Goal: Task Accomplishment & Management: Complete application form

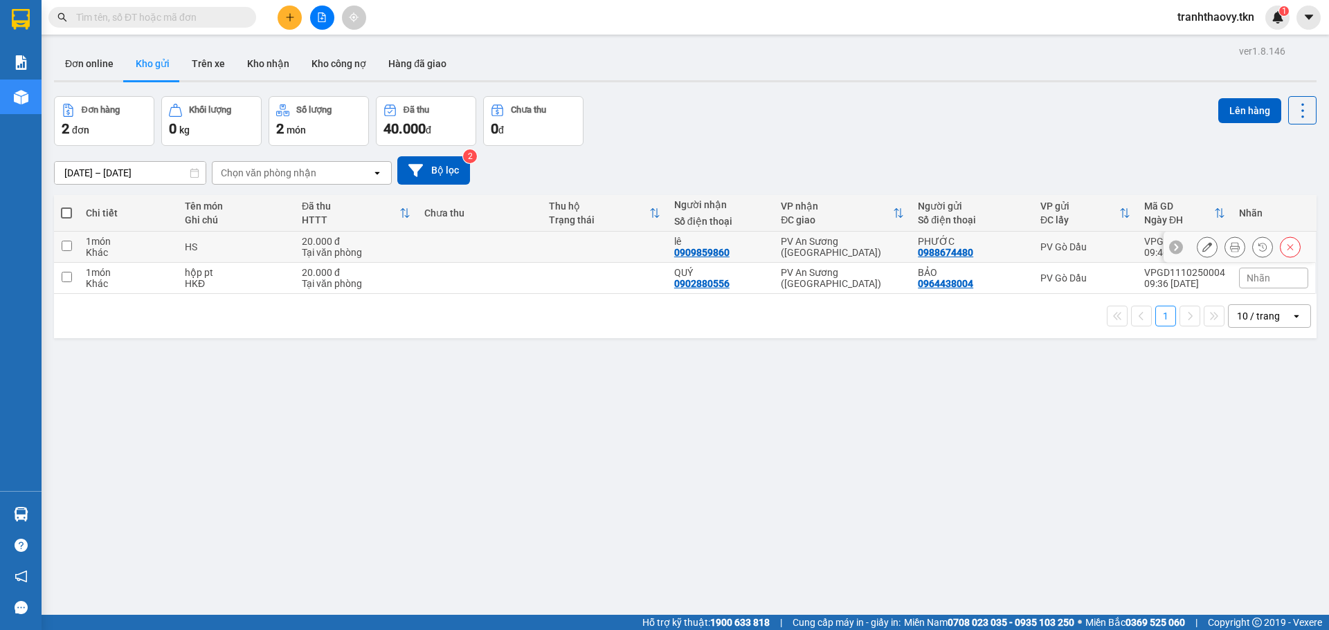
click at [154, 244] on div "1 món" at bounding box center [128, 241] width 85 height 11
checkbox input "true"
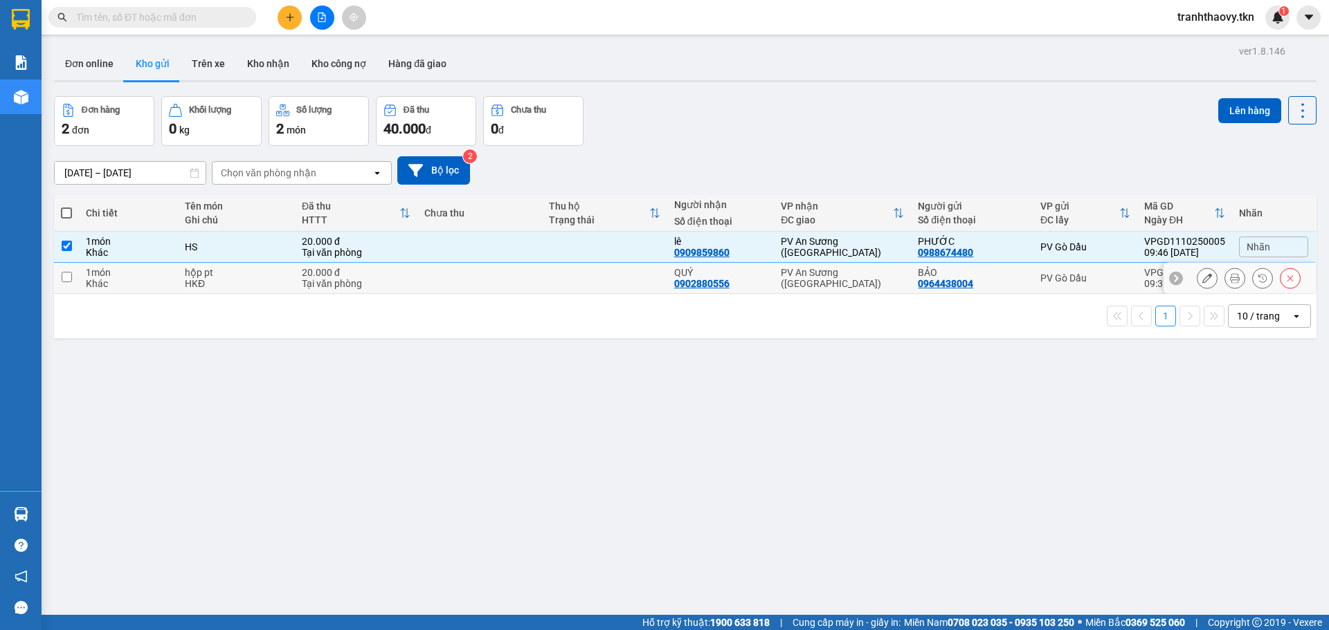
click at [152, 275] on div "1 món" at bounding box center [128, 272] width 85 height 11
checkbox input "true"
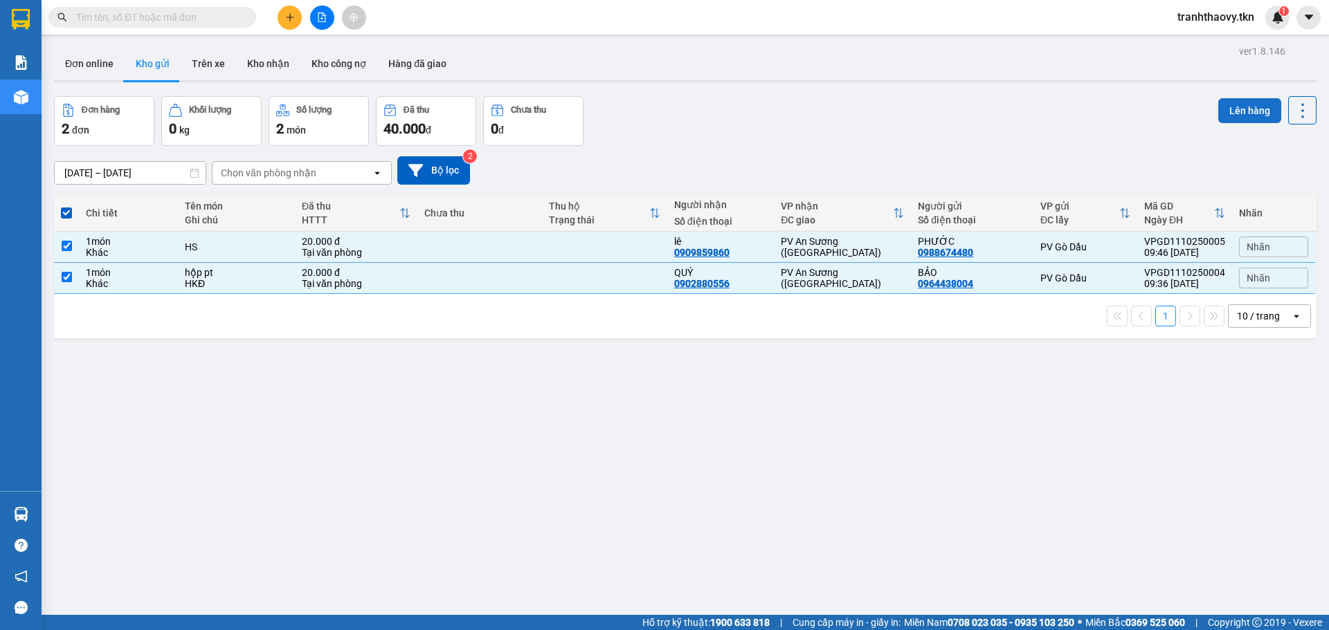
click at [1255, 98] on button "Lên hàng" at bounding box center [1249, 110] width 63 height 25
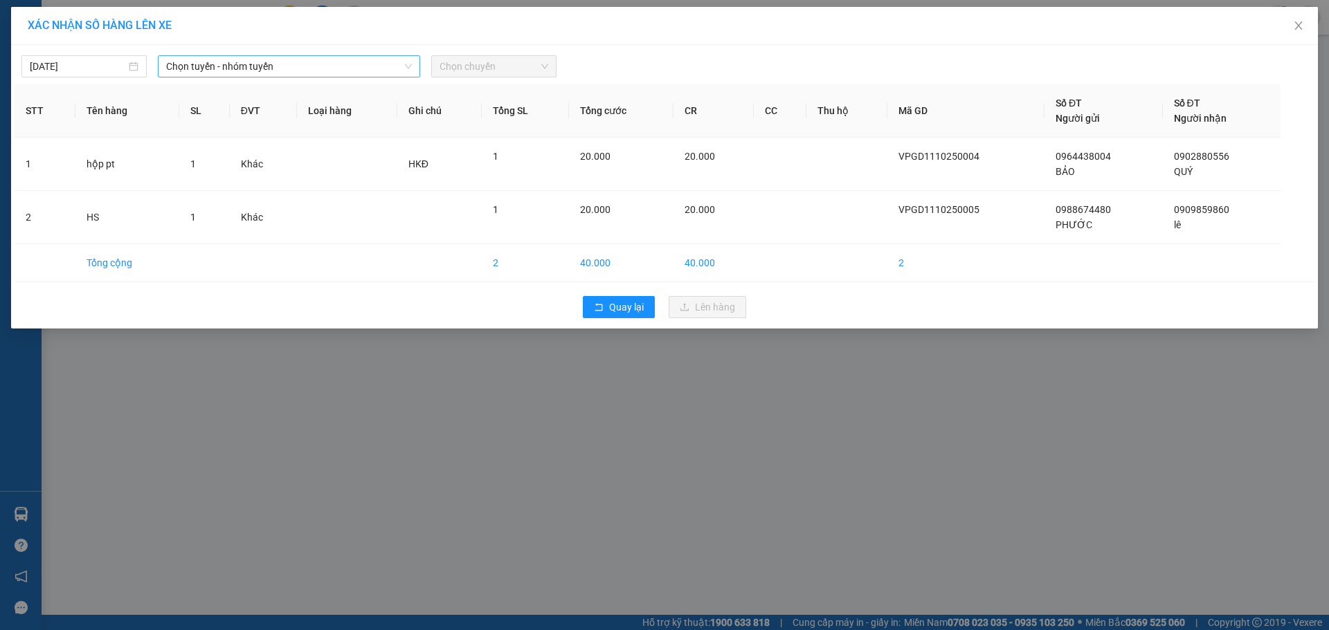
click at [379, 64] on span "Chọn tuyến - nhóm tuyến" at bounding box center [289, 66] width 246 height 21
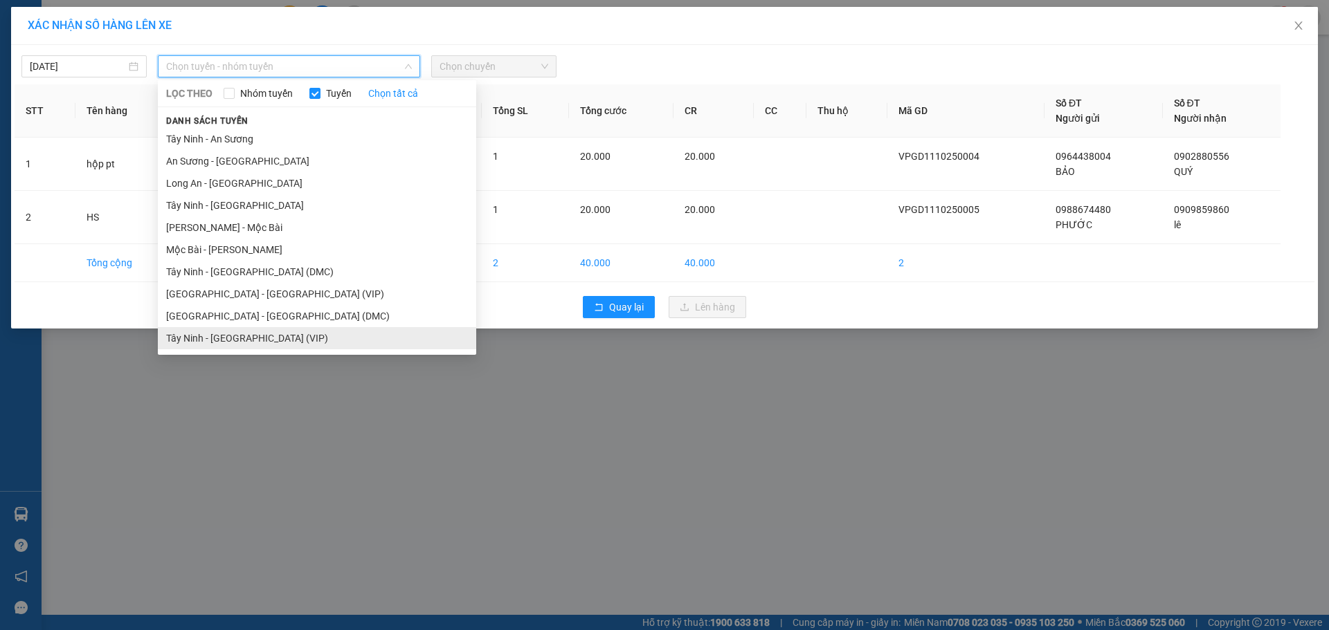
click at [228, 340] on li "Tây Ninh - [GEOGRAPHIC_DATA] (VIP)" at bounding box center [317, 338] width 318 height 22
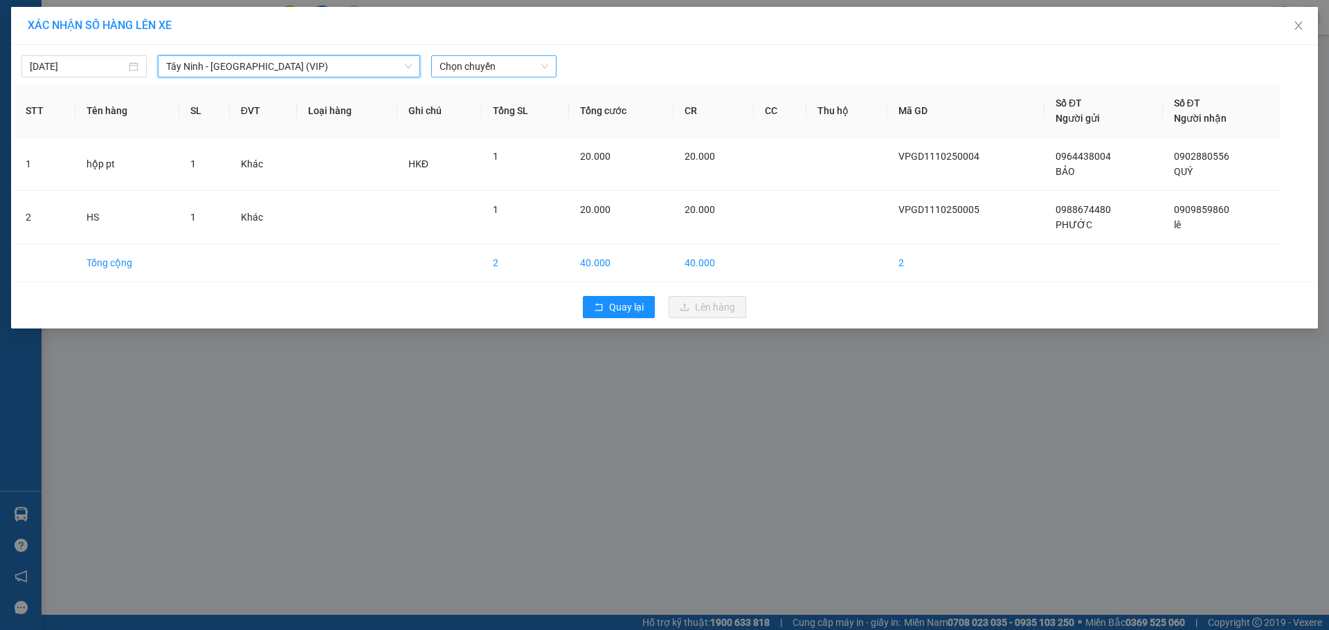
click at [496, 59] on span "Chọn chuyến" at bounding box center [493, 66] width 109 height 21
type input "94832"
click at [489, 111] on div "09:35 (TC) - 50H-948.32" at bounding box center [493, 116] width 108 height 15
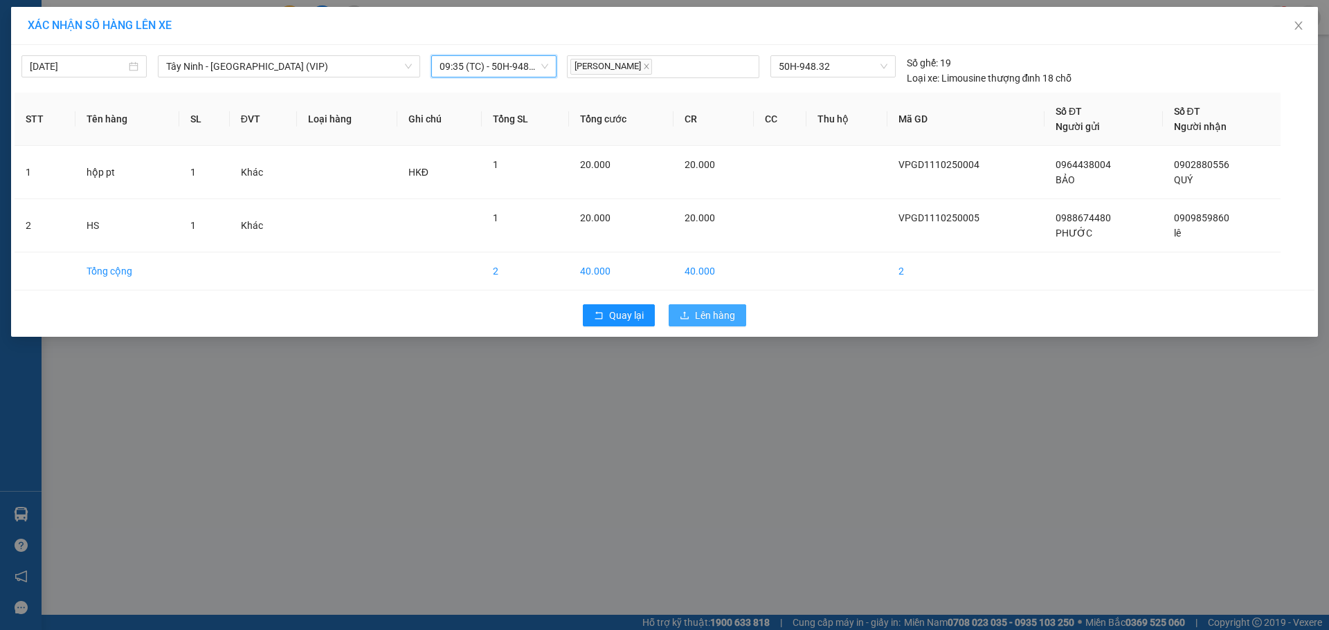
click at [717, 318] on span "Lên hàng" at bounding box center [715, 315] width 40 height 15
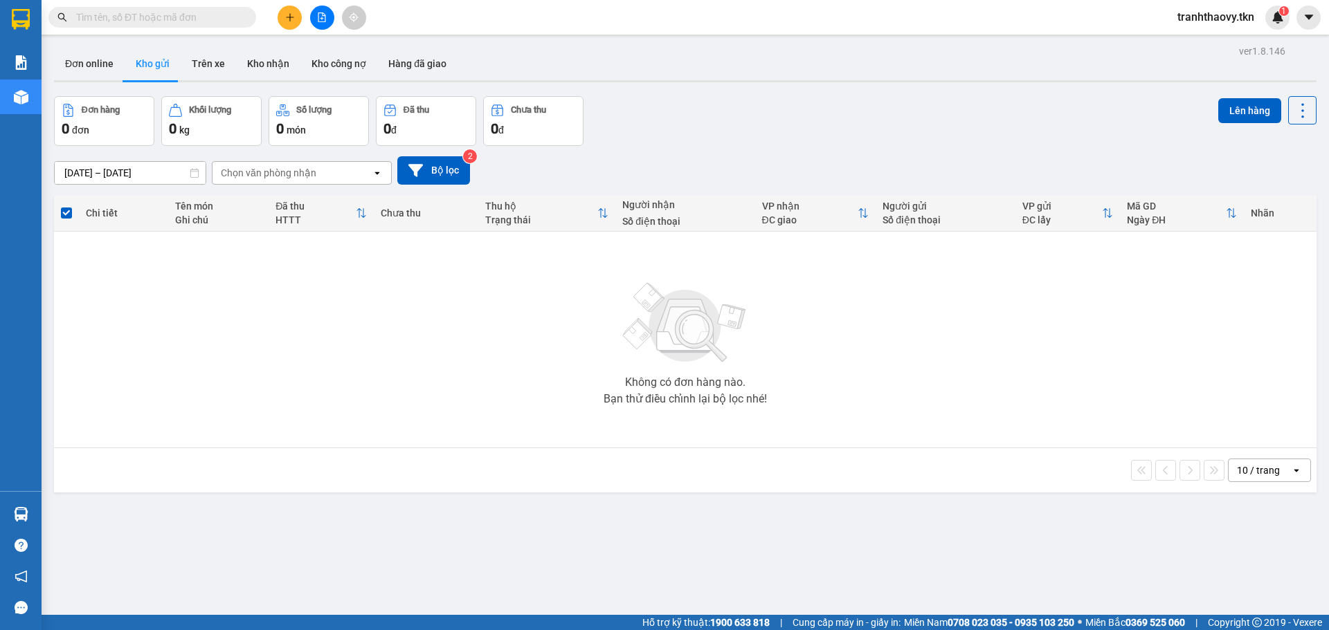
click at [290, 12] on icon "plus" at bounding box center [290, 17] width 10 height 10
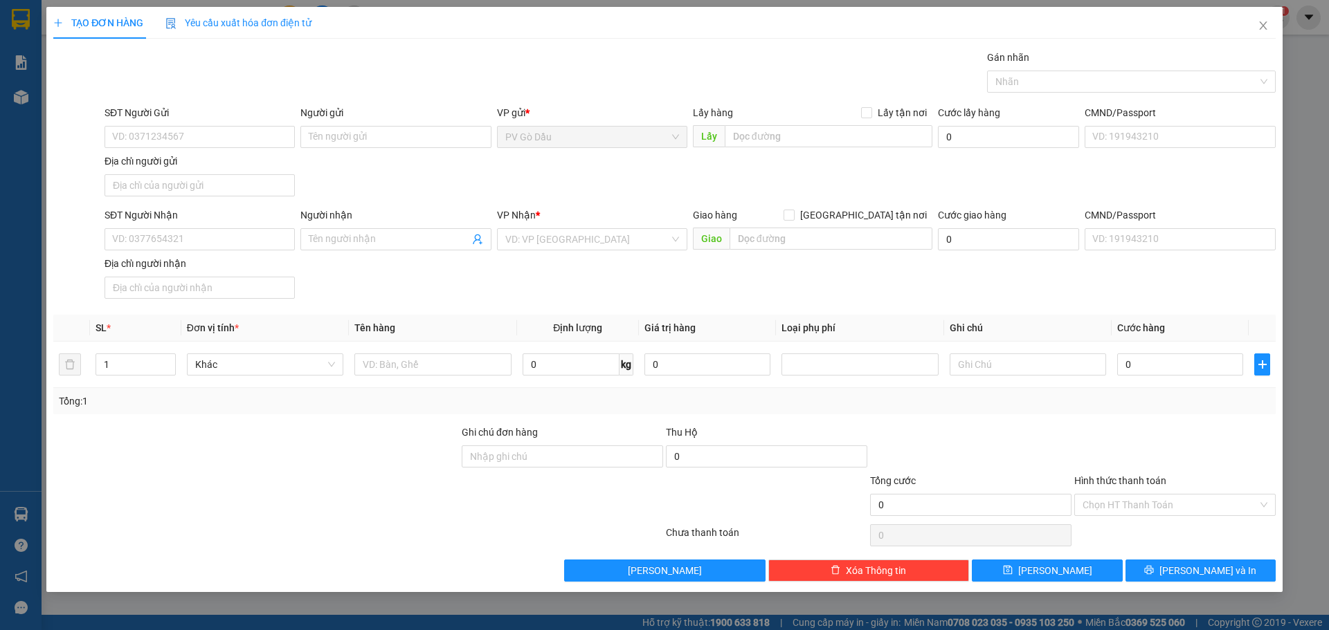
click at [230, 150] on div "SĐT Người Gửi VD: 0371234567" at bounding box center [200, 129] width 190 height 48
click at [218, 143] on input "SĐT Người Gửi" at bounding box center [200, 137] width 190 height 22
type input "0986182282"
click at [374, 130] on input "Người gửi" at bounding box center [395, 137] width 190 height 22
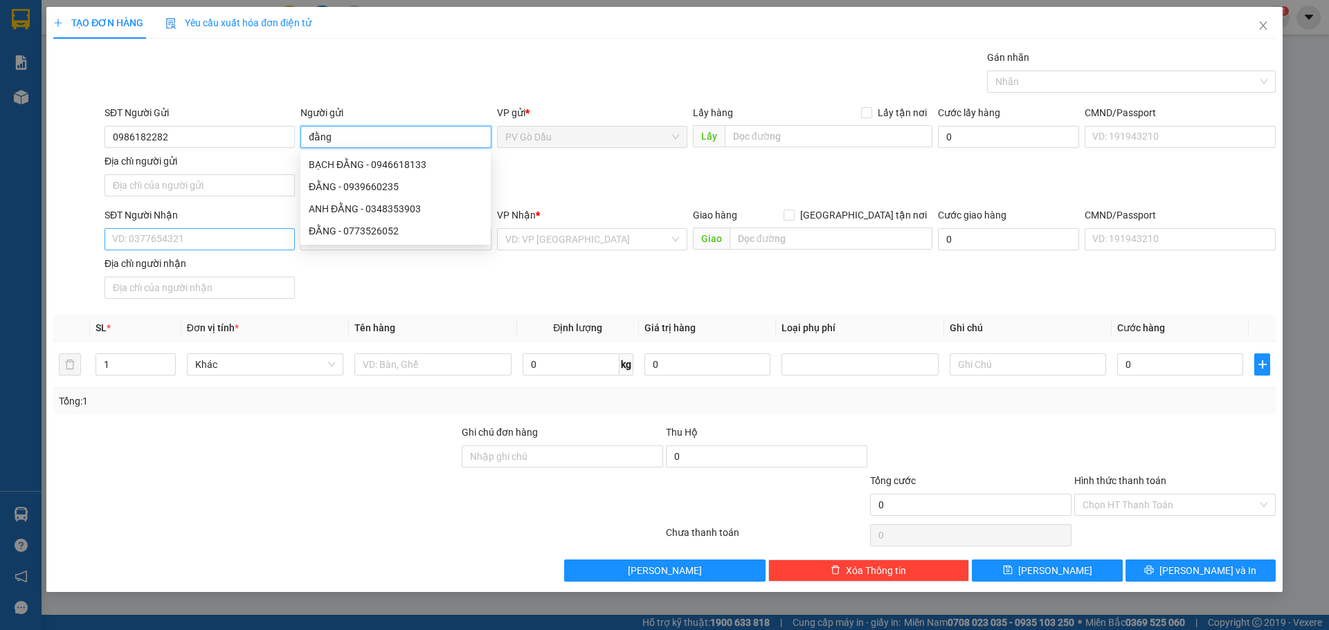
type input "đằng"
click at [210, 237] on input "SĐT Người Nhận" at bounding box center [200, 239] width 190 height 22
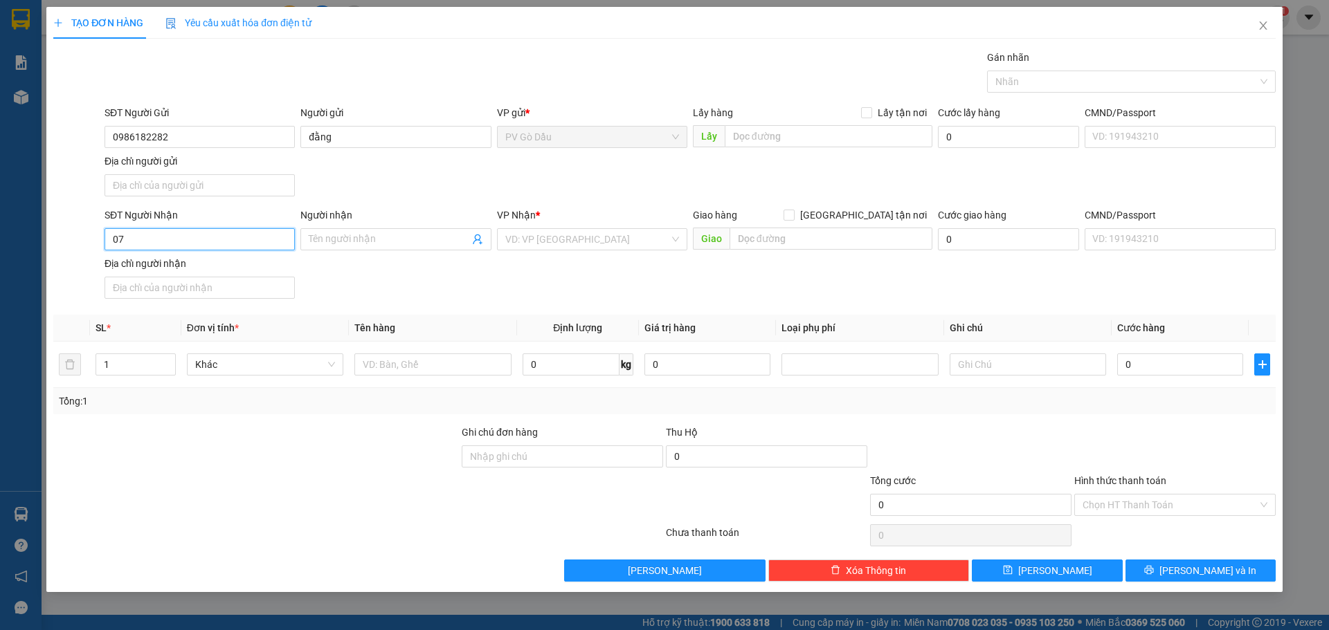
type input "0"
type input "0974396291"
click at [340, 248] on span at bounding box center [395, 239] width 190 height 22
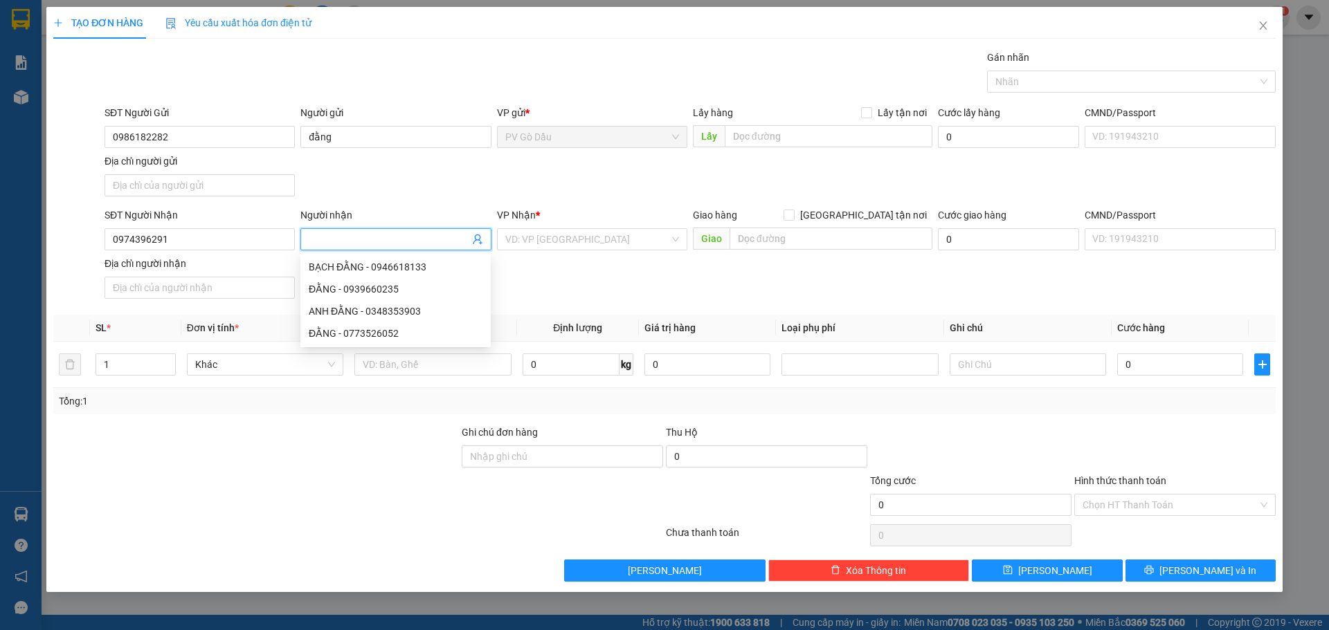
click at [354, 243] on input "Người nhận" at bounding box center [389, 239] width 160 height 15
type input "mừng"
click at [572, 303] on div "SĐT Người Nhận 0974396291 Người nhận mừng VP Nhận * VD: VP [GEOGRAPHIC_DATA] Gi…" at bounding box center [690, 256] width 1177 height 97
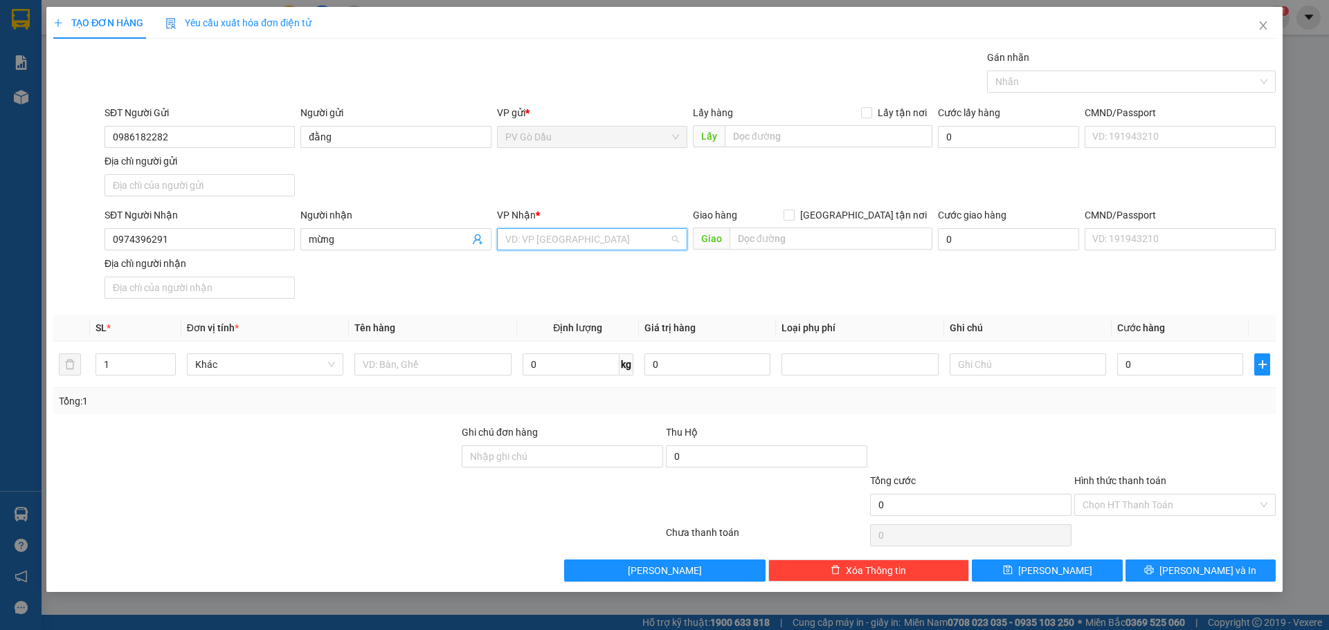
click at [561, 237] on input "search" at bounding box center [587, 239] width 164 height 21
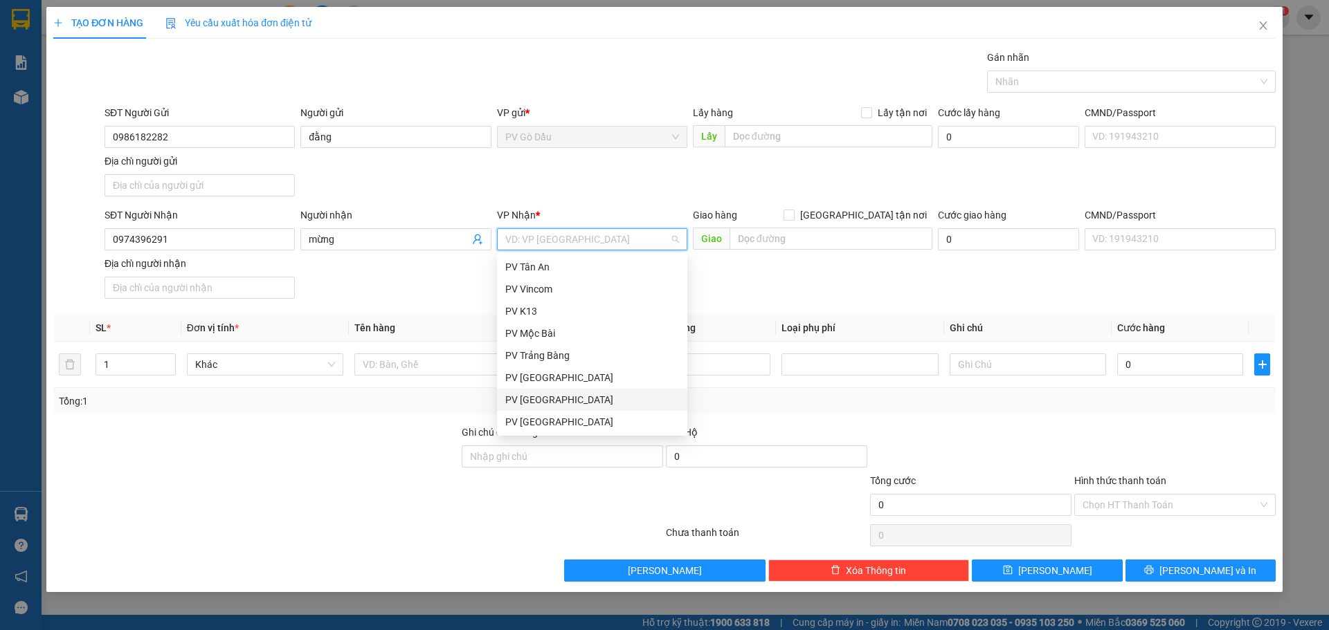
scroll to position [89, 0]
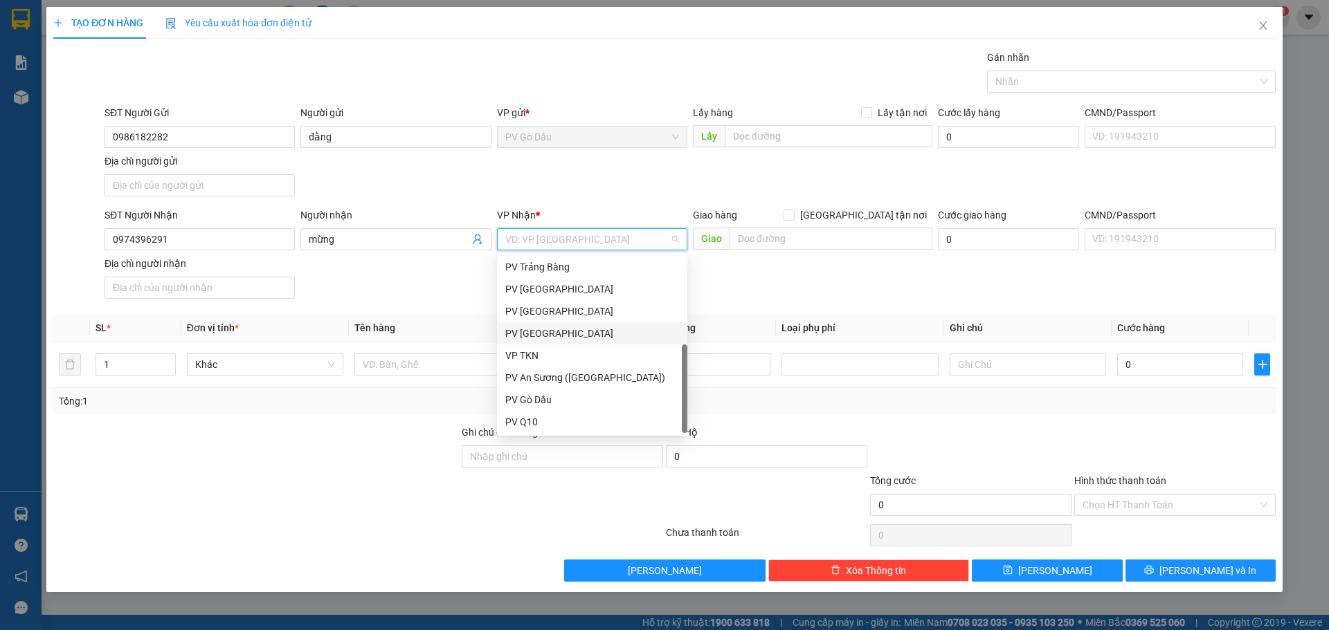
click at [581, 327] on div "PV [GEOGRAPHIC_DATA]" at bounding box center [592, 333] width 174 height 15
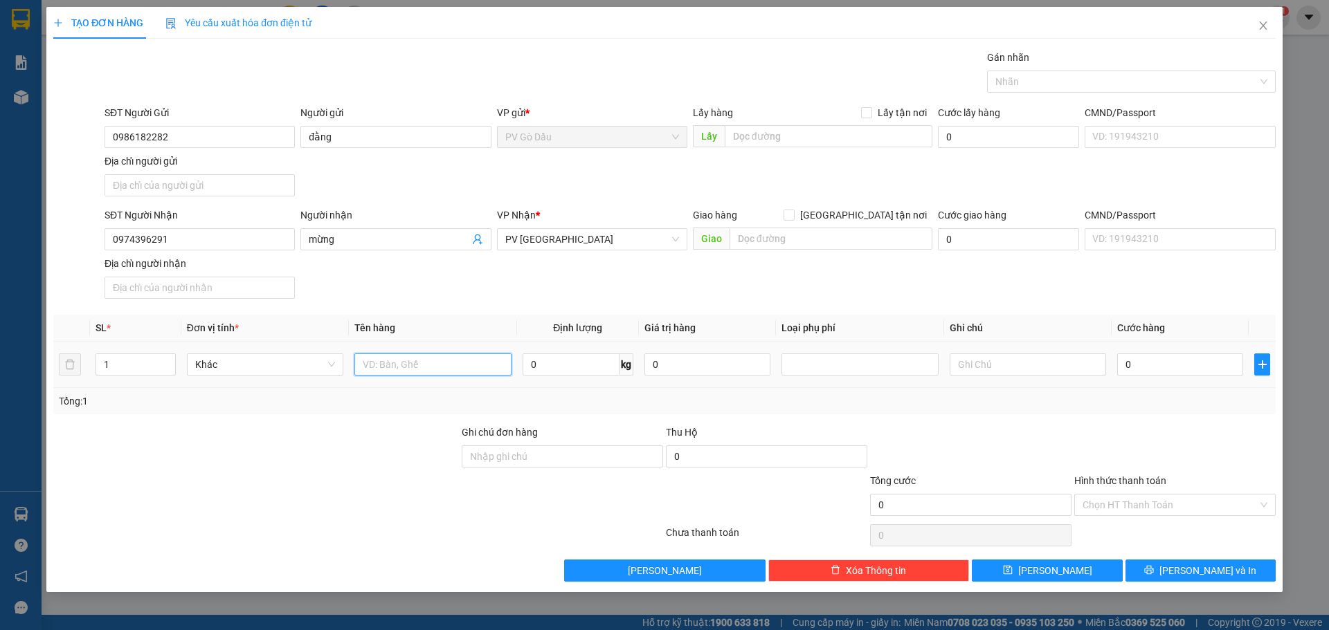
click at [444, 363] on input "text" at bounding box center [432, 365] width 156 height 22
type input "bao thư"
click at [1150, 369] on input "0" at bounding box center [1180, 365] width 126 height 22
type input "002"
type input "2"
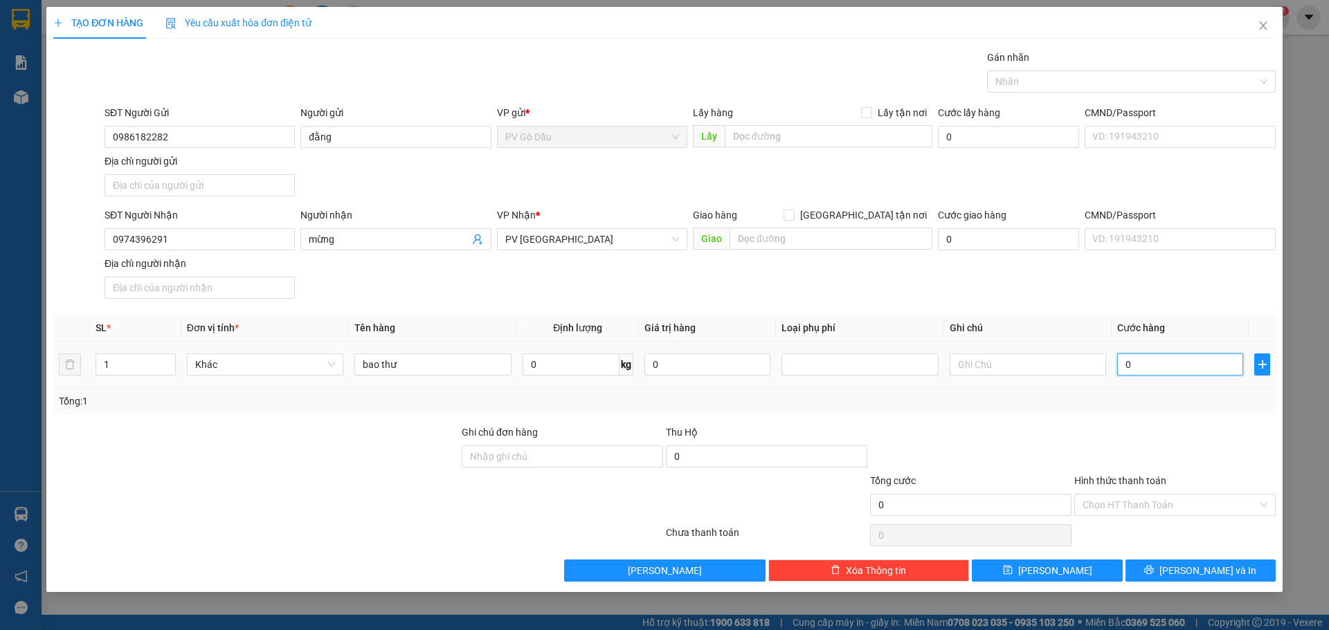
type input "2"
type input "0.020"
type input "20"
type input "00.200"
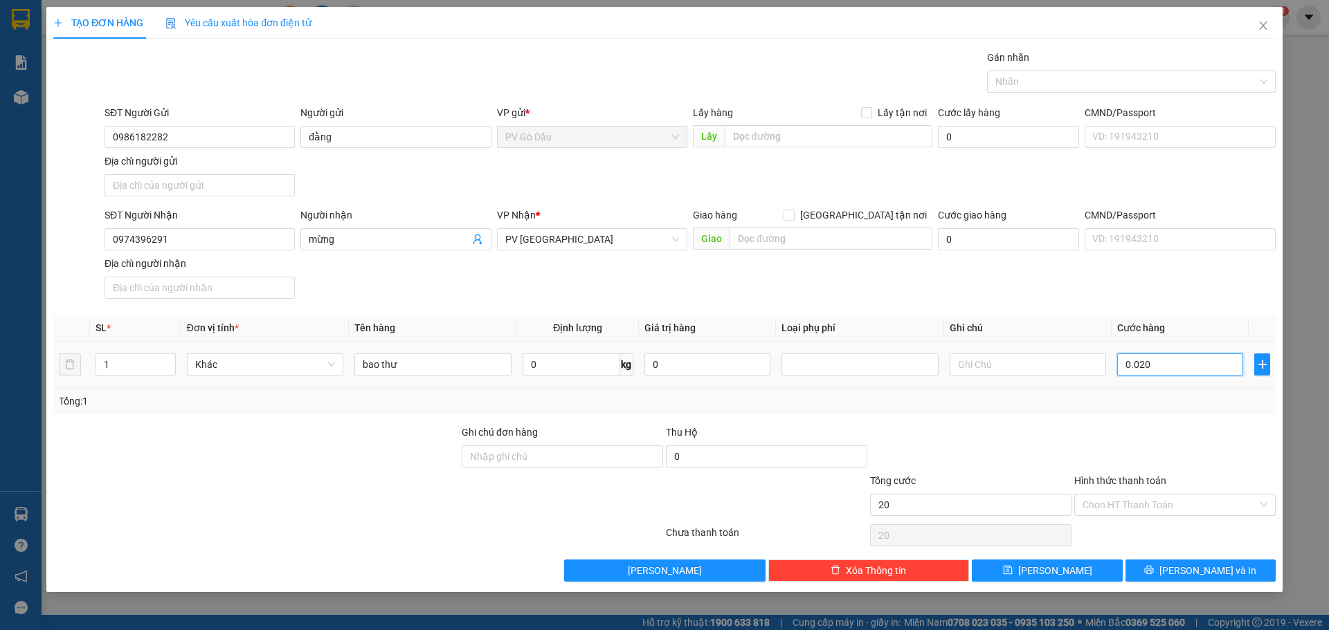
type input "200"
type input "0.002.000"
type input "2.000"
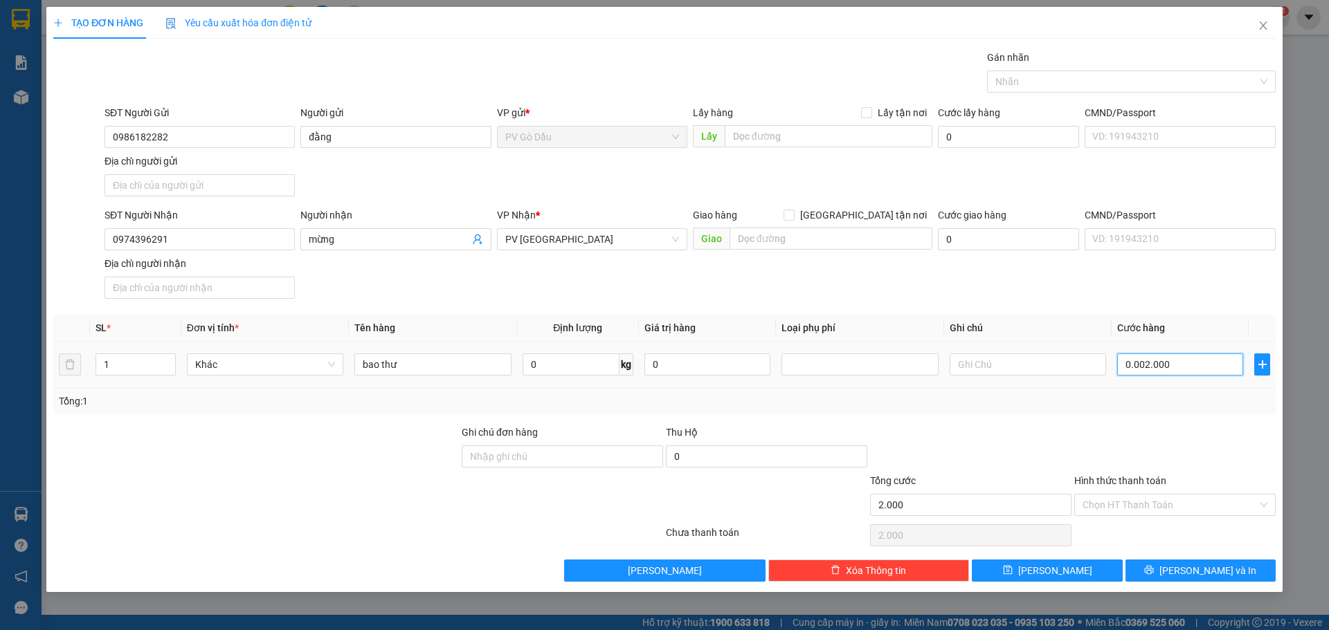
type input "000.020.000"
type input "20.000"
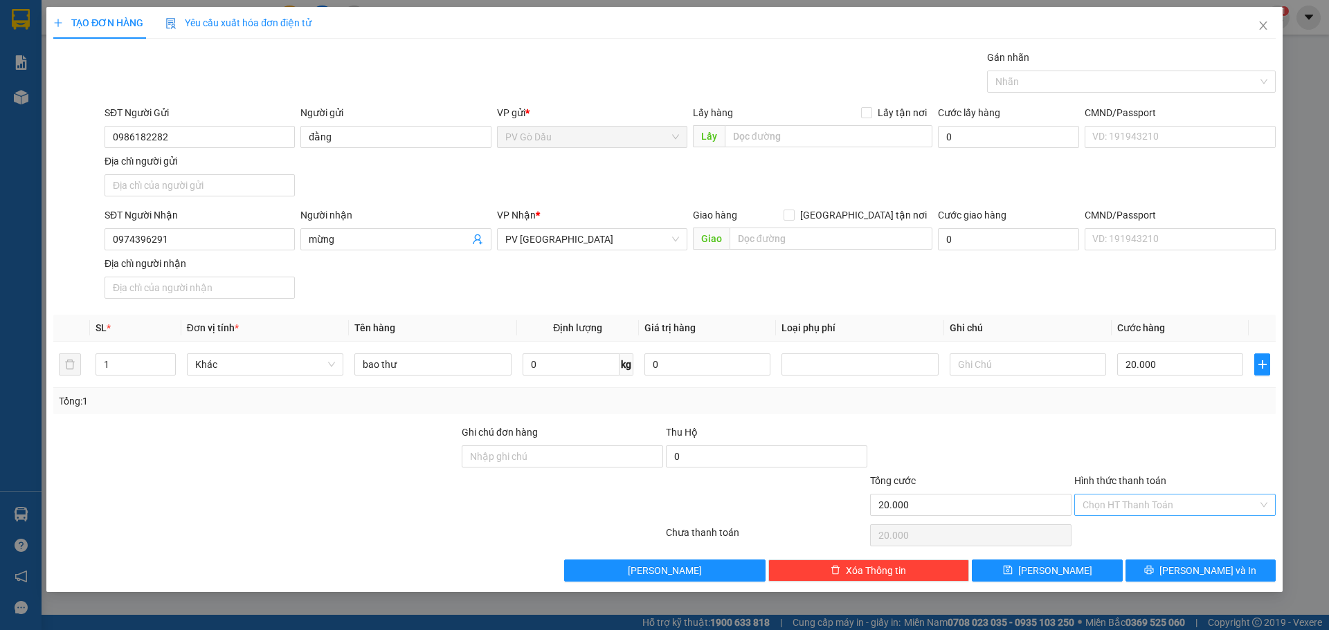
click at [1212, 510] on input "Hình thức thanh toán" at bounding box center [1169, 505] width 175 height 21
click at [1150, 538] on div "Tại văn phòng" at bounding box center [1174, 532] width 185 height 15
type input "0"
click at [1199, 569] on span "[PERSON_NAME] và In" at bounding box center [1207, 570] width 97 height 15
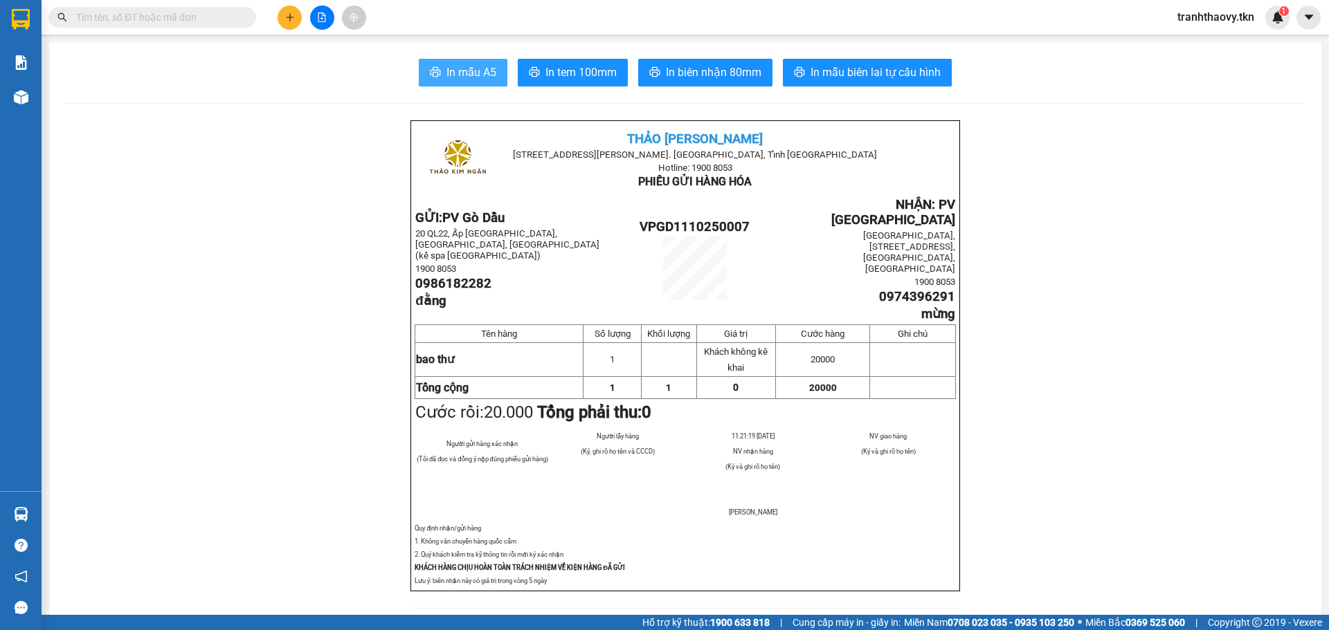
click at [451, 68] on span "In mẫu A5" at bounding box center [471, 72] width 50 height 17
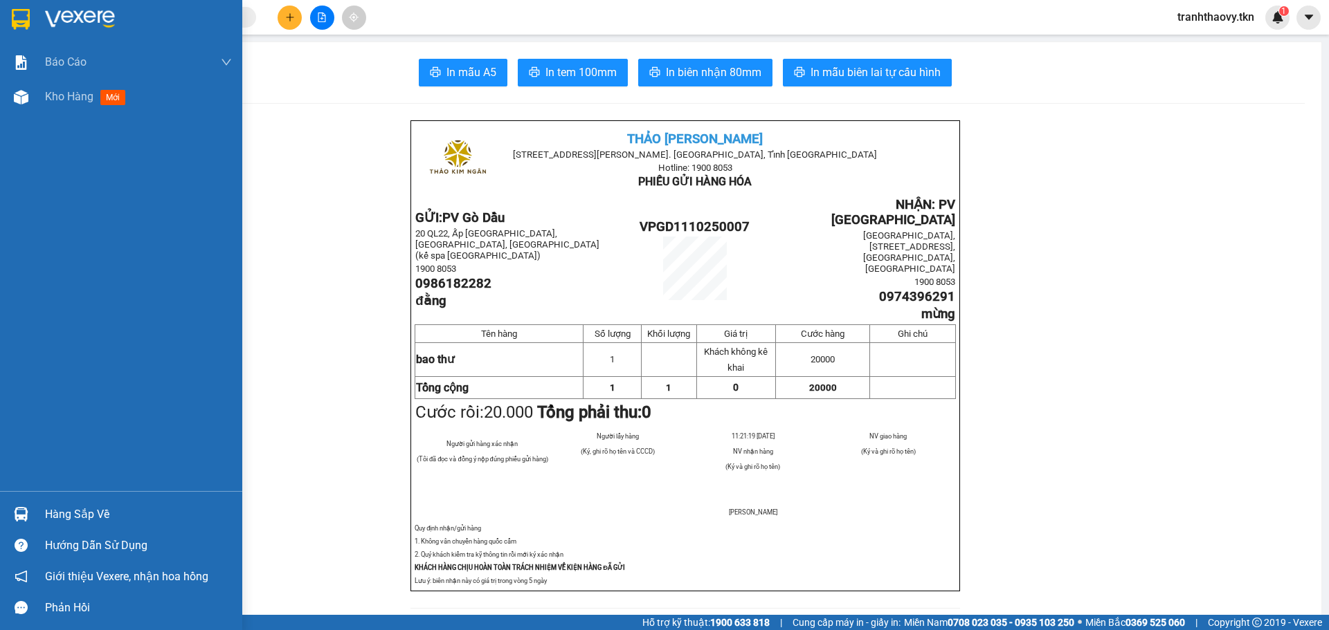
click at [66, 493] on div "Hàng sắp về Hướng dẫn sử dụng Giới thiệu Vexere, nhận hoa hồng Phản hồi" at bounding box center [121, 557] width 242 height 132
click at [82, 521] on div "Hàng sắp về" at bounding box center [138, 515] width 187 height 21
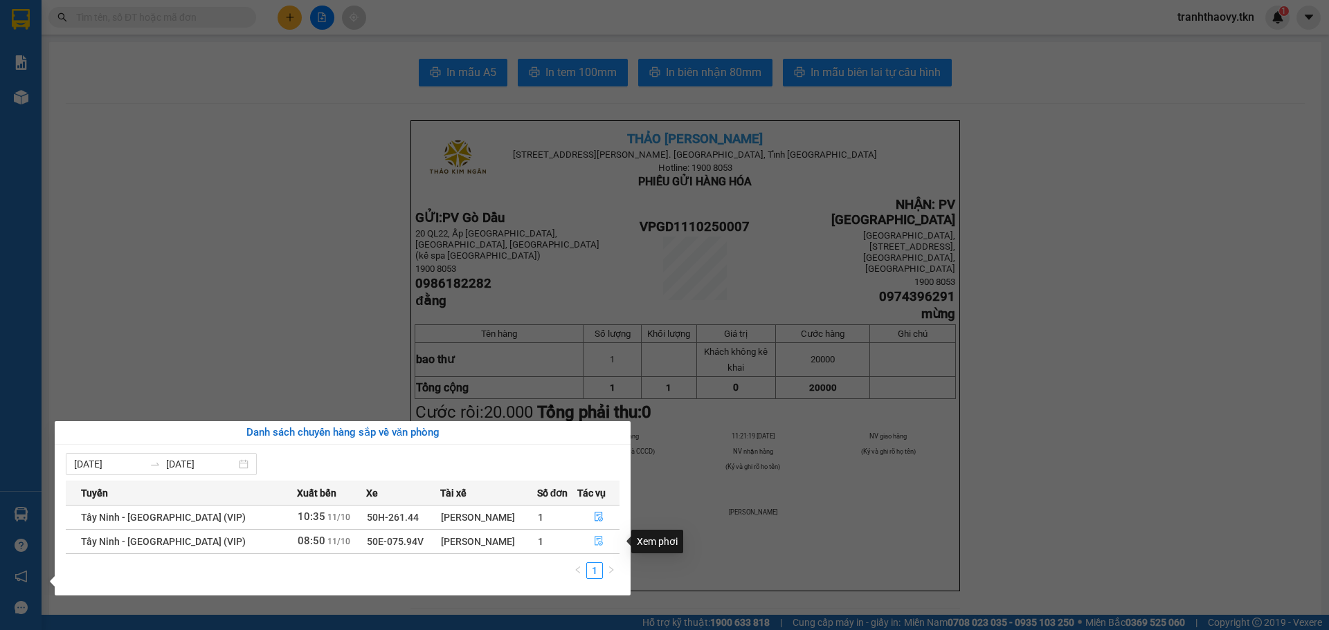
click at [594, 542] on icon "file-done" at bounding box center [599, 541] width 10 height 10
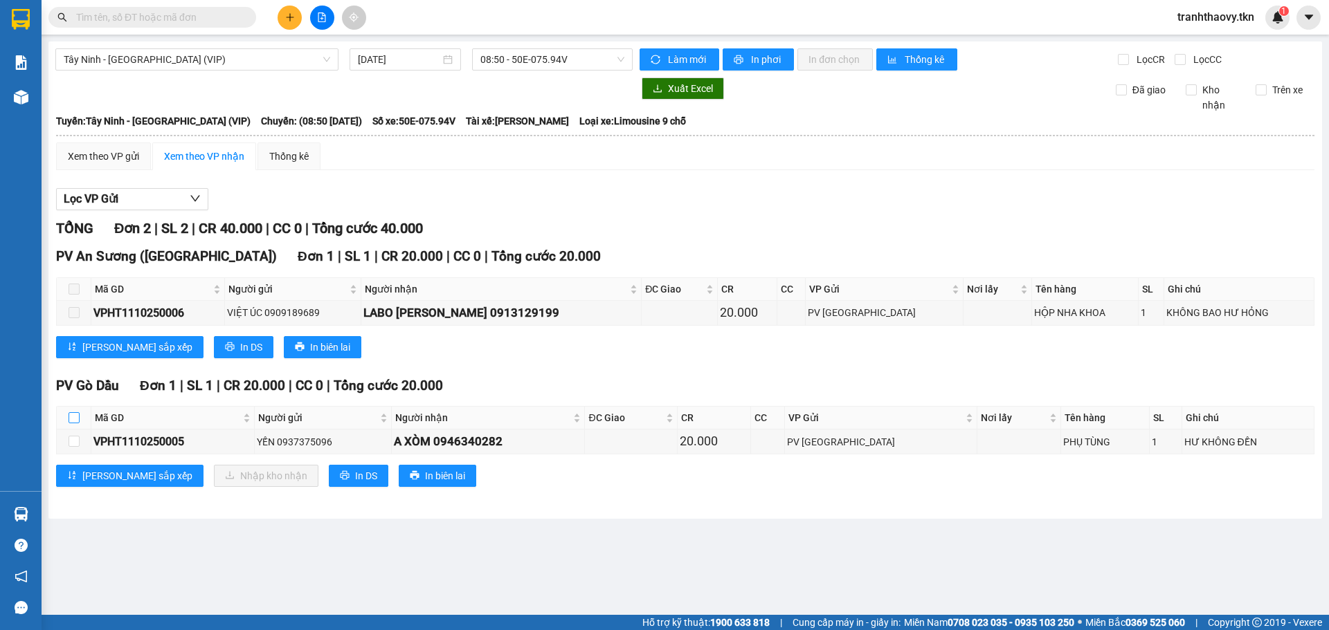
click at [78, 419] on input "checkbox" at bounding box center [74, 417] width 11 height 11
checkbox input "true"
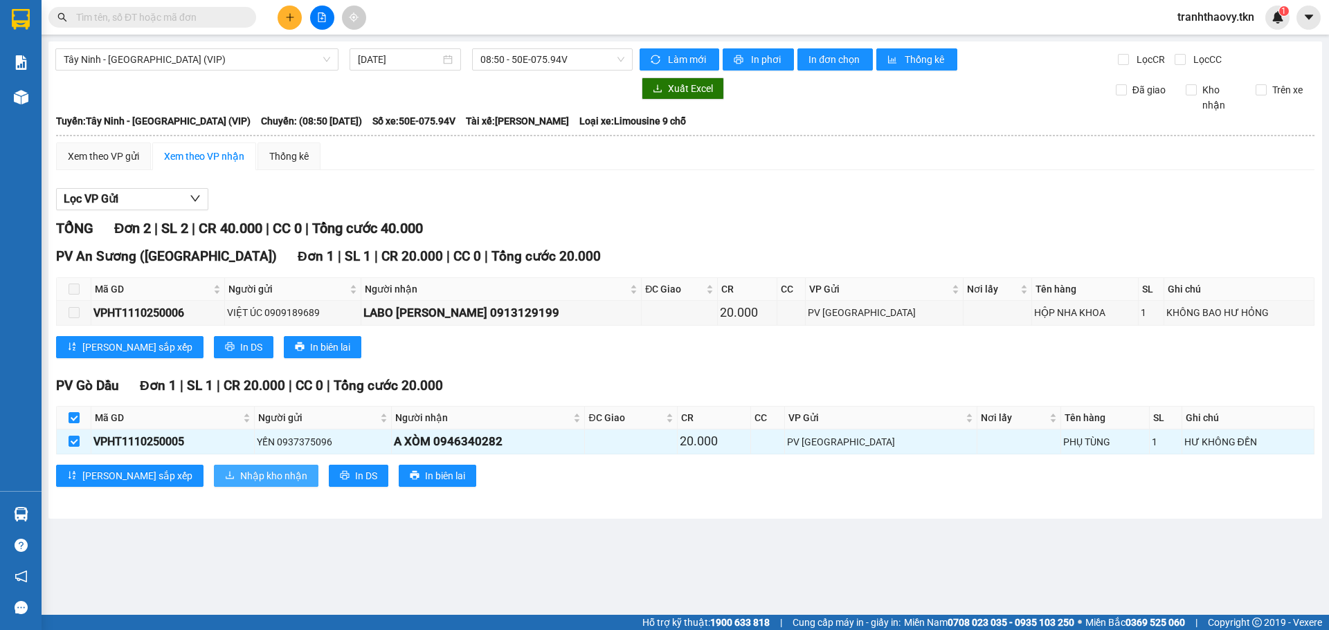
click at [214, 466] on button "Nhập kho nhận" at bounding box center [266, 476] width 105 height 22
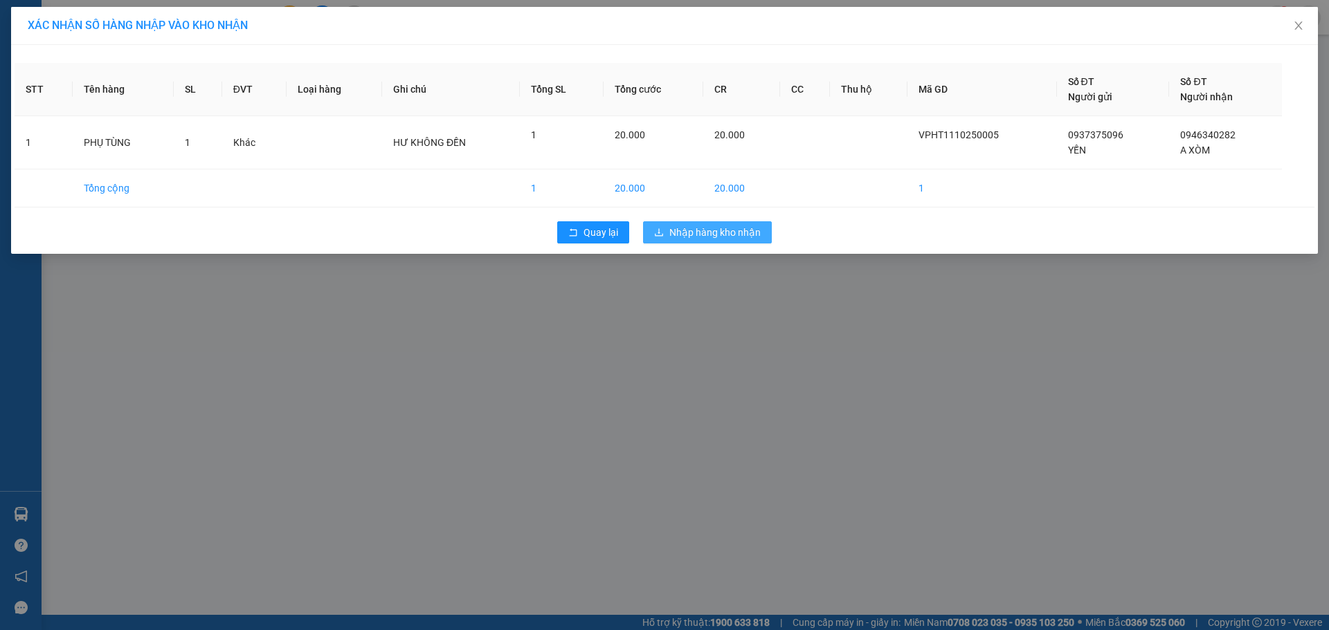
click at [719, 239] on span "Nhập hàng kho nhận" at bounding box center [714, 232] width 91 height 15
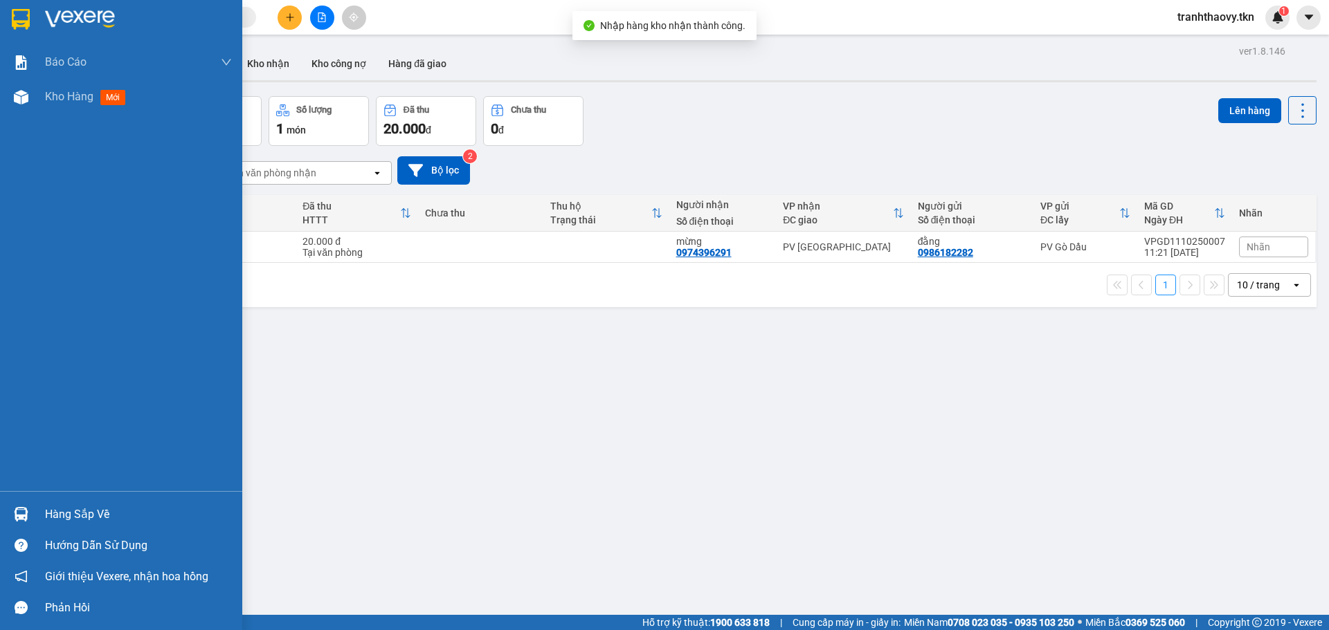
click at [16, 515] on img at bounding box center [21, 514] width 15 height 15
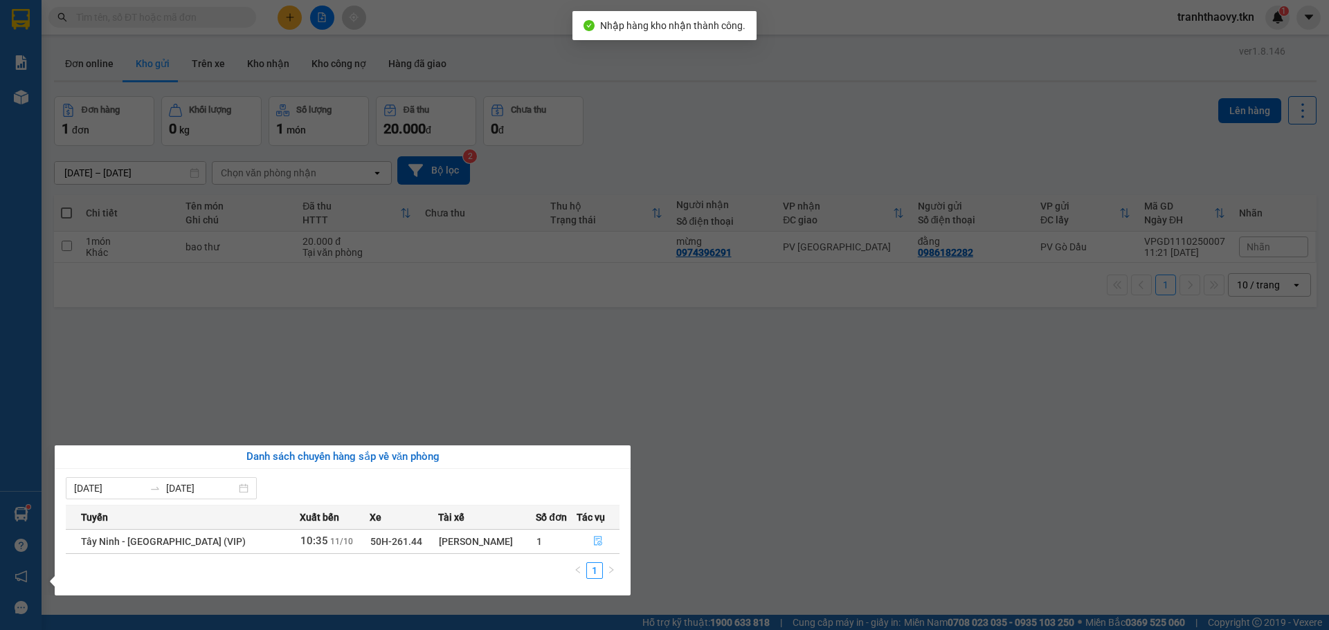
click at [593, 539] on icon "file-done" at bounding box center [598, 541] width 10 height 10
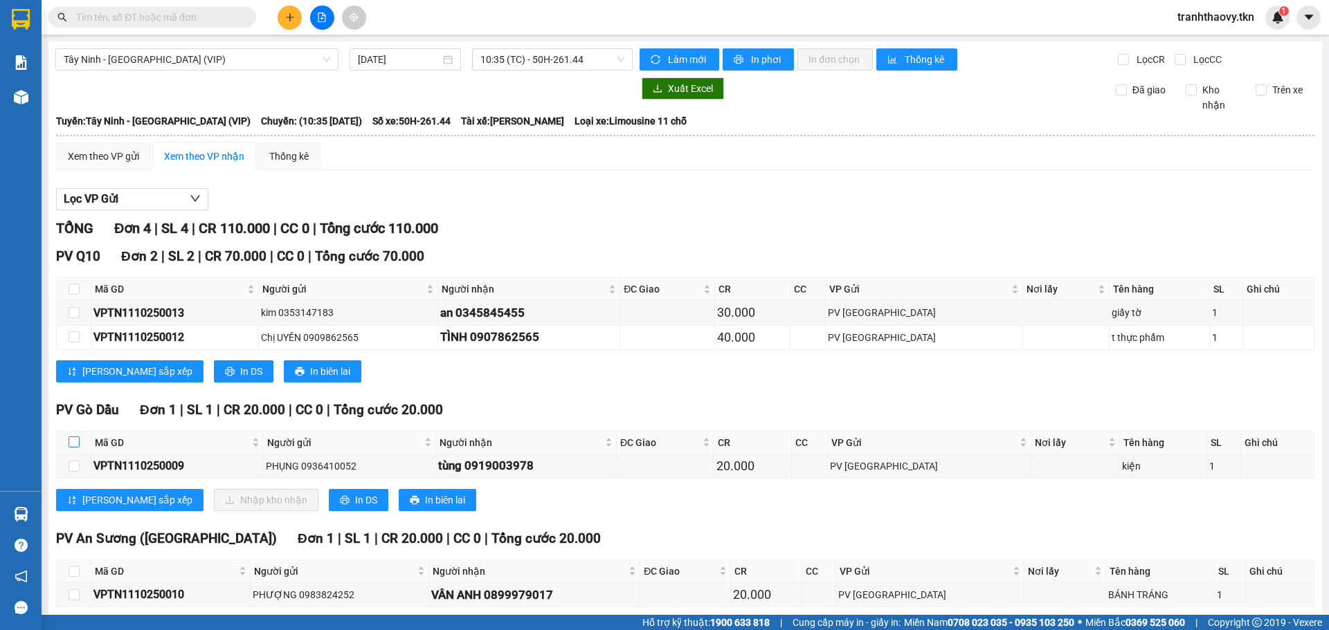
click at [75, 443] on input "checkbox" at bounding box center [74, 442] width 11 height 11
checkbox input "true"
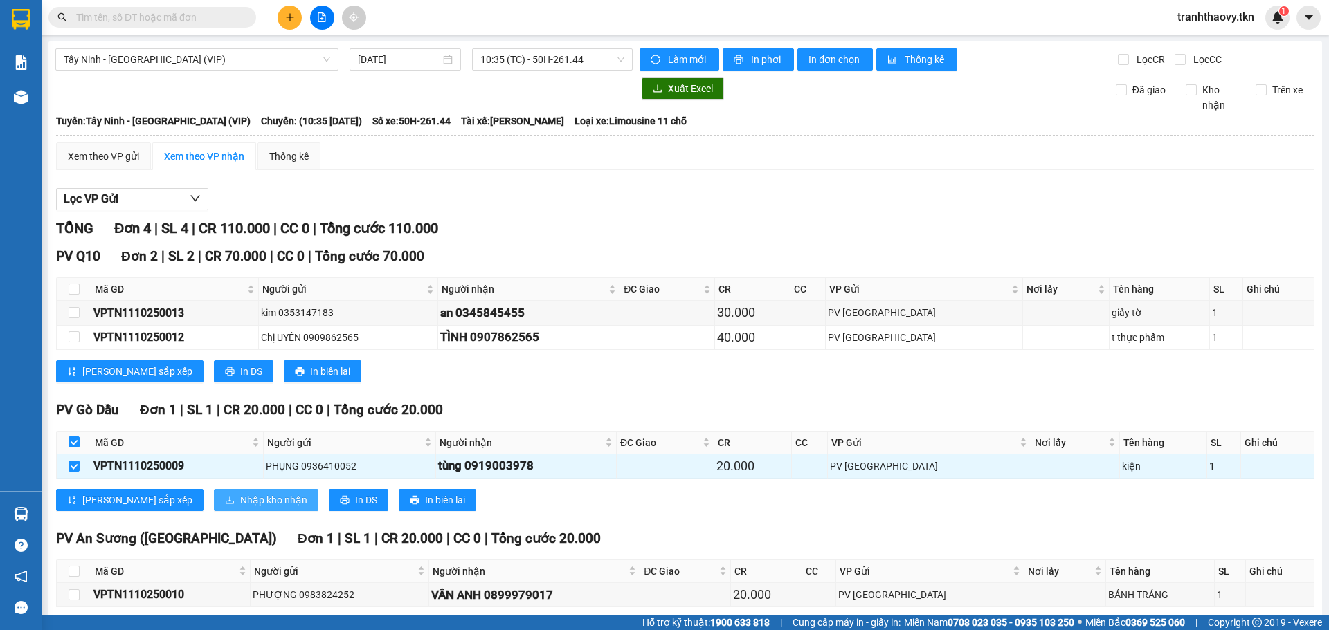
click at [240, 495] on span "Nhập kho nhận" at bounding box center [273, 500] width 67 height 15
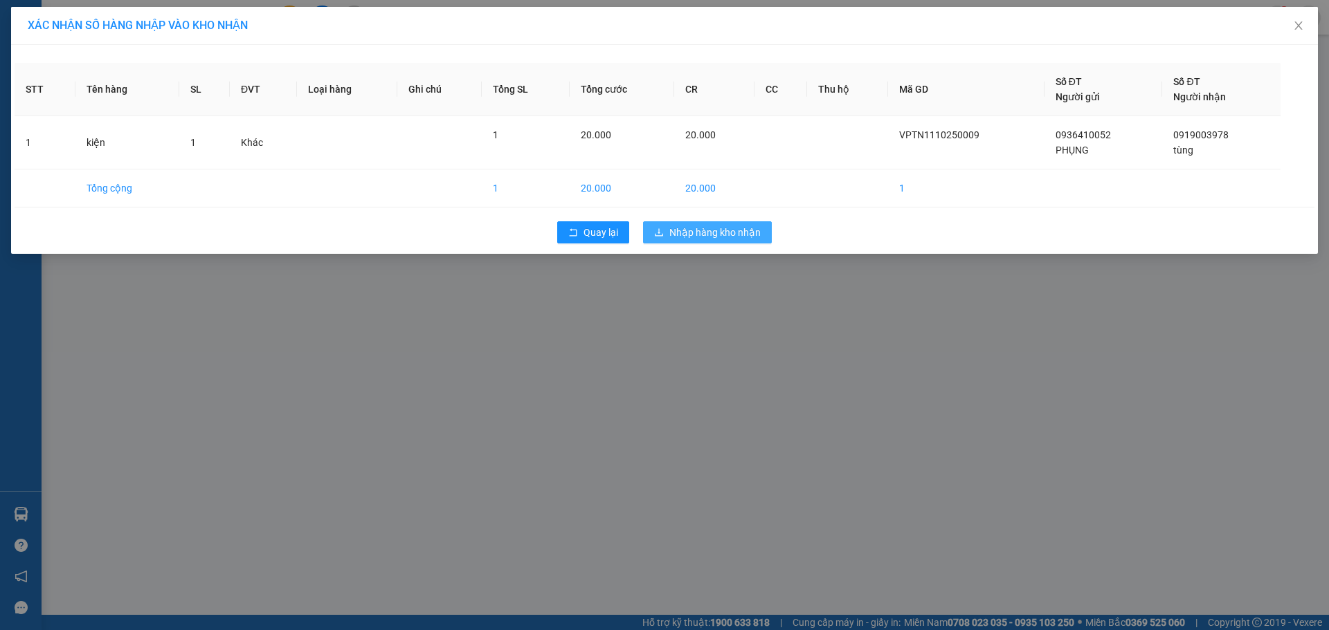
click at [677, 225] on span "Nhập hàng kho nhận" at bounding box center [714, 232] width 91 height 15
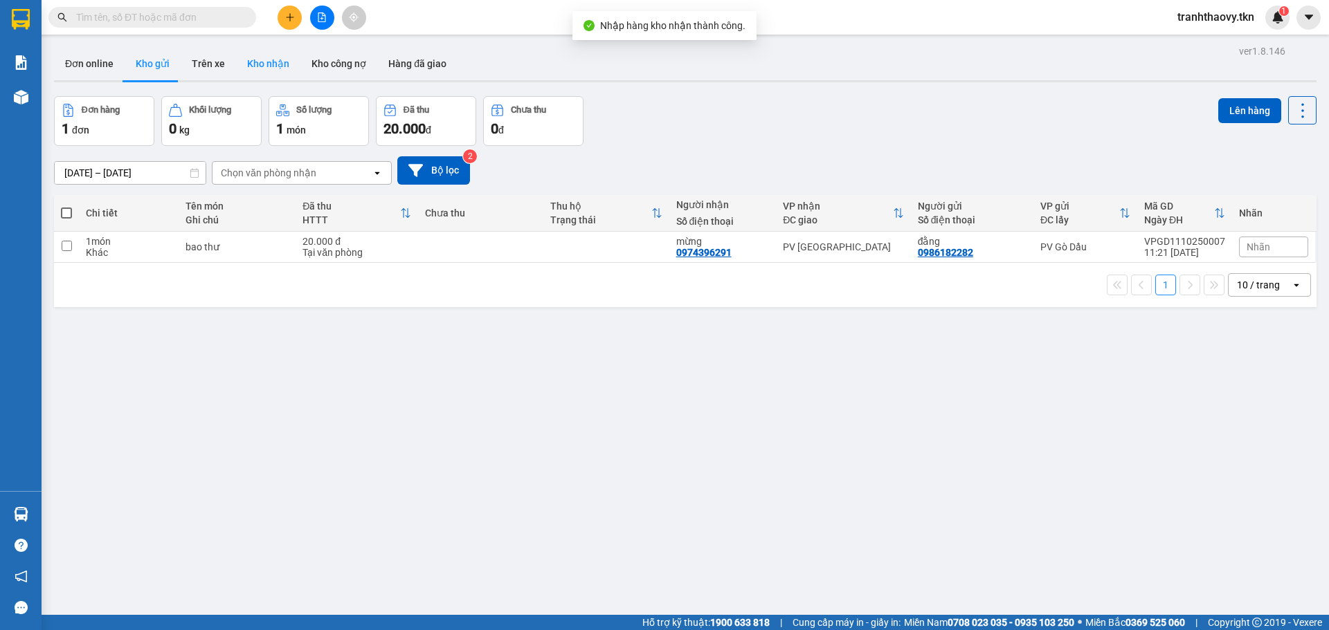
click at [268, 60] on button "Kho nhận" at bounding box center [268, 63] width 64 height 33
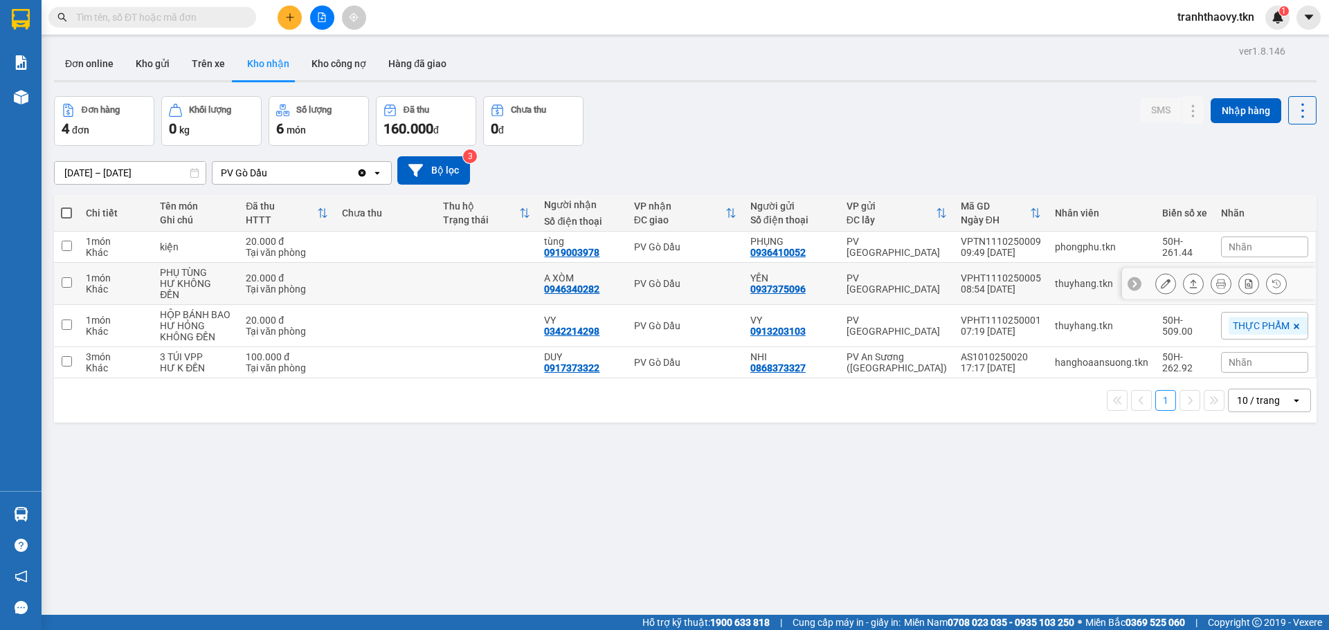
click at [1170, 283] on div at bounding box center [1220, 283] width 131 height 21
click at [1188, 279] on icon at bounding box center [1193, 284] width 10 height 10
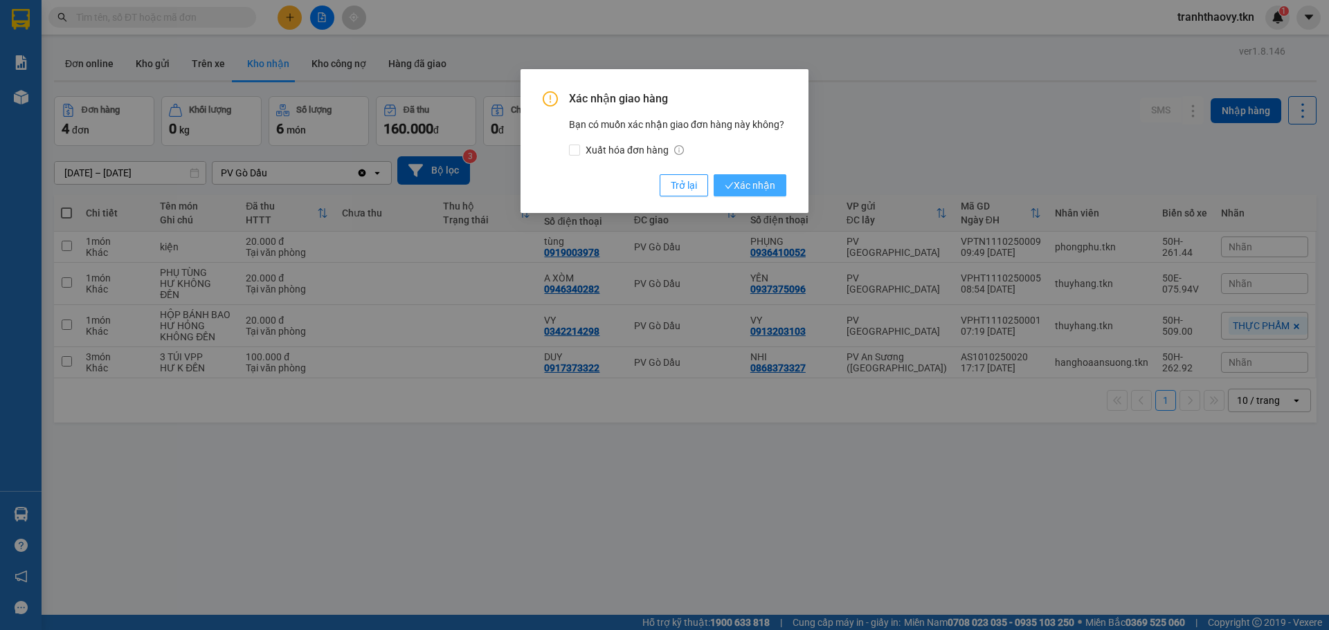
click at [746, 180] on span "Xác nhận" at bounding box center [750, 185] width 51 height 15
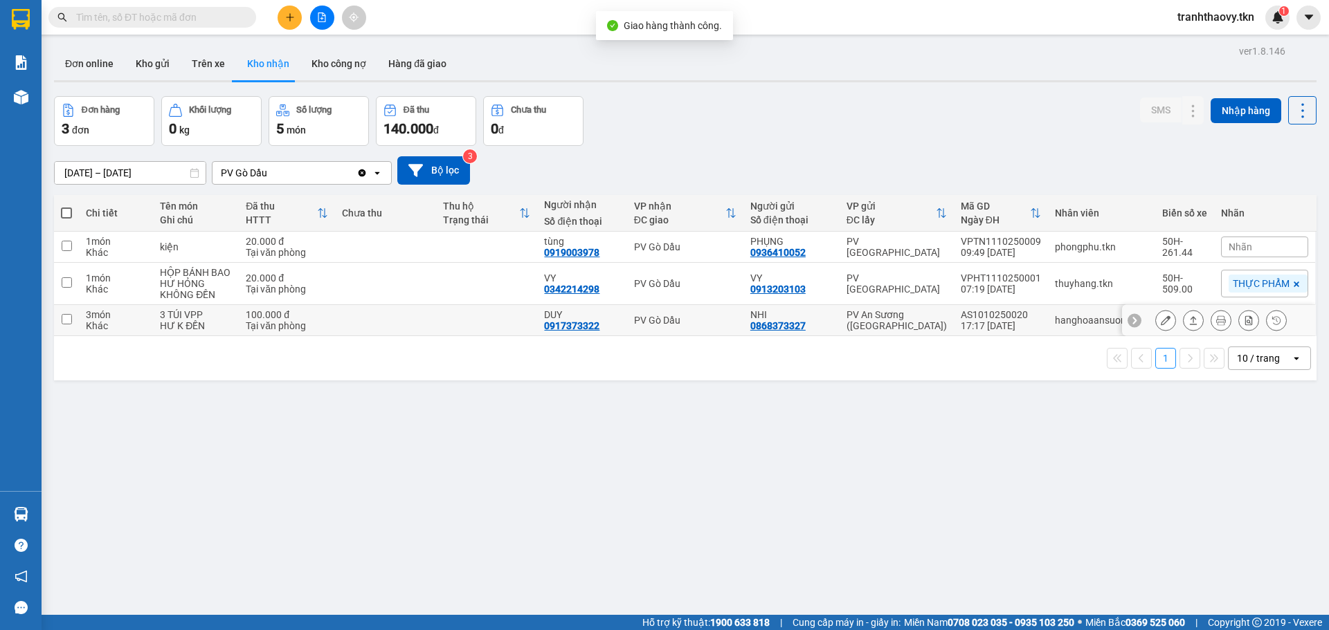
click at [1188, 318] on icon at bounding box center [1193, 321] width 10 height 10
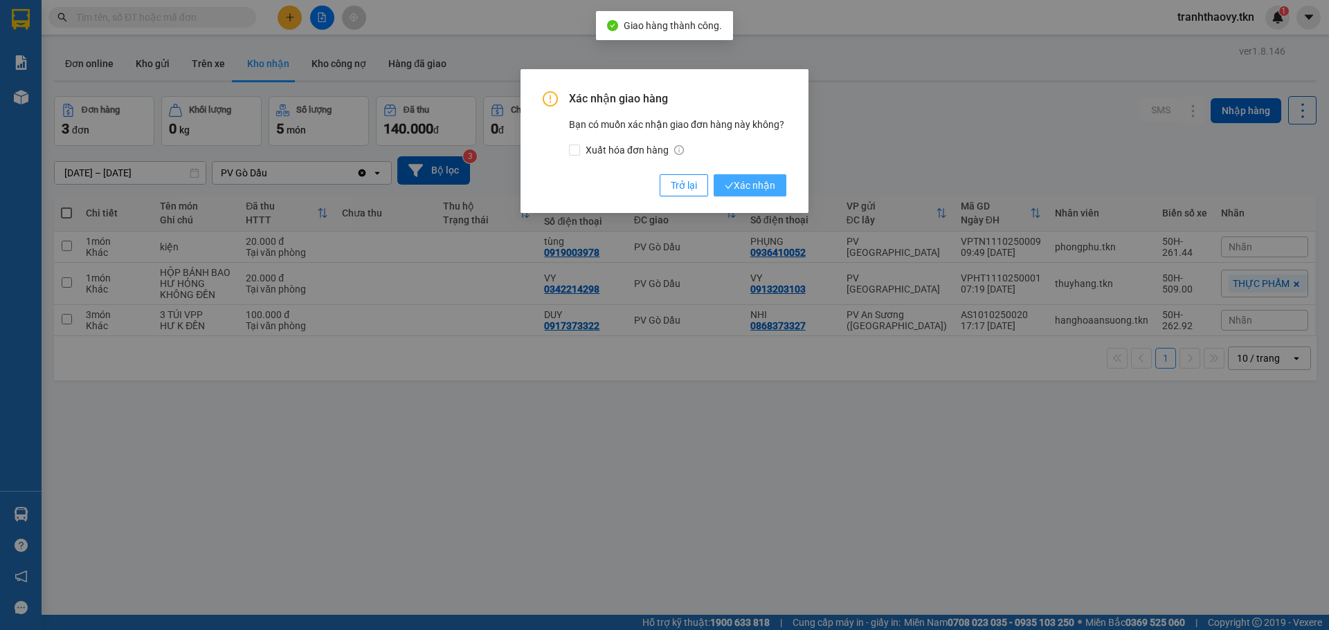
click at [760, 181] on span "Xác nhận" at bounding box center [750, 185] width 51 height 15
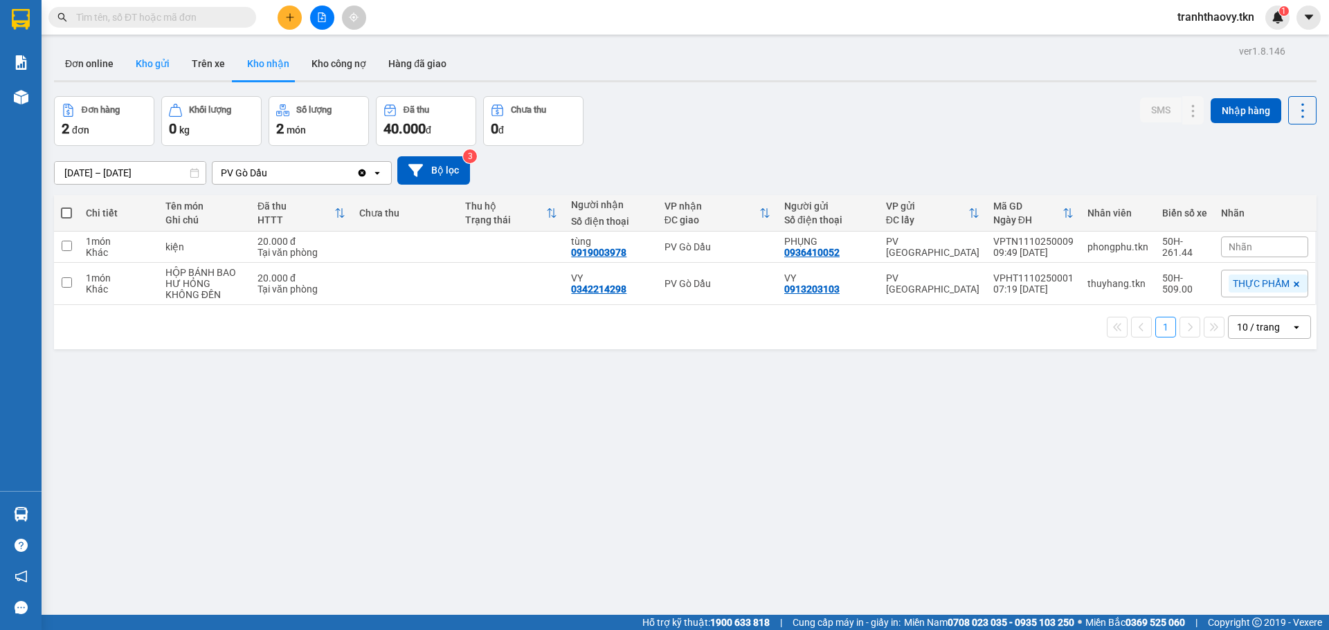
click at [147, 66] on button "Kho gửi" at bounding box center [153, 63] width 56 height 33
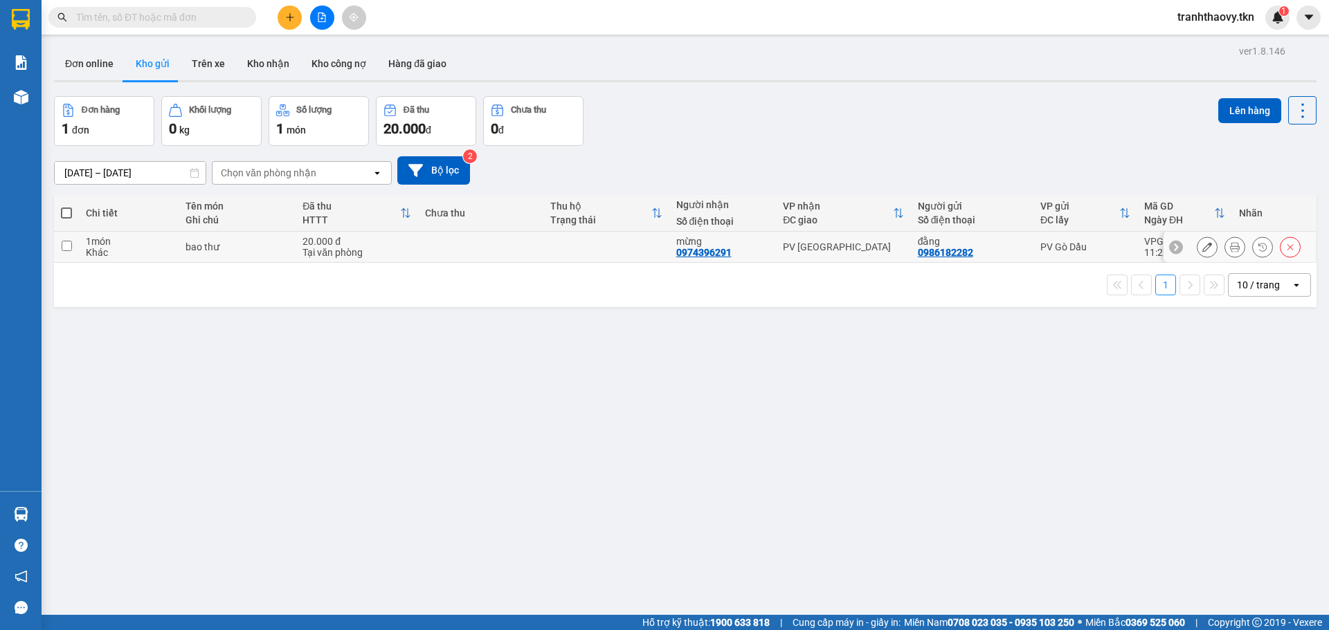
click at [271, 255] on td "bao thư" at bounding box center [238, 247] width 118 height 31
checkbox input "true"
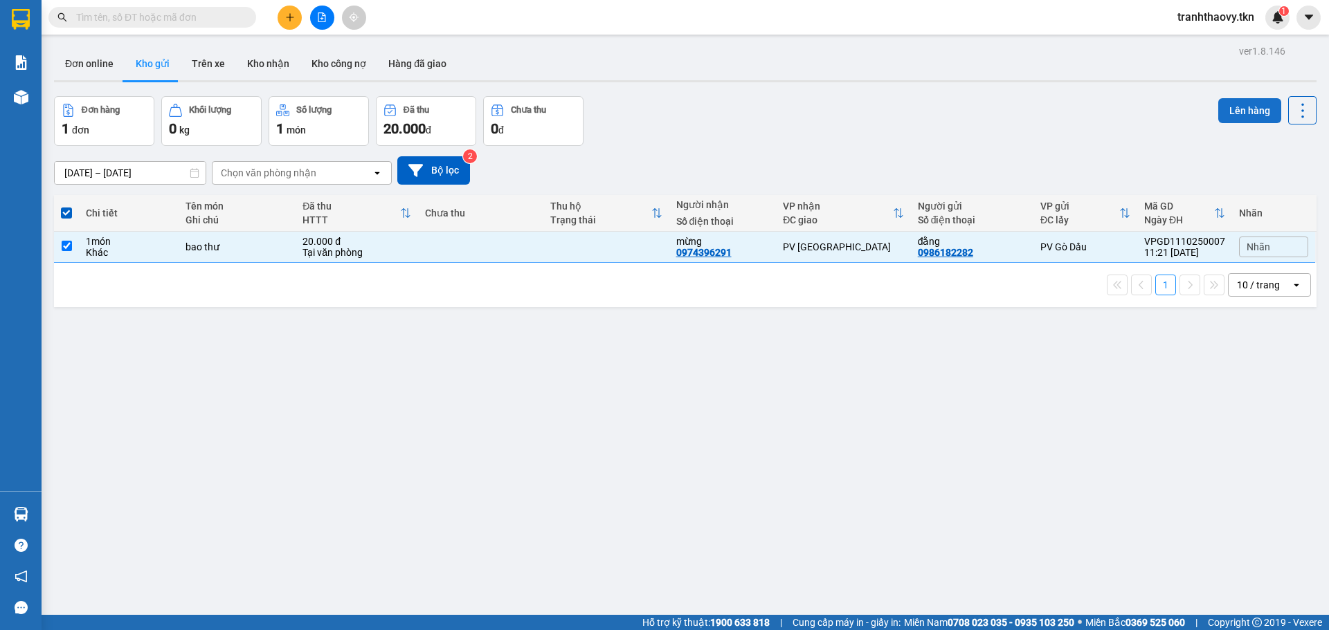
click at [1229, 99] on button "Lên hàng" at bounding box center [1249, 110] width 63 height 25
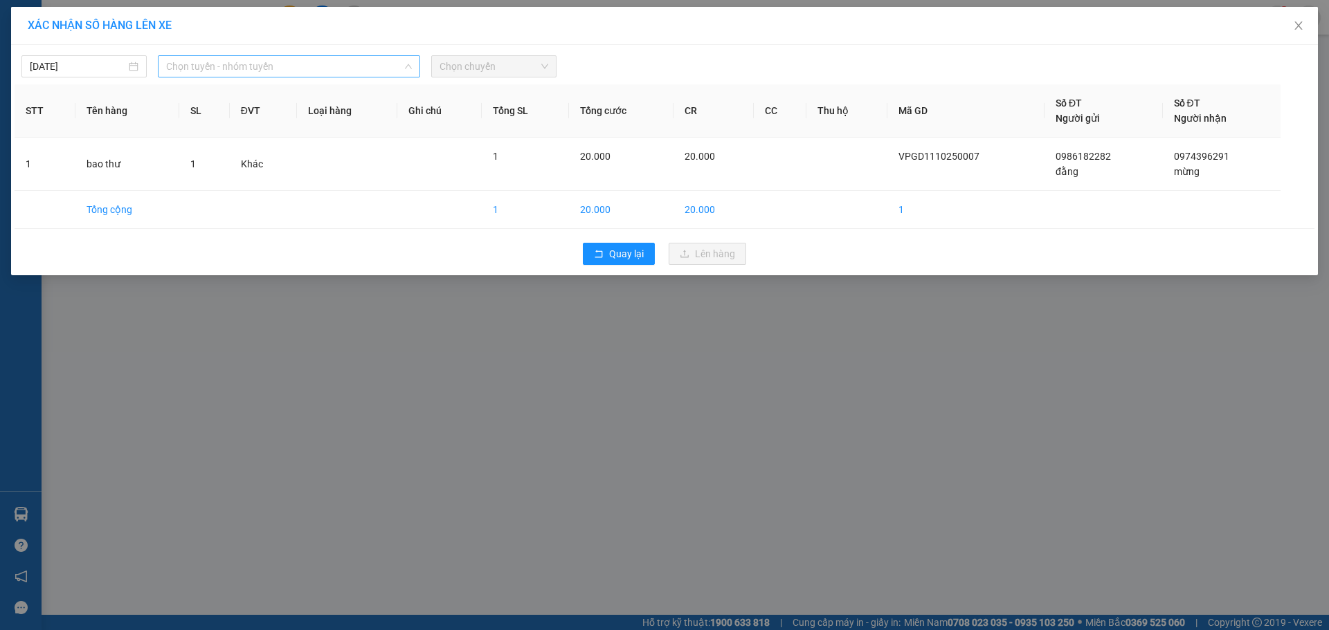
click at [306, 66] on span "Chọn tuyến - nhóm tuyến" at bounding box center [289, 66] width 246 height 21
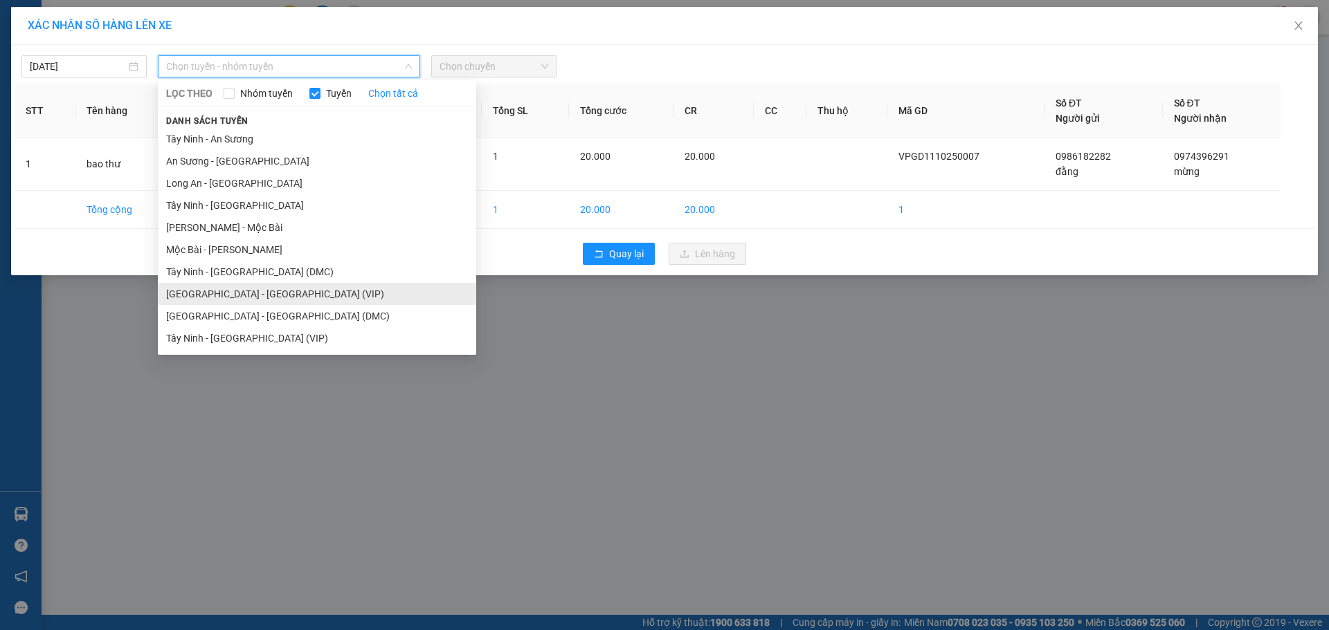
click at [265, 289] on li "[GEOGRAPHIC_DATA] - [GEOGRAPHIC_DATA] (VIP)" at bounding box center [317, 294] width 318 height 22
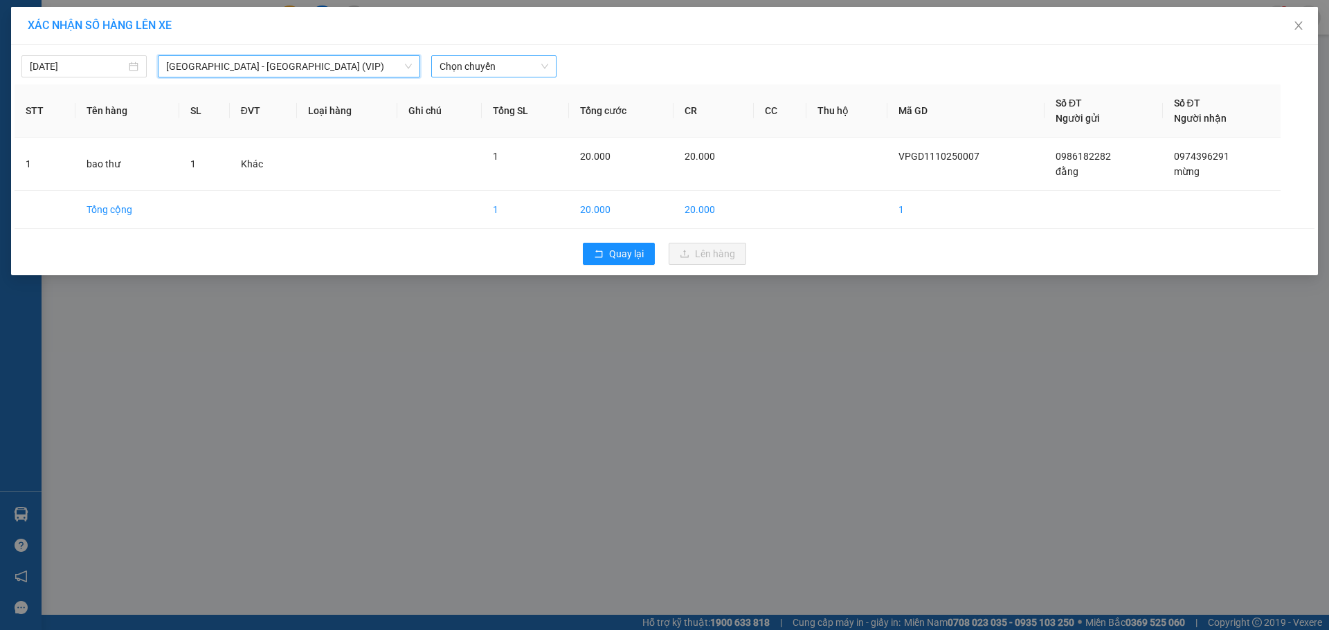
click at [471, 64] on span "Chọn chuyến" at bounding box center [493, 66] width 109 height 21
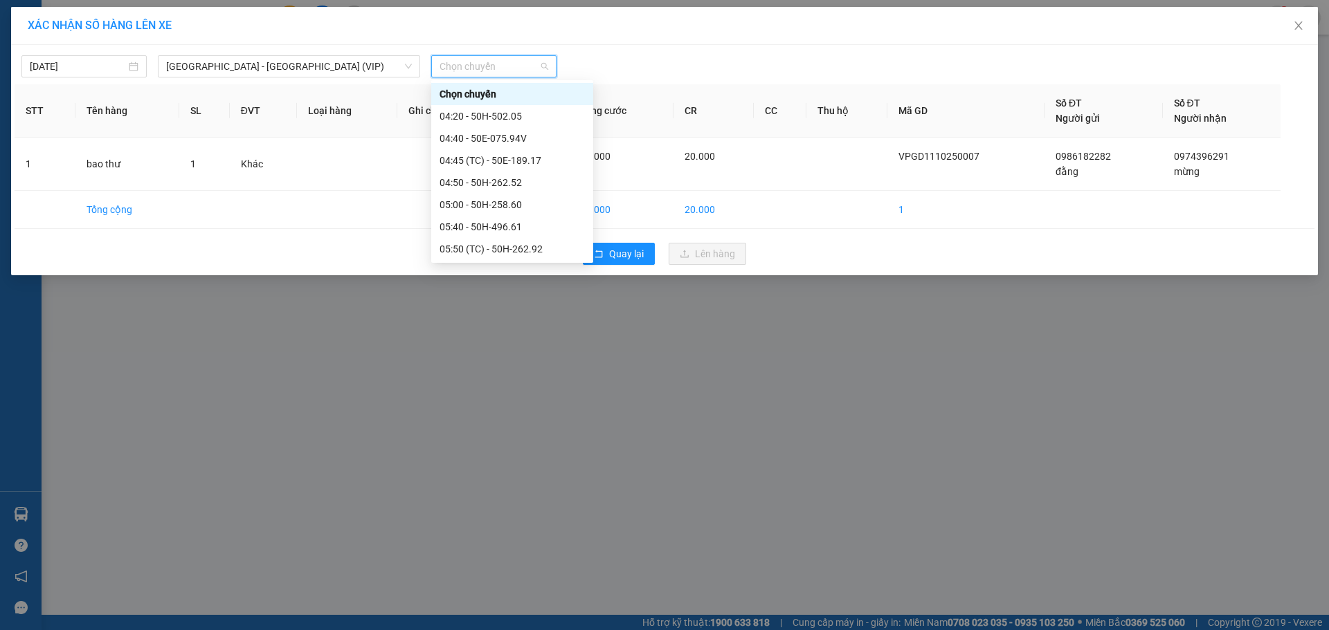
type input "5"
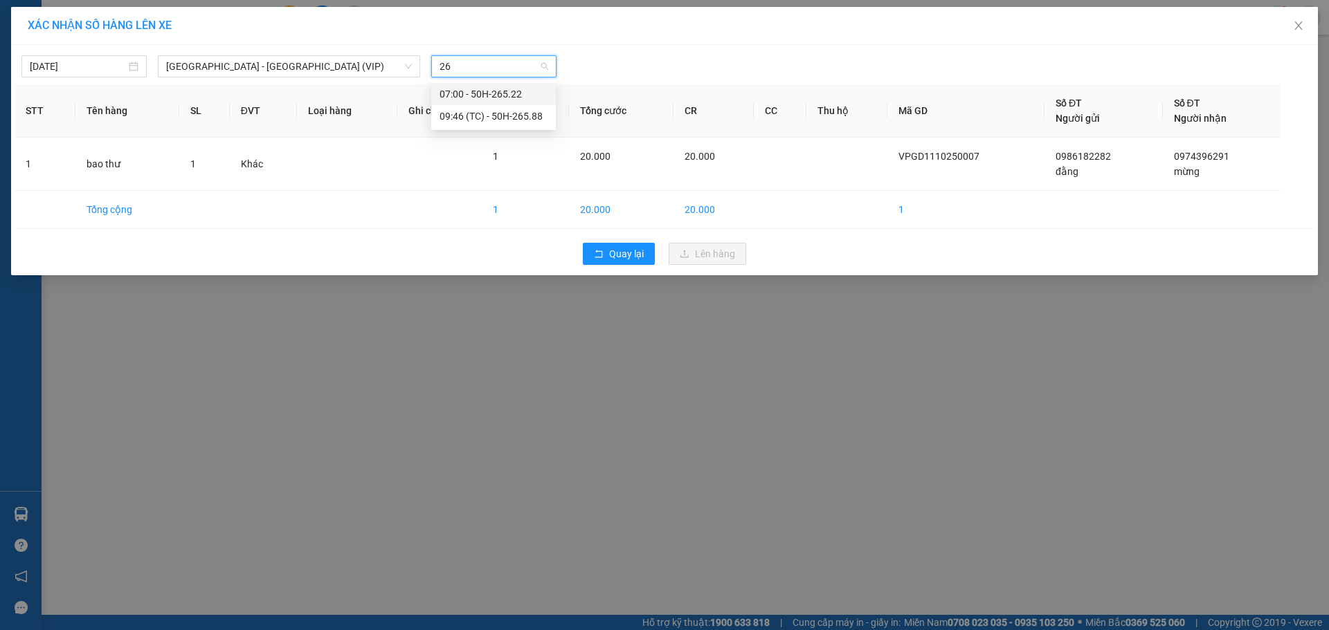
type input "2"
type input "25862"
click at [532, 95] on div "09:00 - 50H-258.62" at bounding box center [493, 94] width 108 height 15
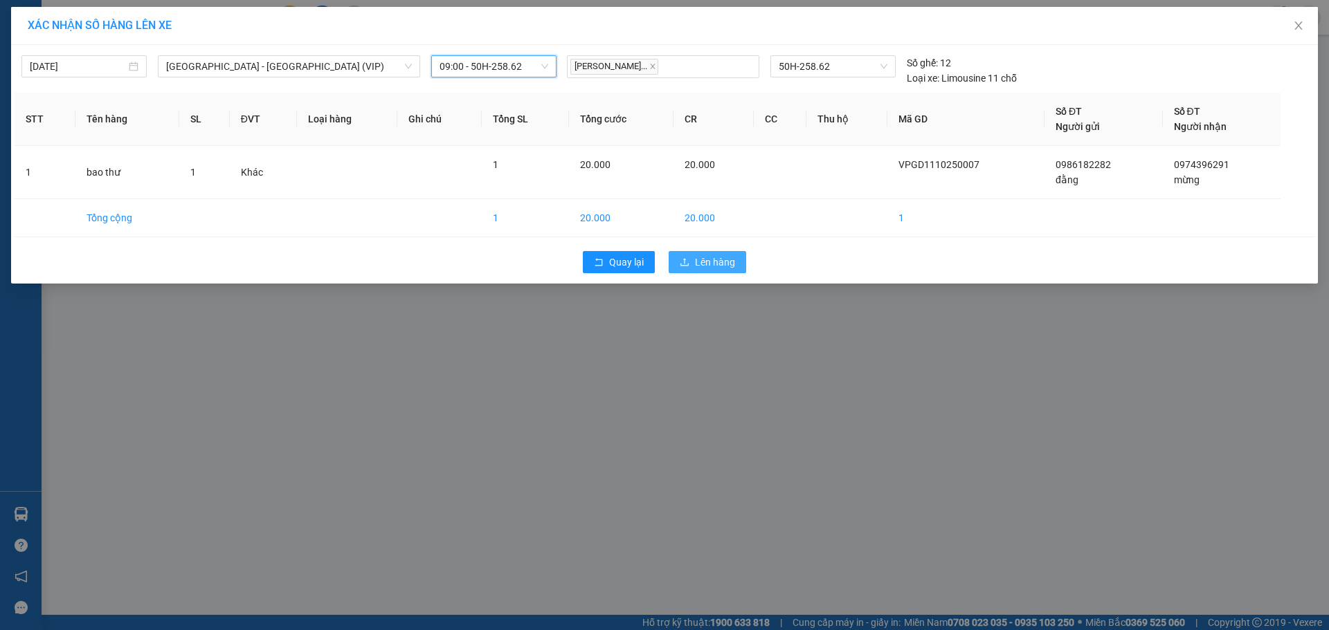
click at [719, 266] on span "Lên hàng" at bounding box center [715, 262] width 40 height 15
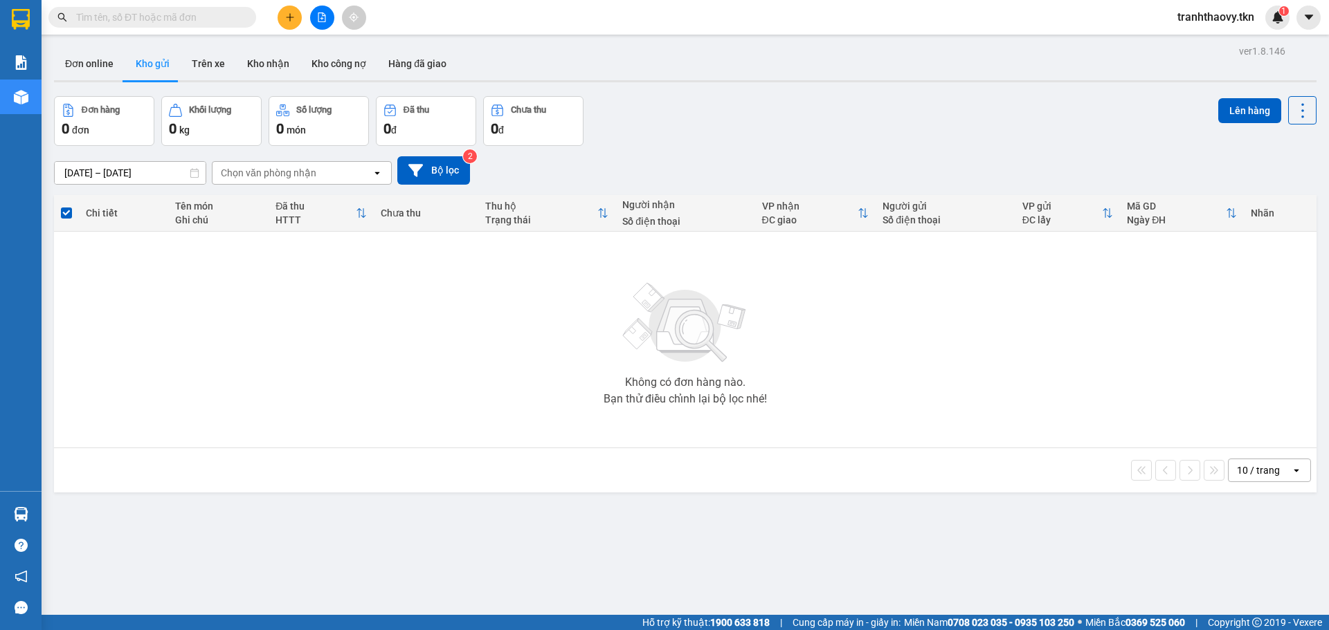
click at [1104, 372] on div "Không có đơn hàng nào. Bạn thử điều chỉnh lại bộ lọc nhé!" at bounding box center [685, 340] width 1248 height 208
click at [256, 67] on button "Kho nhận" at bounding box center [268, 63] width 64 height 33
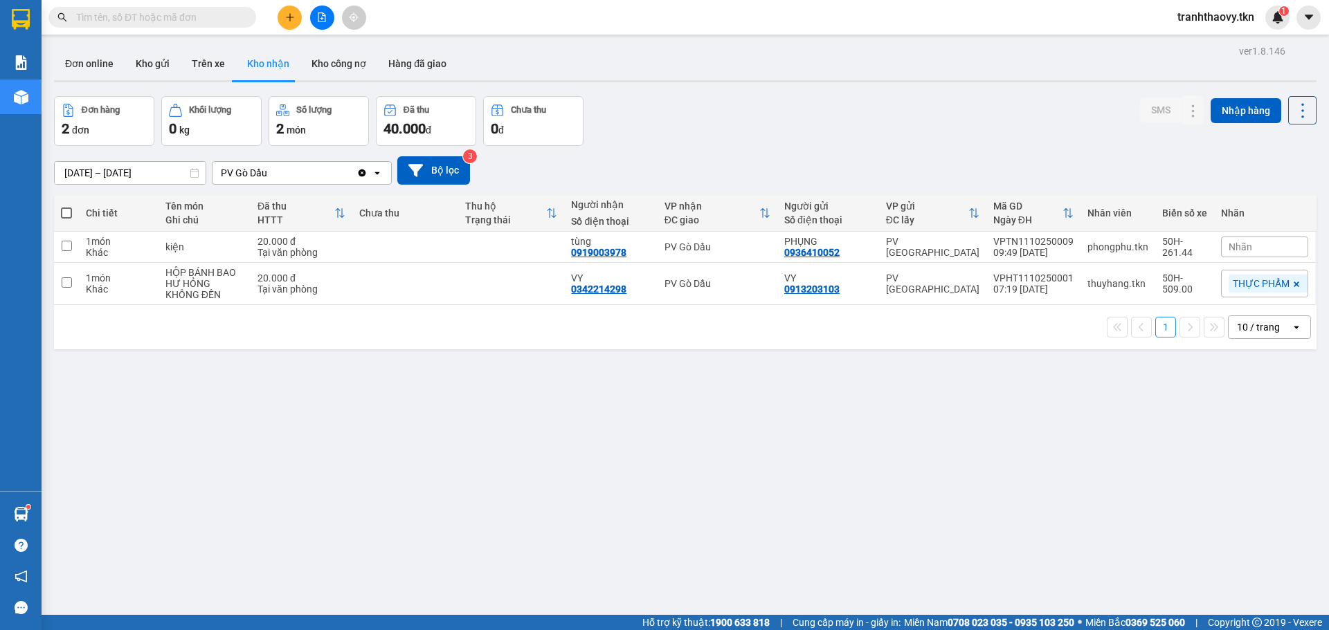
click at [298, 17] on button at bounding box center [290, 18] width 24 height 24
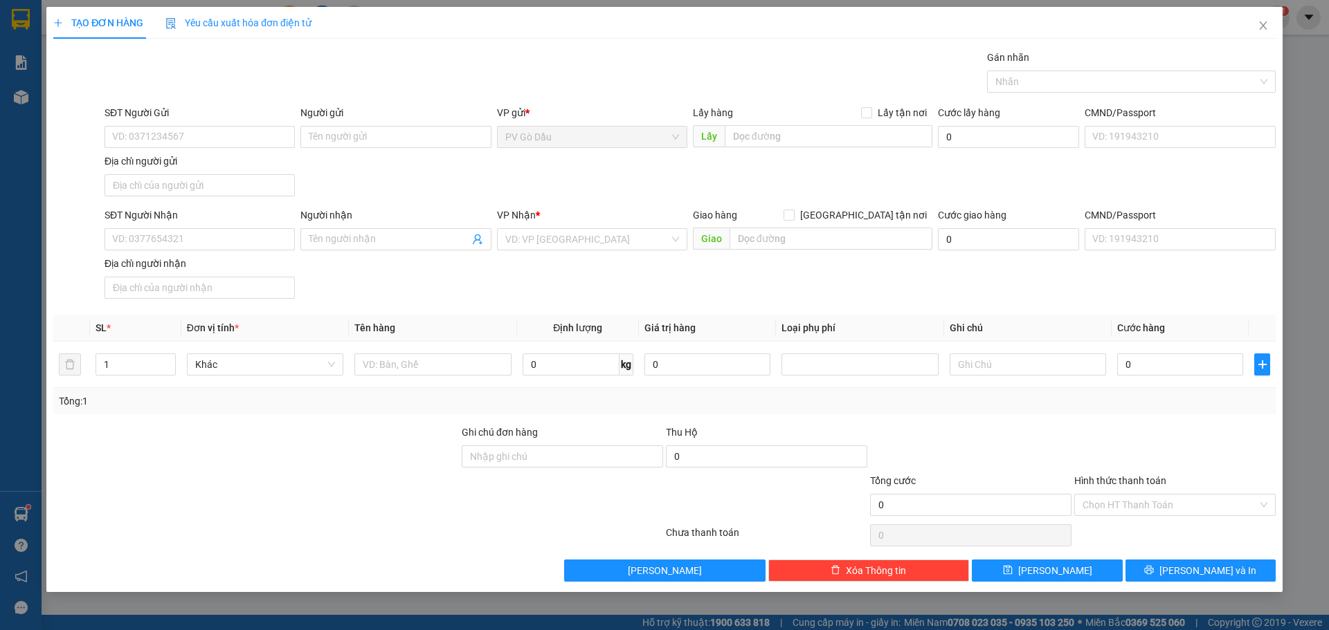
click at [257, 125] on div "SĐT Người Gửi" at bounding box center [200, 115] width 190 height 21
click at [257, 139] on input "SĐT Người Gửi" at bounding box center [200, 137] width 190 height 22
click at [252, 148] on div "SĐT Người Gửi VD: 0371234567" at bounding box center [200, 129] width 190 height 48
click at [261, 128] on input "SĐT Người Gửi" at bounding box center [200, 137] width 190 height 22
click at [264, 139] on input "SĐT Người Gửi" at bounding box center [200, 137] width 190 height 22
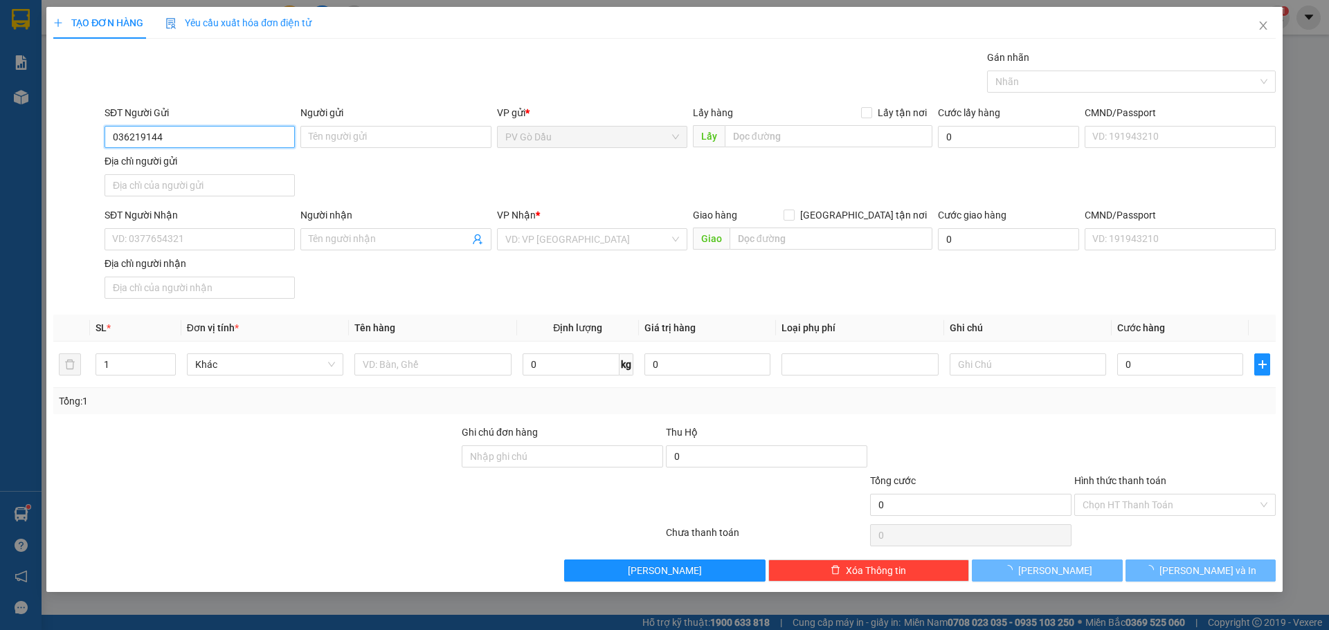
type input "0362191449"
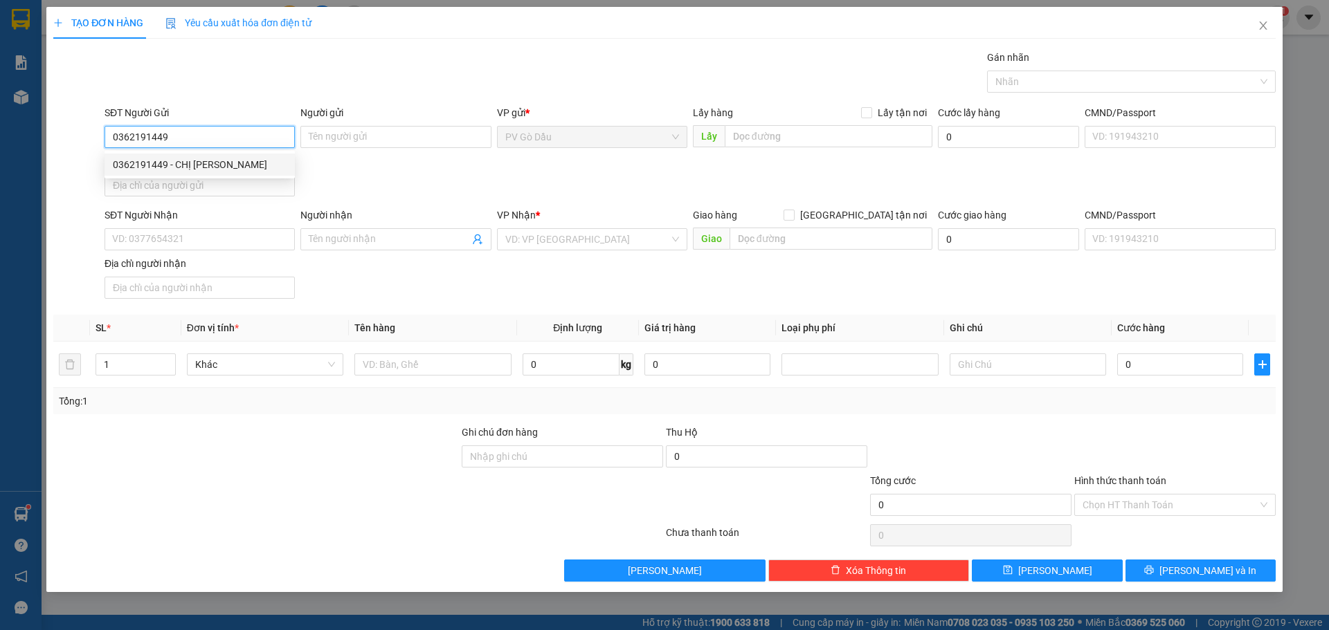
click at [256, 163] on div "0362191449 - CHỊ [PERSON_NAME]" at bounding box center [200, 164] width 174 height 15
type input "CHỊ [PERSON_NAME]"
type input "0903130499"
type input "trung"
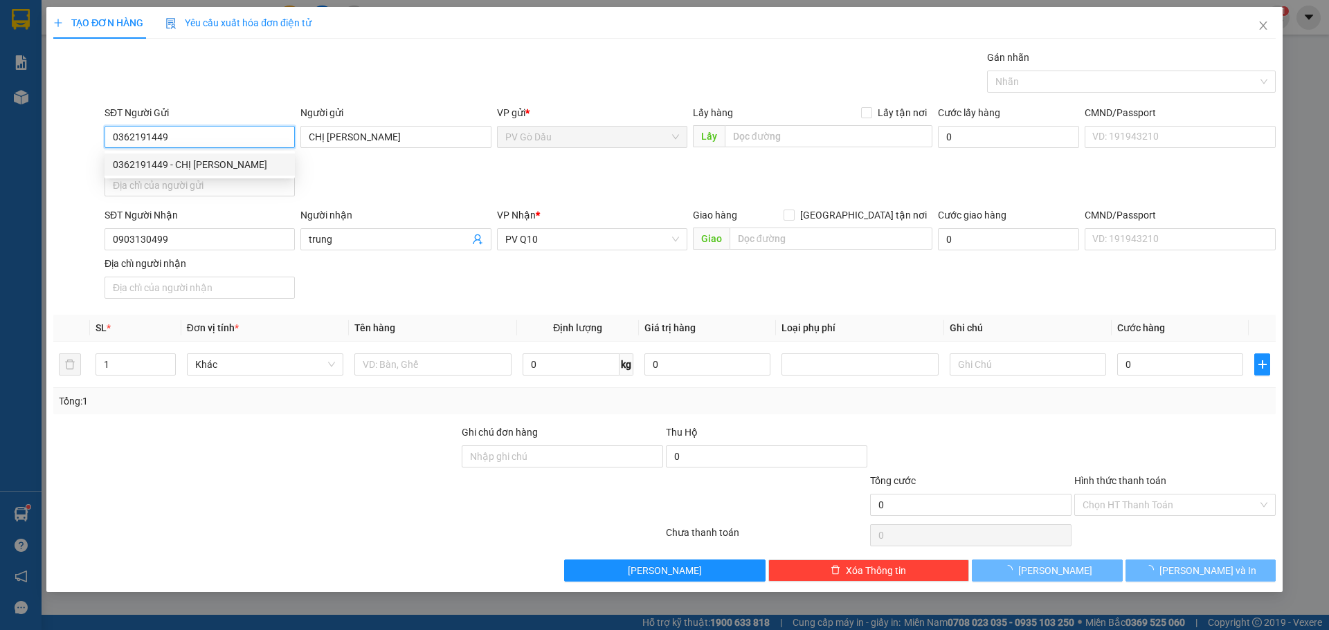
type input "30.000"
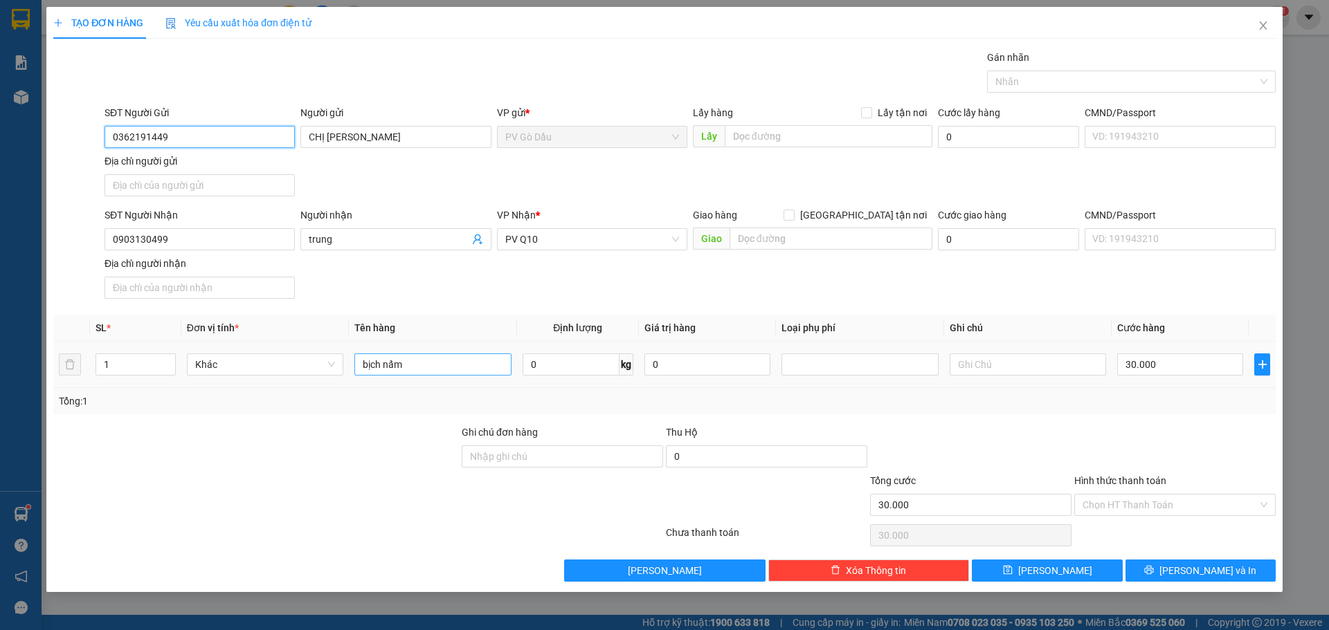
type input "0362191449"
drag, startPoint x: 394, startPoint y: 361, endPoint x: 316, endPoint y: 364, distance: 77.6
click at [318, 365] on tr "1 Khác bịch nấm 0 kg 0 30.000" at bounding box center [664, 365] width 1222 height 46
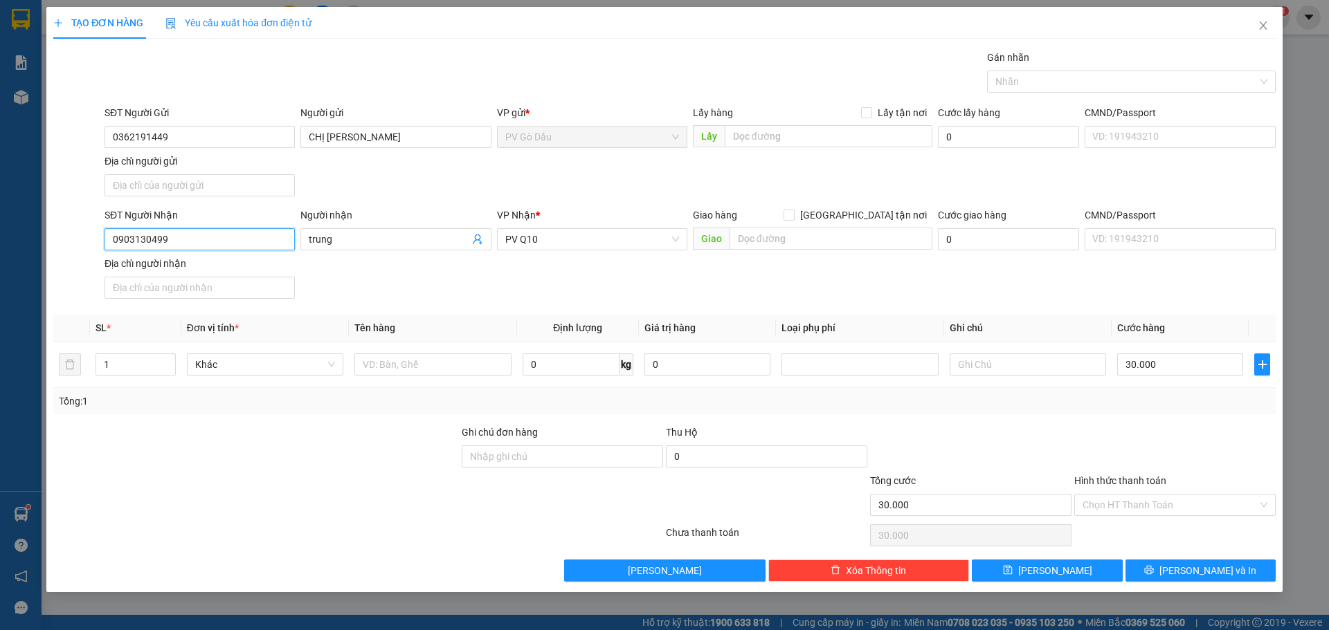
click at [192, 235] on input "0903130499" at bounding box center [200, 239] width 190 height 22
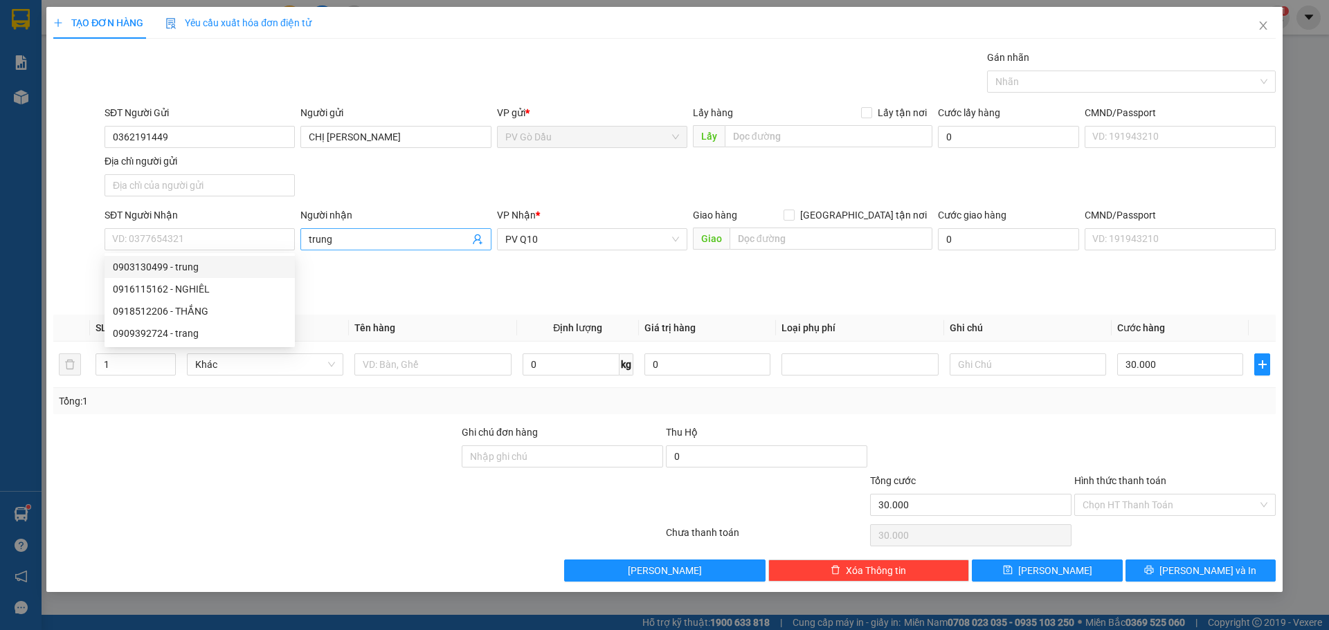
click at [345, 237] on input "trung" at bounding box center [389, 239] width 160 height 15
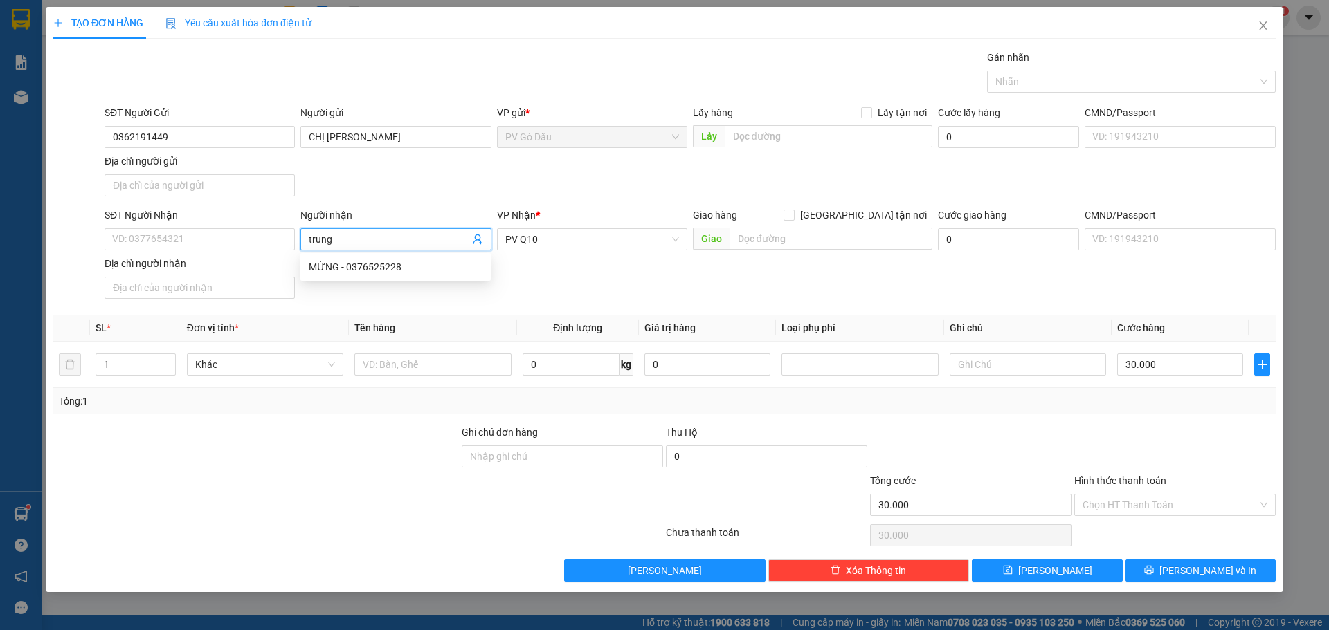
click at [345, 237] on input "trung" at bounding box center [389, 239] width 160 height 15
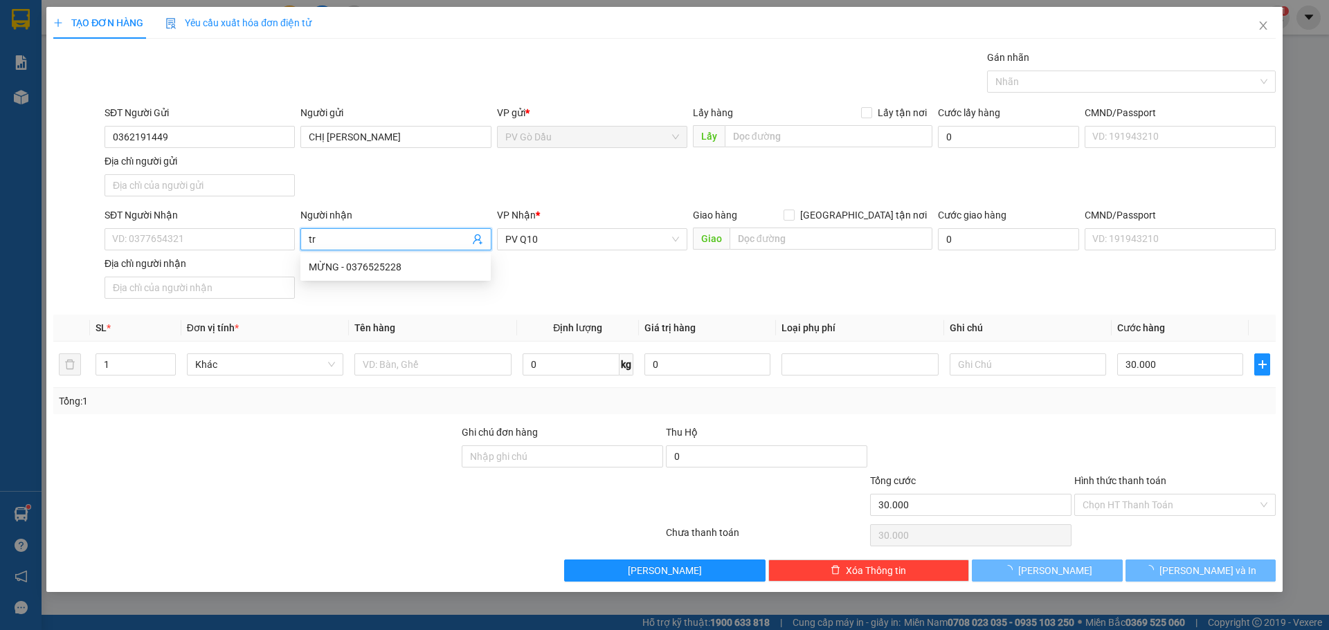
type input "t"
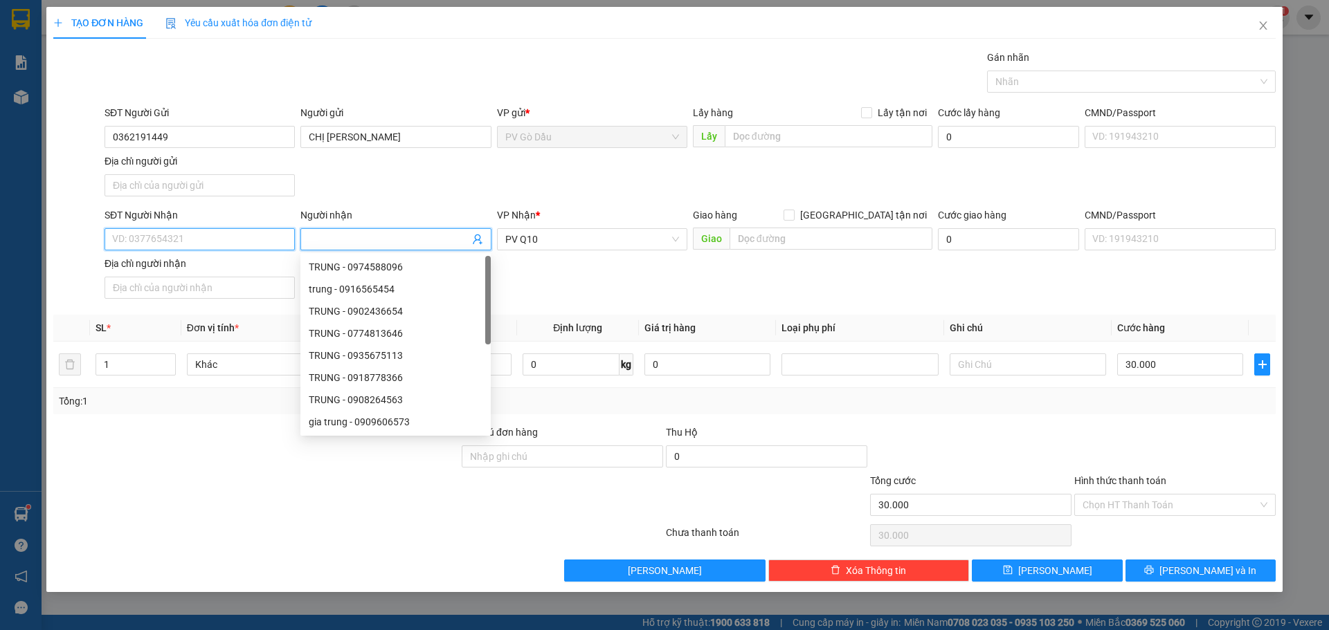
click at [241, 246] on input "SĐT Người Nhận" at bounding box center [200, 239] width 190 height 22
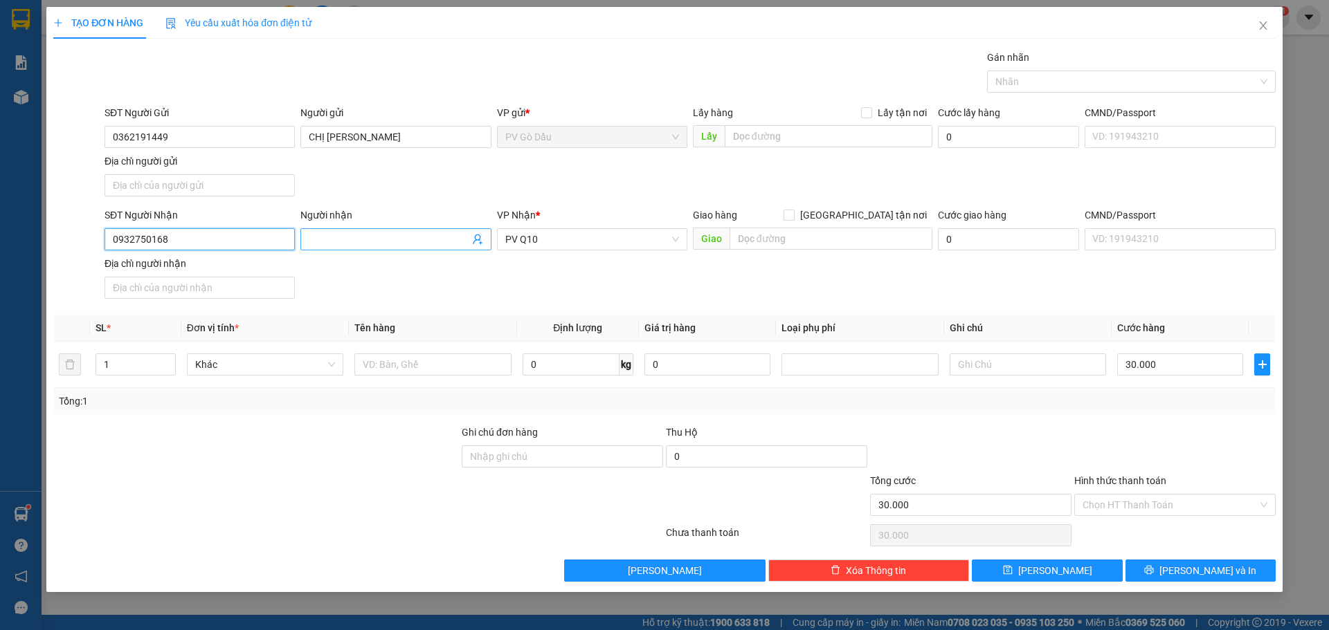
type input "0932750168"
click at [325, 237] on input "Người nhận" at bounding box center [389, 239] width 160 height 15
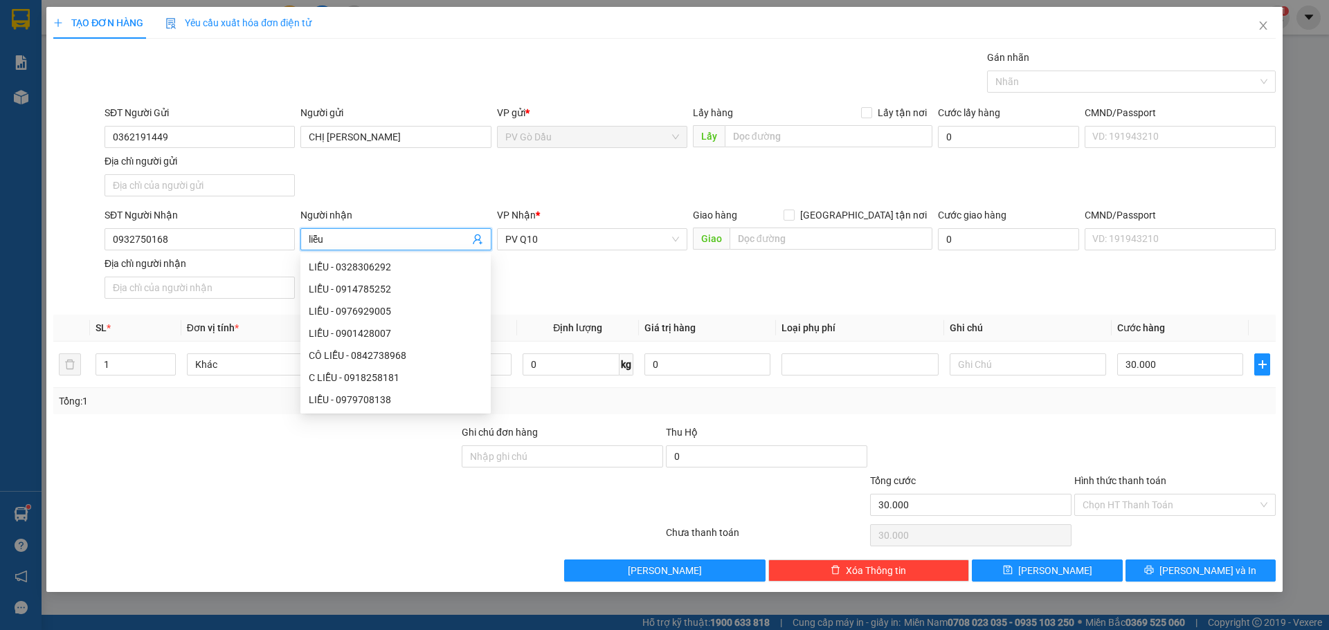
type input "liễu"
click at [649, 302] on div "SĐT Người Nhận 0932750168 Người nhận liễu VP Nhận * PV Q10 Giao hàng Giao tận n…" at bounding box center [690, 256] width 1177 height 97
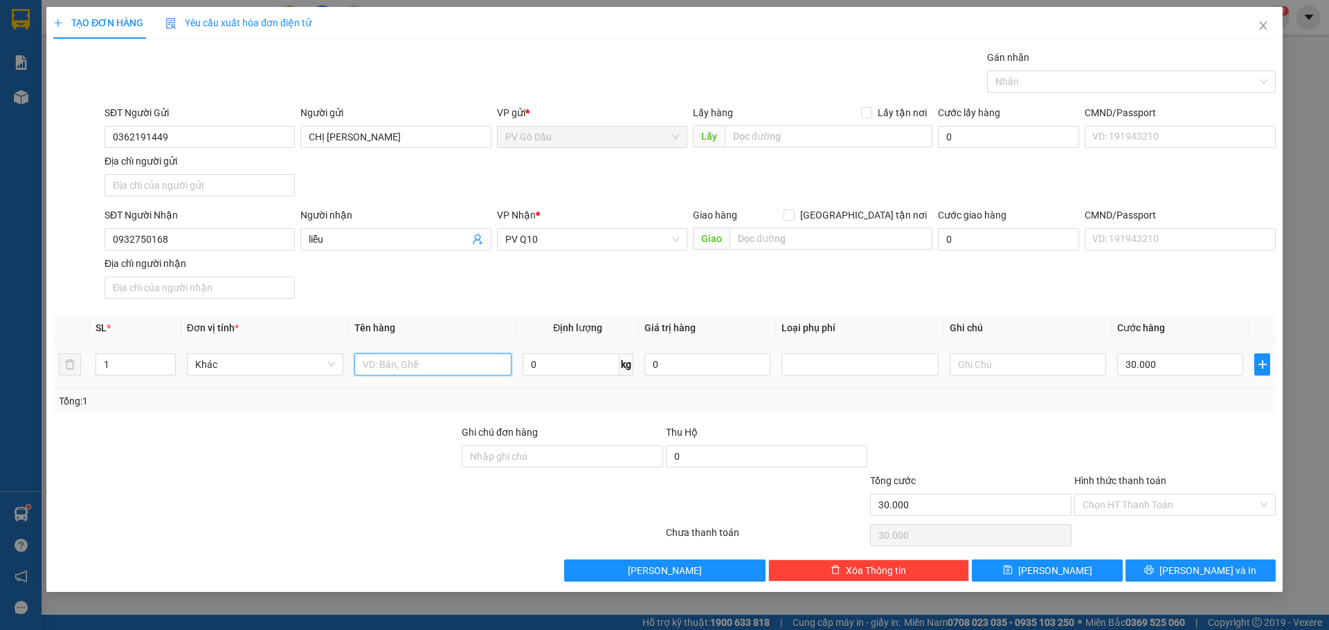
click at [423, 365] on input "text" at bounding box center [432, 365] width 156 height 22
type input "thung đồ ăn"
click at [1046, 61] on div "Gán nhãn" at bounding box center [1131, 60] width 289 height 21
click at [1026, 79] on div at bounding box center [1124, 81] width 268 height 17
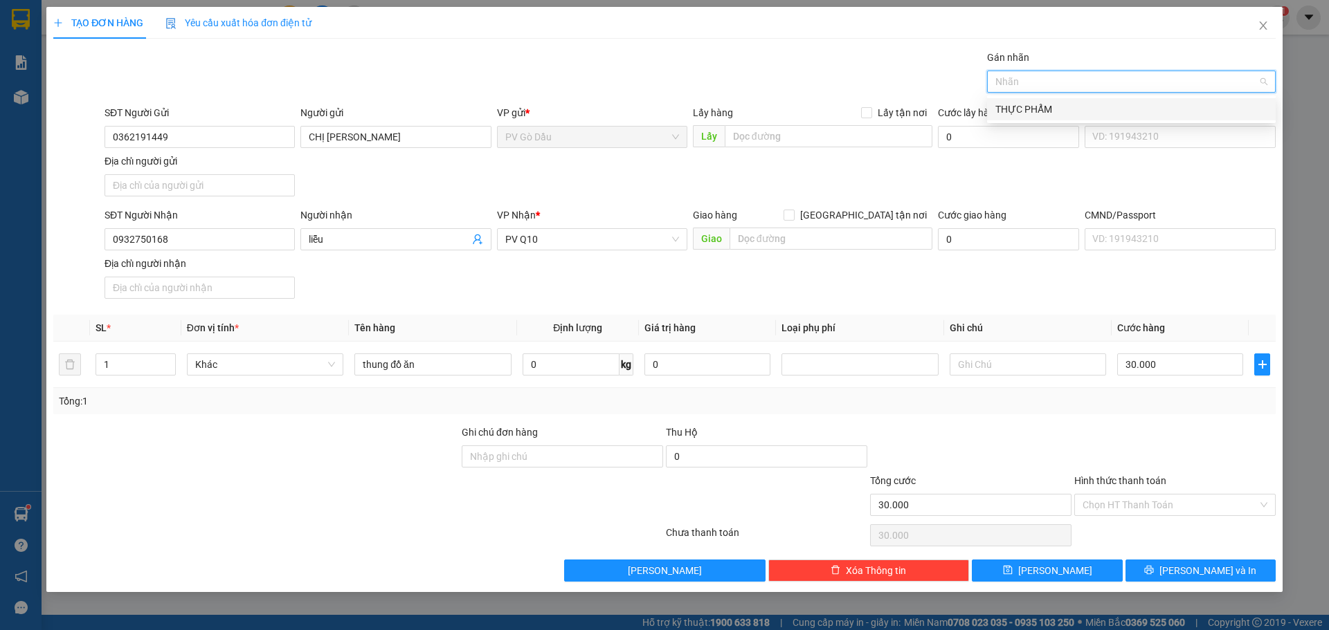
click at [1035, 109] on div "THỰC PHẨM" at bounding box center [1131, 109] width 272 height 15
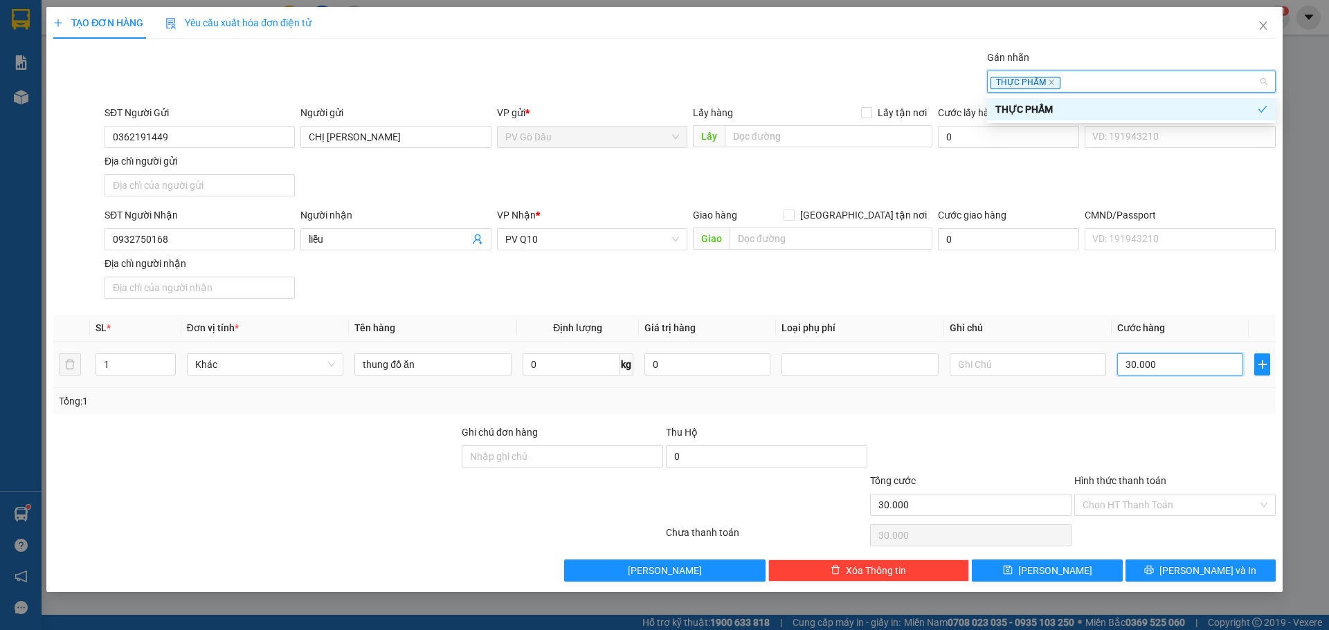
click at [1163, 355] on input "30.000" at bounding box center [1180, 365] width 126 height 22
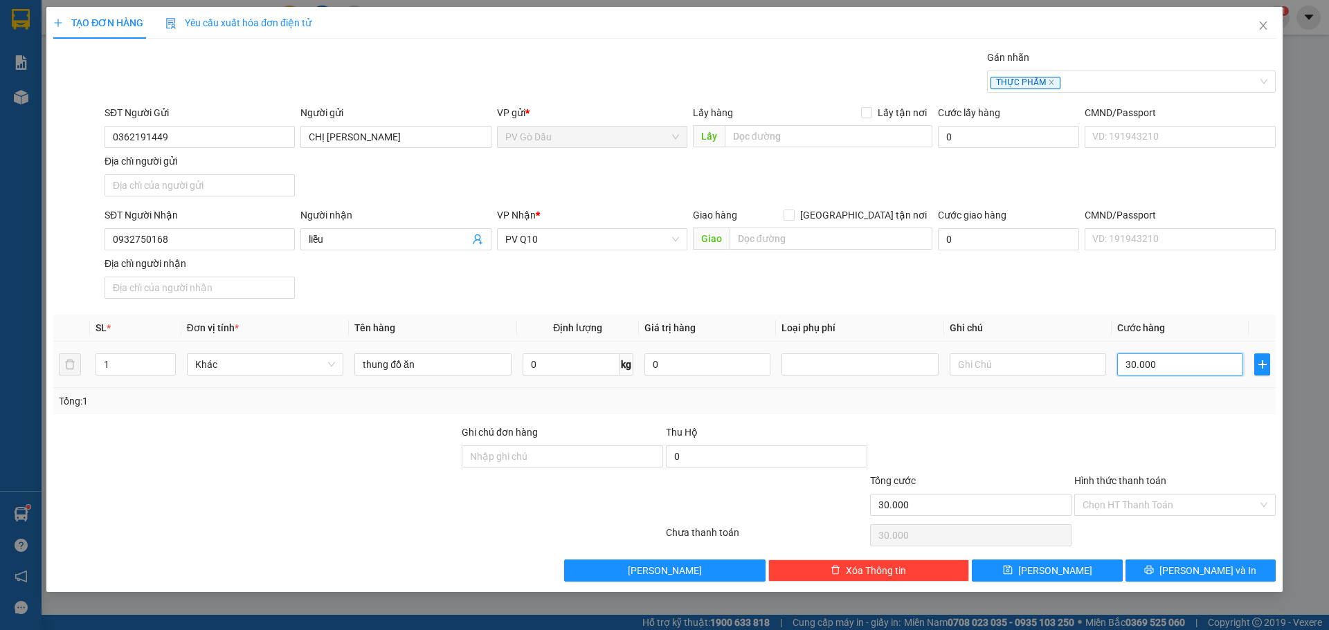
type input "0"
type input "4"
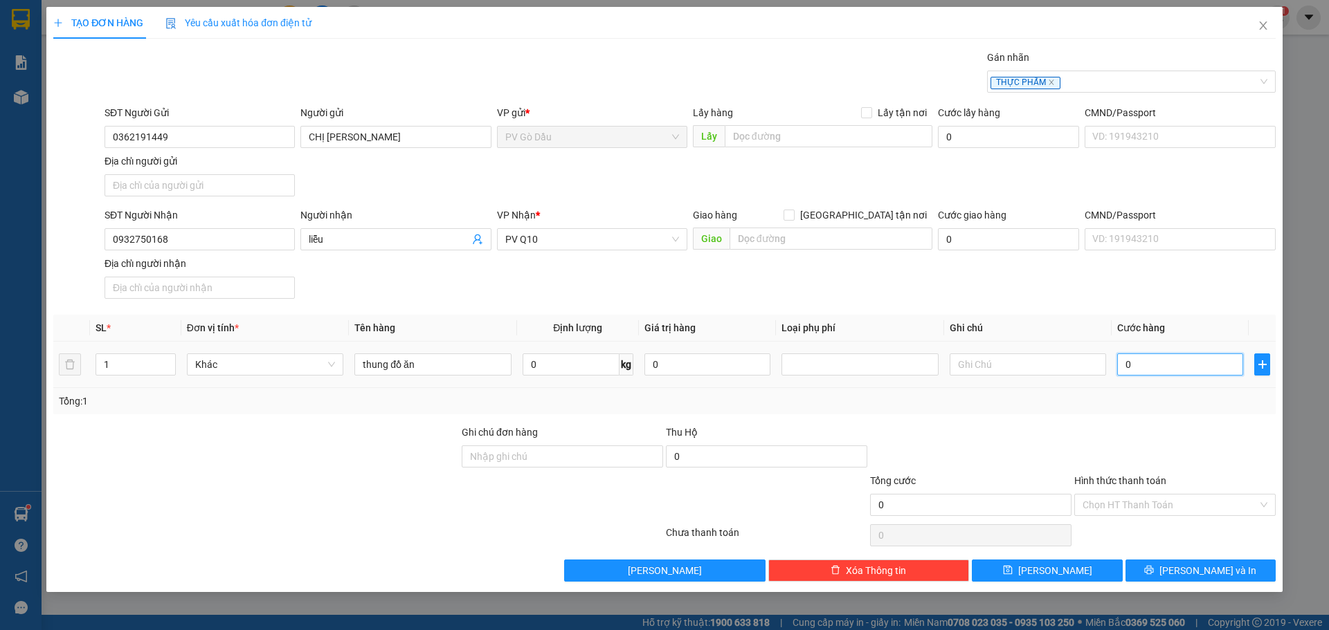
type input "004"
type input "40"
type input "00.400"
type input "400"
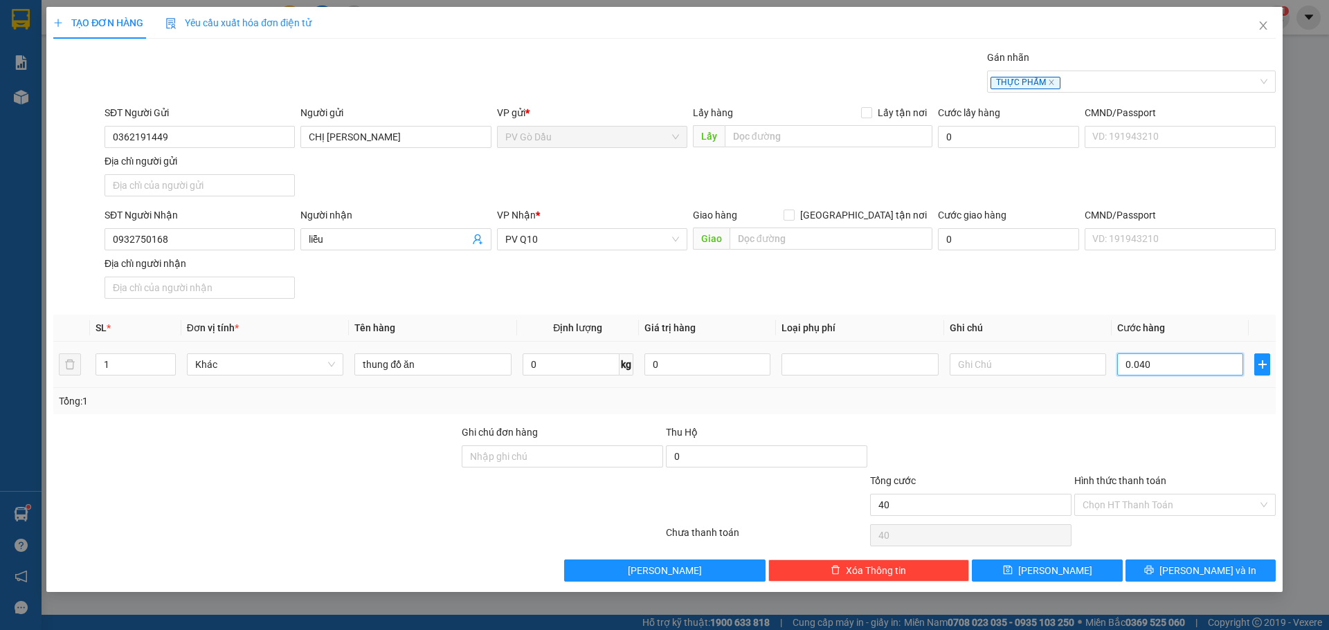
type input "400"
type input "00.004.000"
type input "4.000"
type input "40.000"
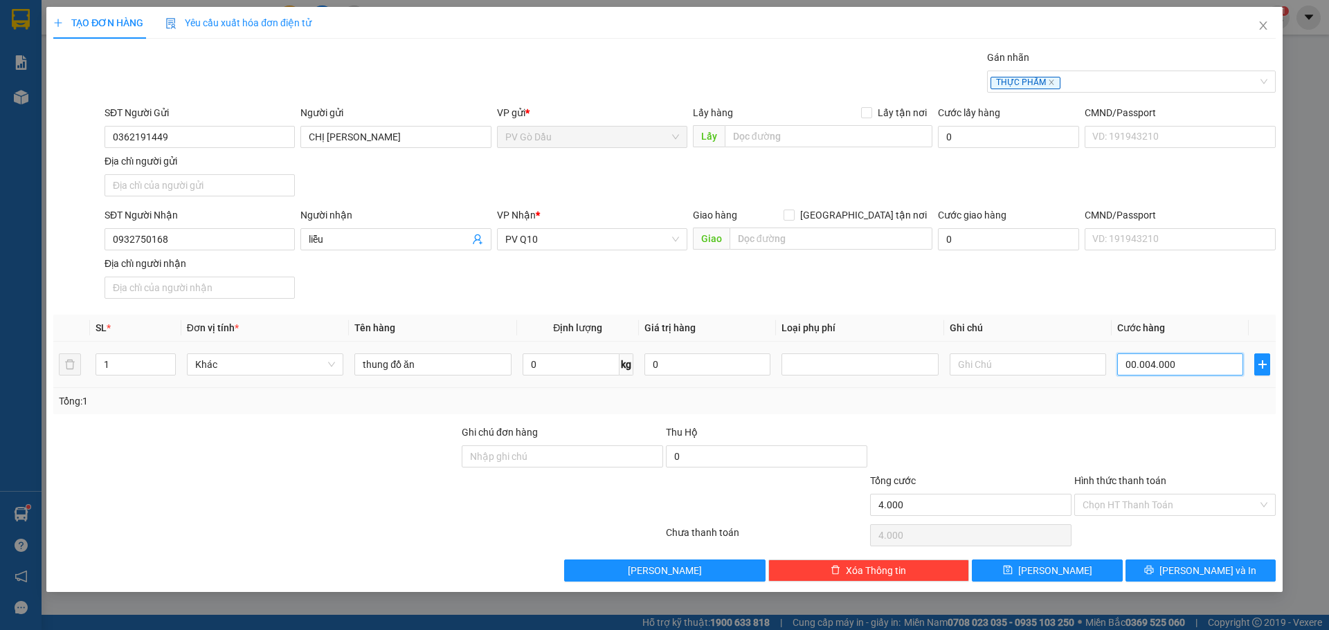
type input "40.000"
type input "0.000.400.000"
type input "400.000"
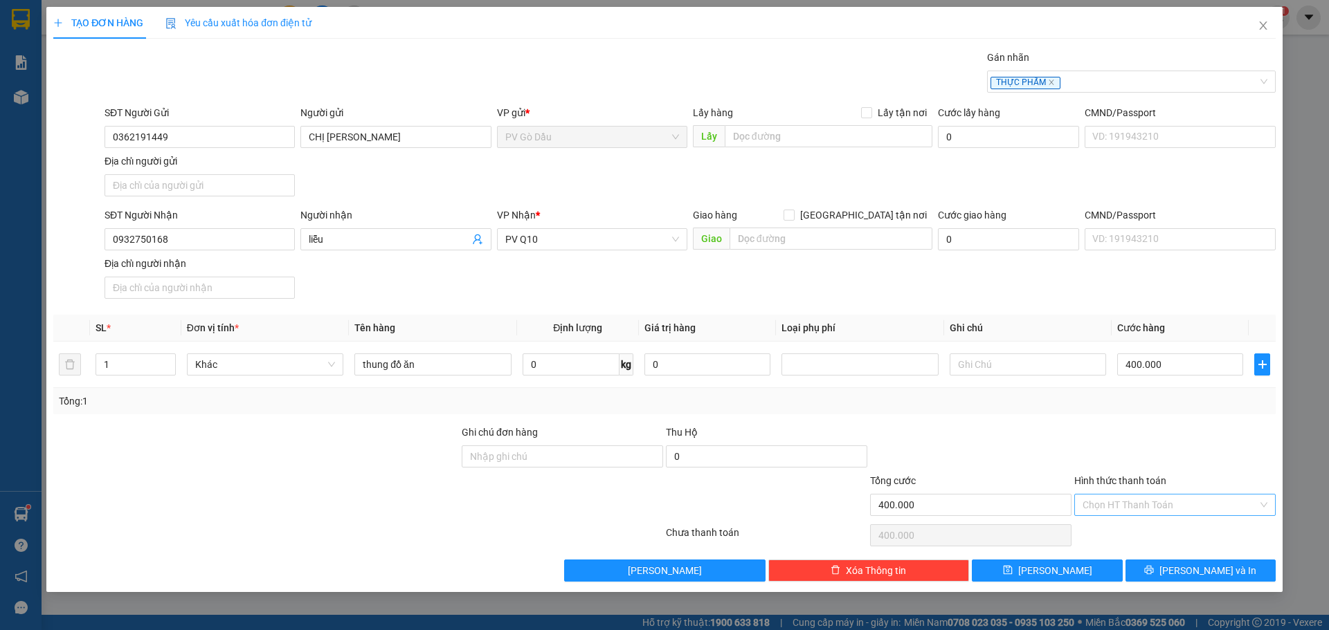
click at [1189, 500] on input "Hình thức thanh toán" at bounding box center [1169, 505] width 175 height 21
click at [1177, 541] on div "Tại văn phòng" at bounding box center [1174, 533] width 201 height 22
type input "0"
click at [1201, 568] on span "[PERSON_NAME] và In" at bounding box center [1207, 570] width 97 height 15
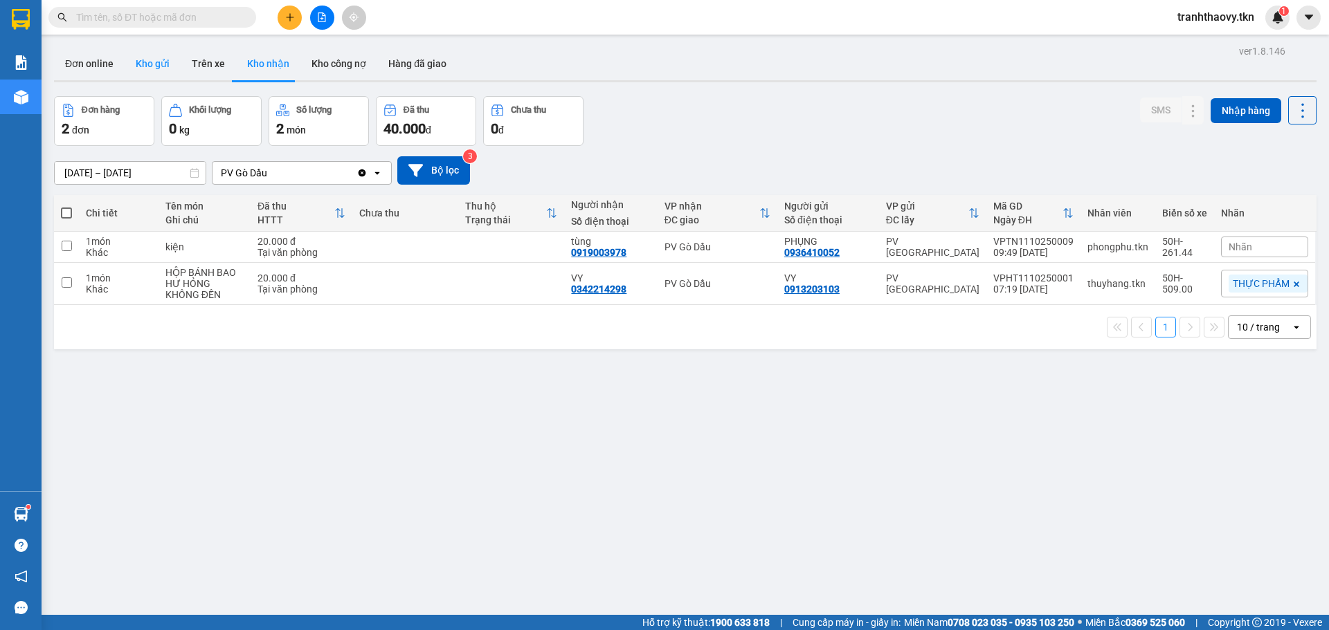
click at [142, 69] on button "Kho gửi" at bounding box center [153, 63] width 56 height 33
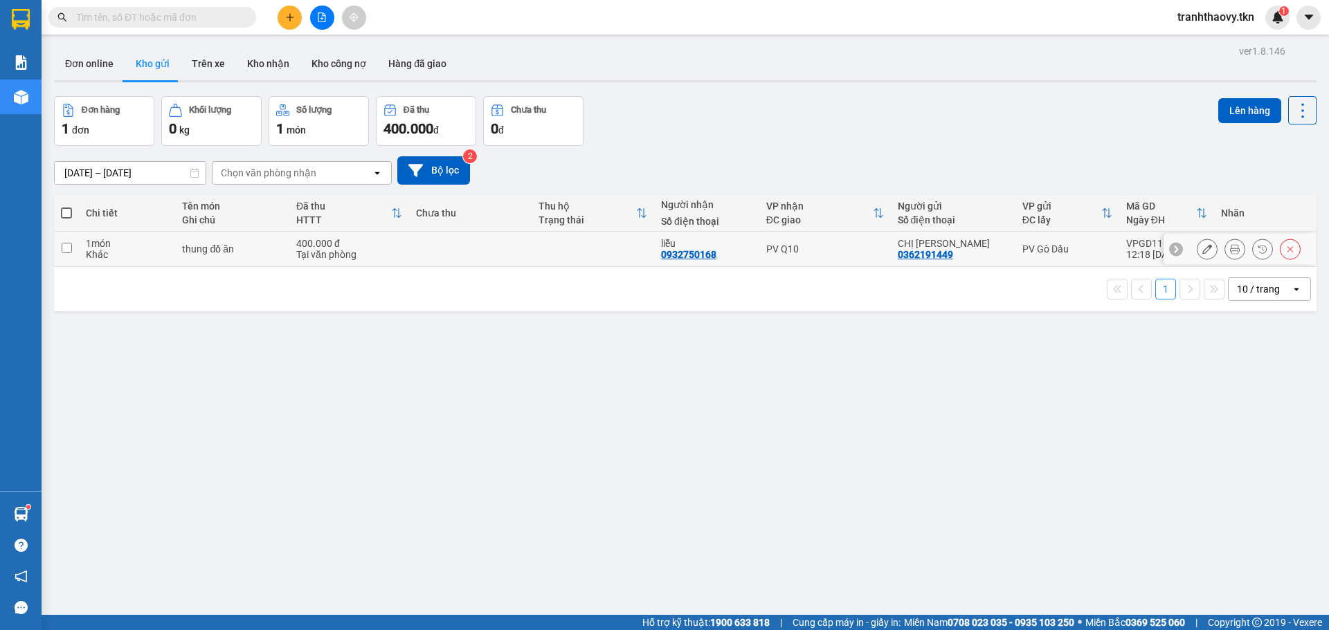
click at [843, 253] on div "PV Q10" at bounding box center [825, 249] width 118 height 11
checkbox input "true"
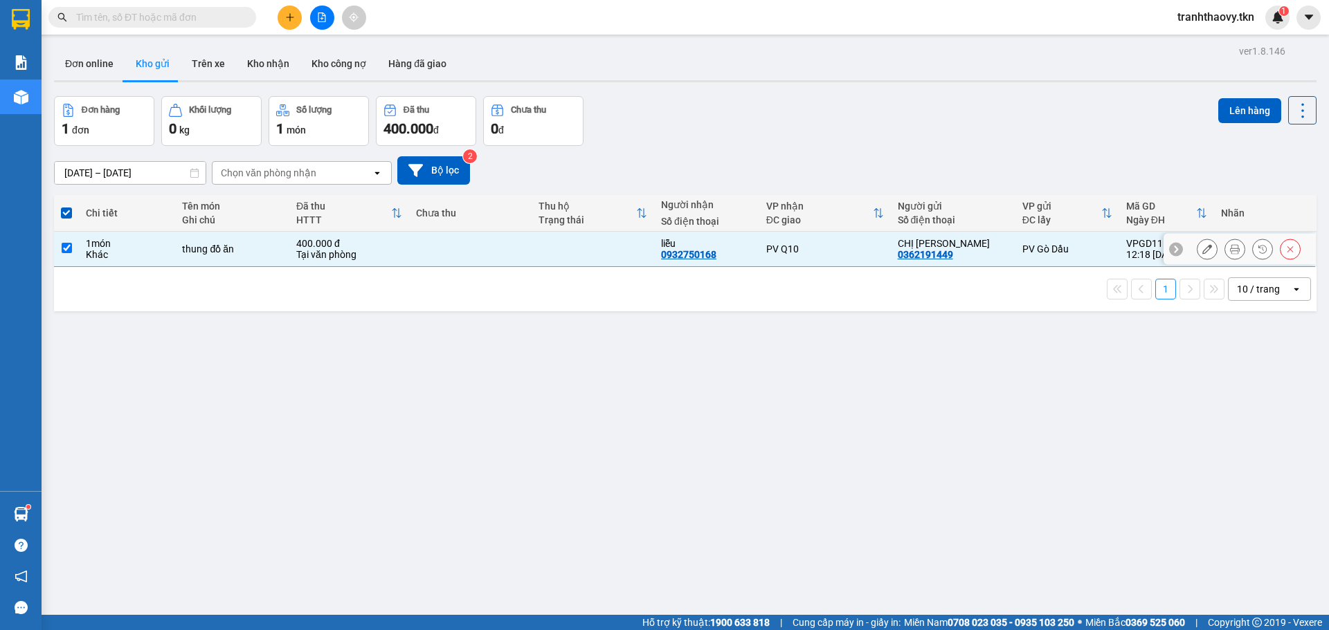
click at [1183, 247] on div at bounding box center [1239, 249] width 152 height 31
click at [1202, 244] on icon at bounding box center [1207, 249] width 10 height 10
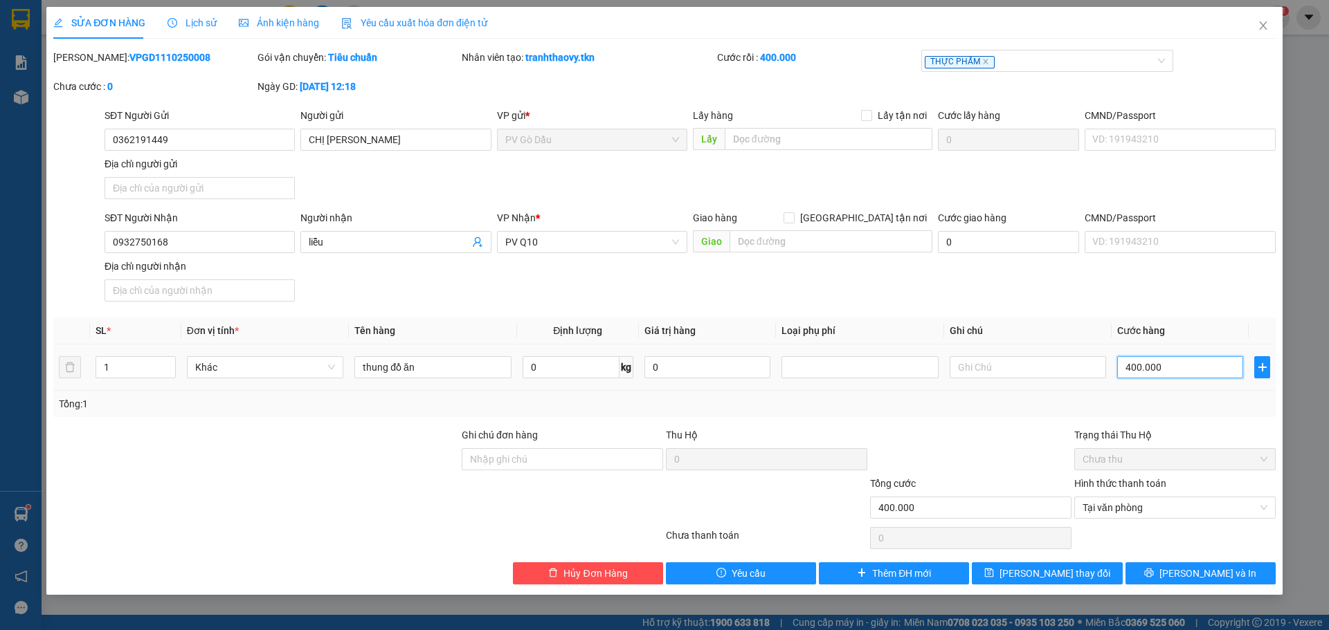
click at [1192, 369] on input "400.000" at bounding box center [1180, 367] width 126 height 22
type input "0"
type input "004"
type input "4"
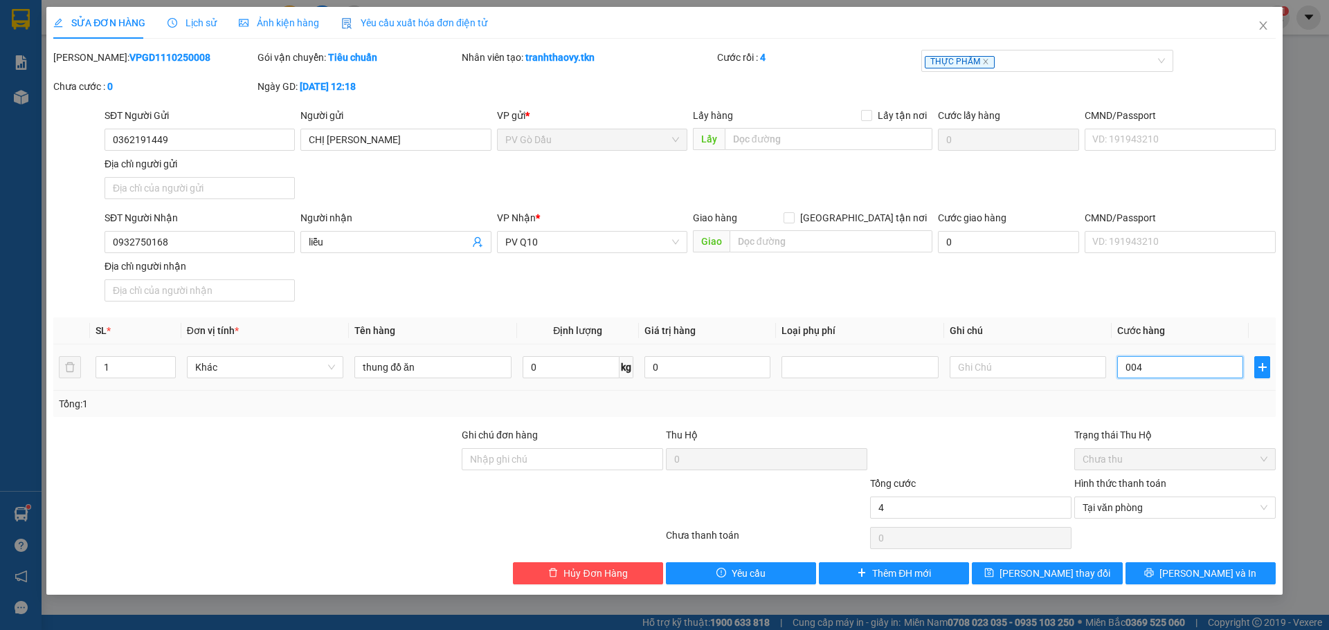
type input "0.040"
type input "40"
type input "00.400"
type input "400"
type input "0.004.000"
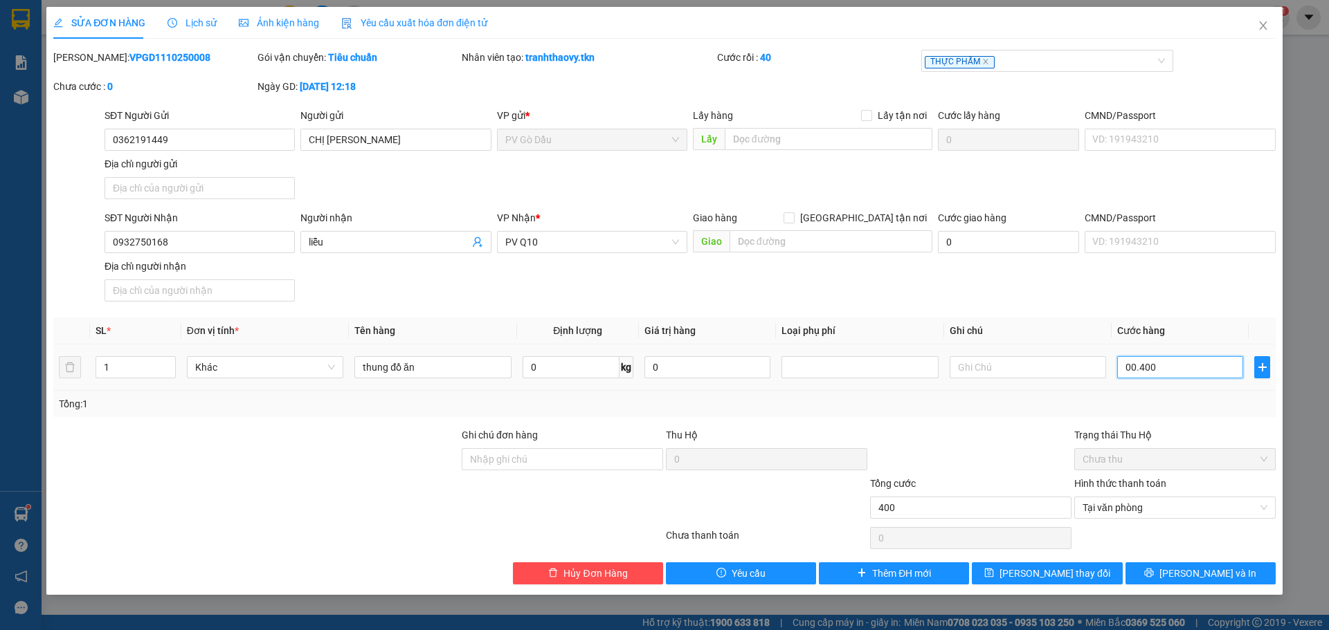
type input "4.000"
type input "000.040.000"
type input "40.000"
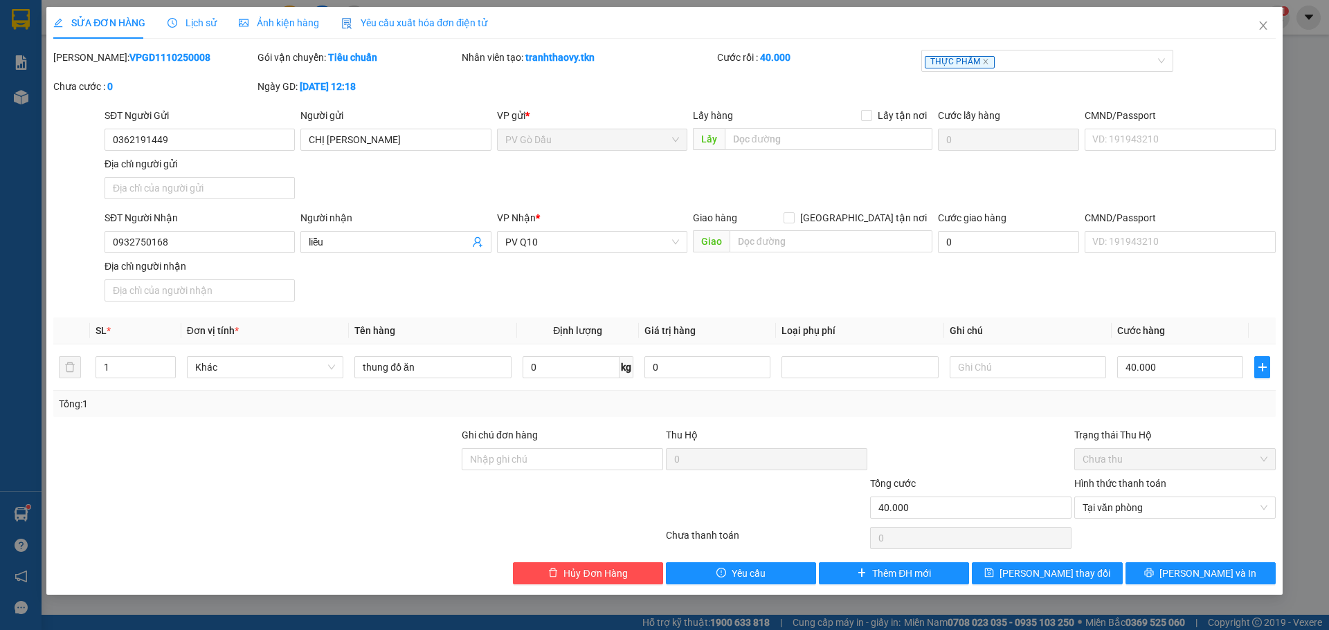
click at [1161, 554] on div "Total Paid Fee 400.000 Total UnPaid Fee 0 Cash Collection Total Fee Mã ĐH: VPGD…" at bounding box center [664, 317] width 1222 height 535
click at [1176, 588] on div "SỬA ĐƠN HÀNG Lịch sử Ảnh kiện hàng Yêu cầu xuất hóa đơn điện tử Total Paid Fee …" at bounding box center [664, 301] width 1236 height 588
click at [1188, 579] on button "[PERSON_NAME] và In" at bounding box center [1200, 574] width 150 height 22
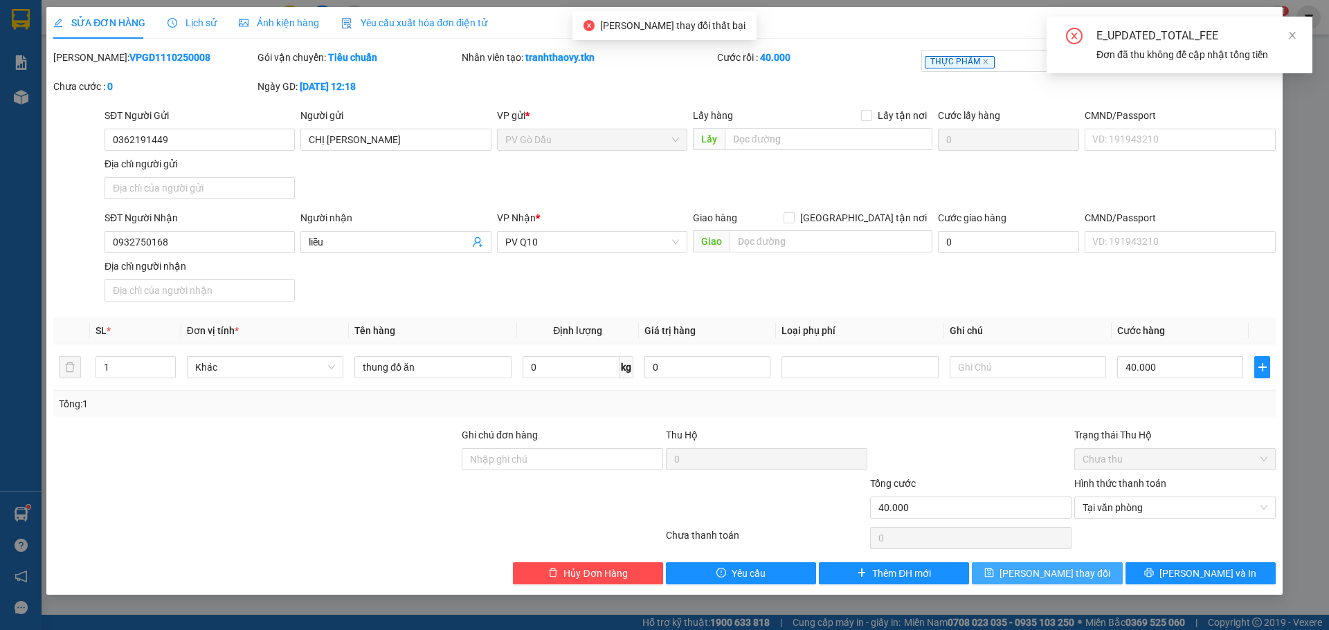
drag, startPoint x: 1063, startPoint y: 576, endPoint x: 1071, endPoint y: 581, distance: 9.3
click at [1068, 576] on span "[PERSON_NAME] thay đổi" at bounding box center [1054, 573] width 111 height 15
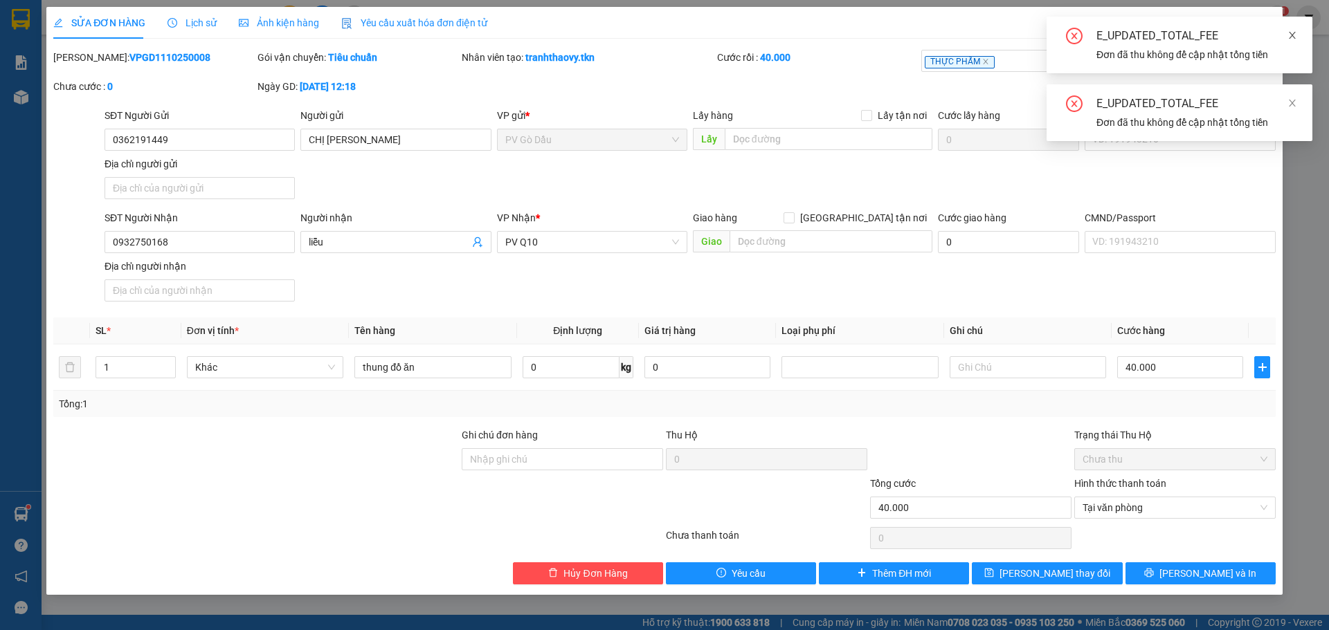
click at [1296, 30] on icon "close" at bounding box center [1292, 35] width 10 height 10
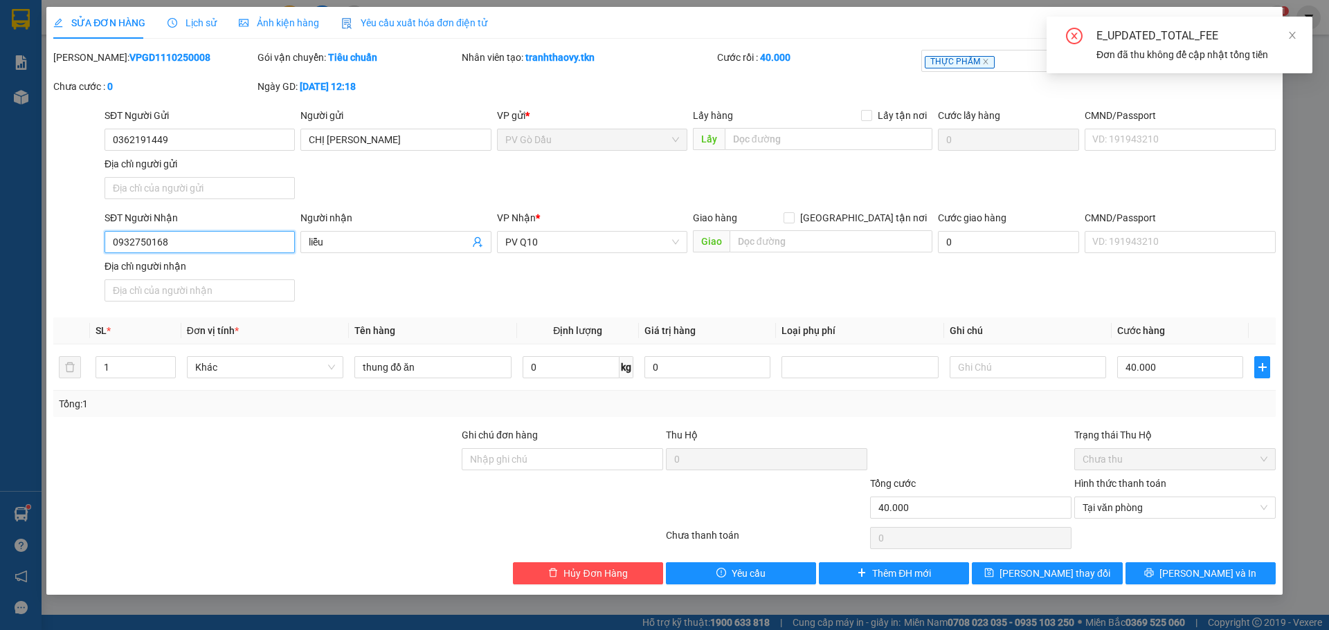
drag, startPoint x: 177, startPoint y: 233, endPoint x: 152, endPoint y: 244, distance: 27.9
drag, startPoint x: 152, startPoint y: 244, endPoint x: 172, endPoint y: 141, distance: 105.1
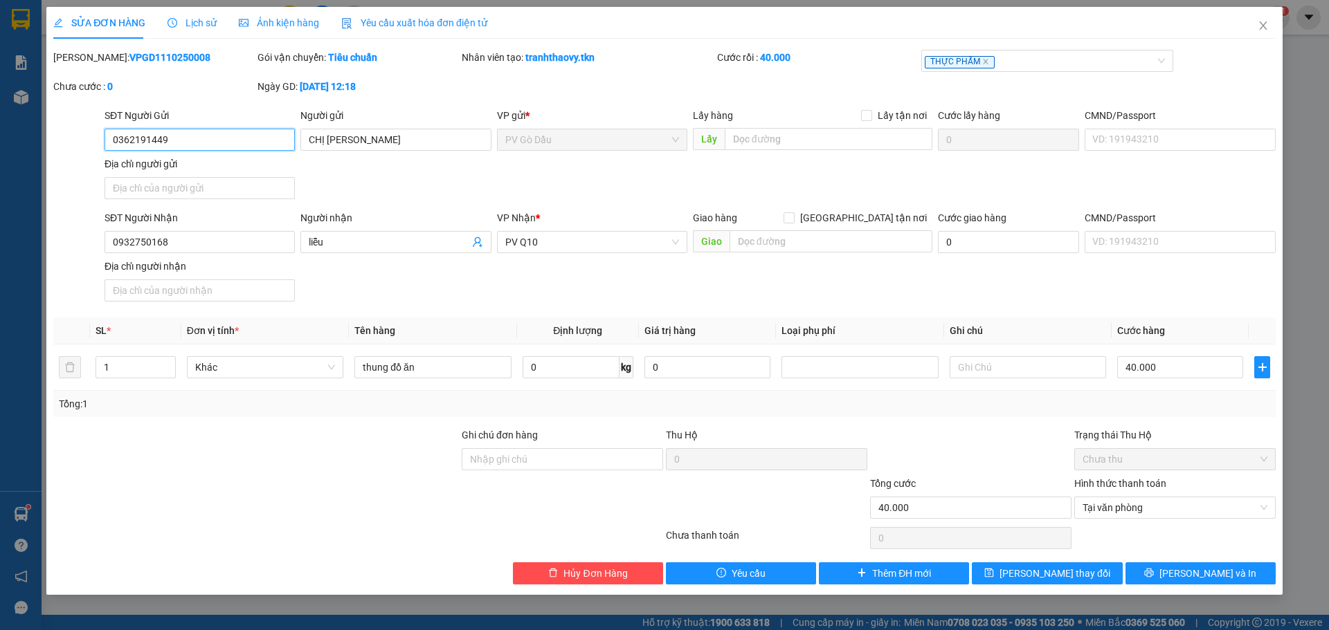
click at [171, 141] on input "0362191449" at bounding box center [200, 140] width 190 height 22
click at [612, 553] on div "Total Paid Fee 400.000 Total UnPaid Fee 0 Cash Collection Total Fee Mã ĐH: VPGD…" at bounding box center [664, 317] width 1222 height 535
click at [612, 566] on span "Hủy Đơn Hàng" at bounding box center [595, 573] width 64 height 15
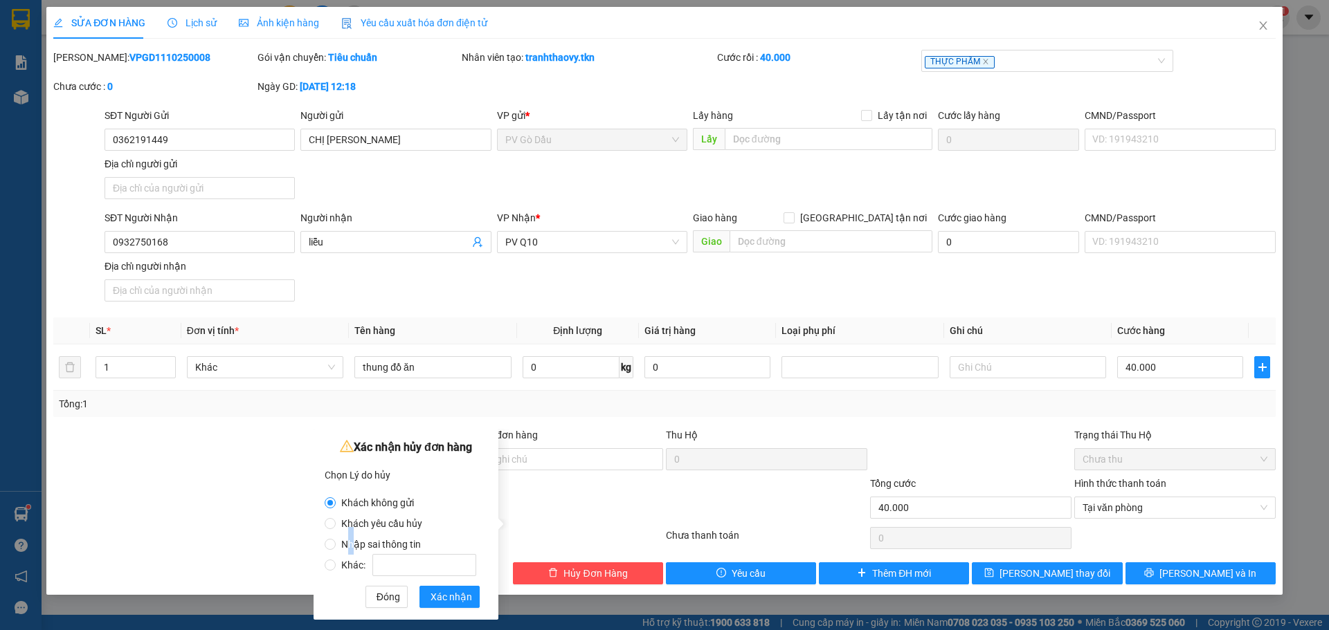
click at [352, 540] on span "Nhập sai thông tin" at bounding box center [381, 544] width 91 height 11
click at [335, 547] on input "Nhập sai thông tin" at bounding box center [330, 544] width 11 height 11
radio input "true"
radio input "false"
click at [464, 610] on div "Xác nhận hủy đơn hàng Chọn Lý do hủy Khách không gửi Khách yêu cầu hủy Nhập sai…" at bounding box center [406, 524] width 185 height 191
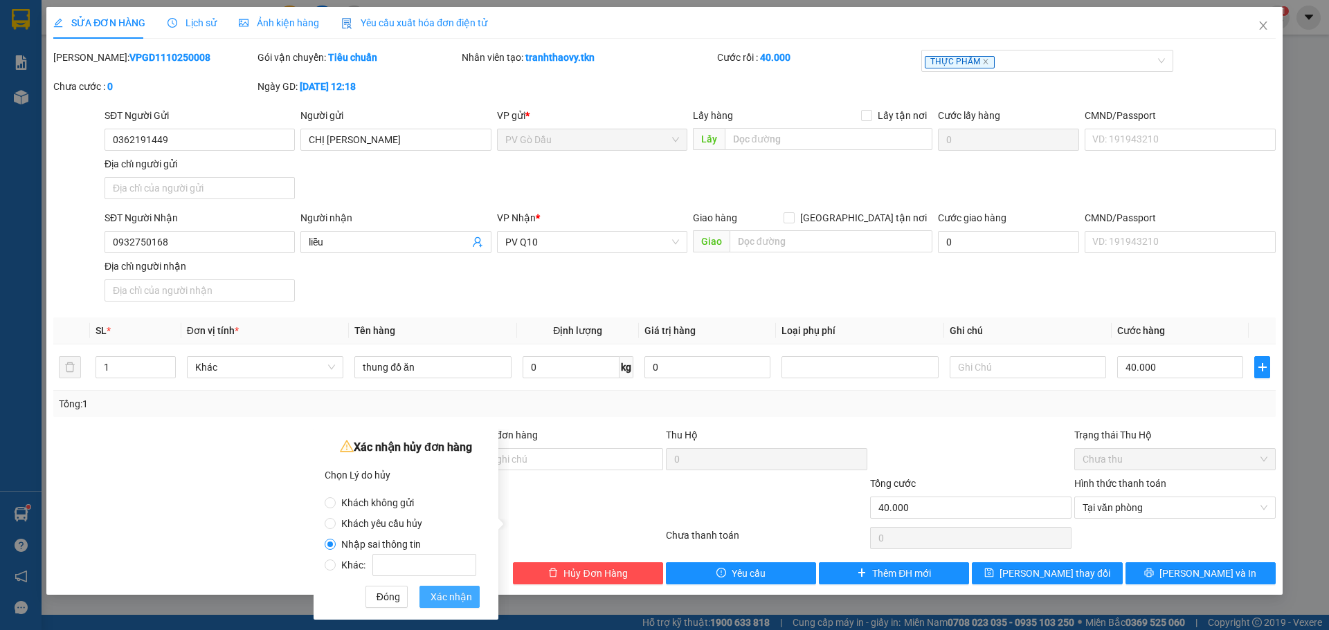
click at [462, 599] on span "Xác nhận" at bounding box center [451, 597] width 42 height 15
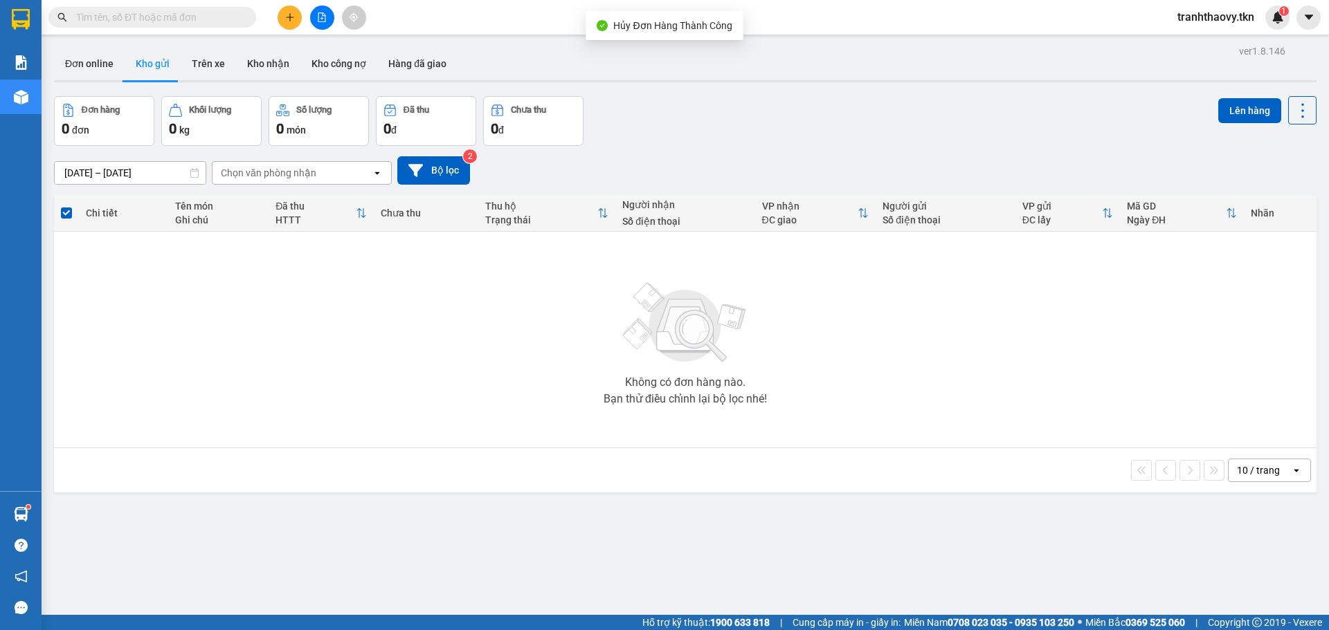
click at [296, 21] on button at bounding box center [290, 18] width 24 height 24
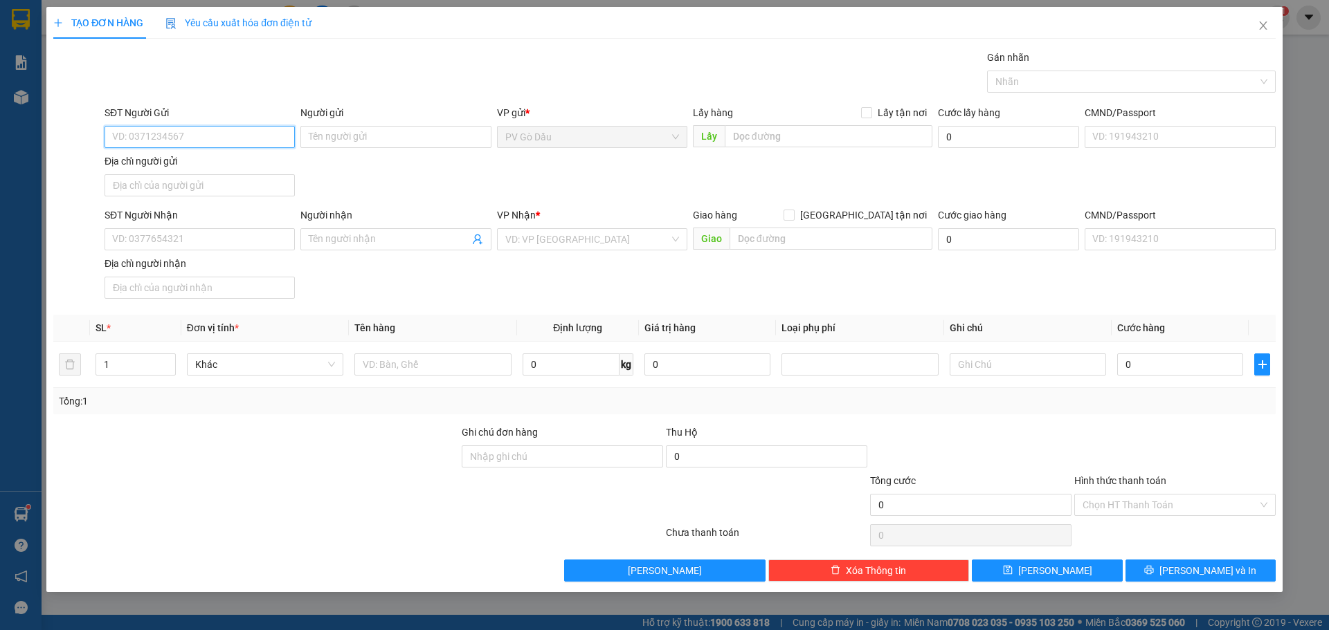
paste input "0362191449"
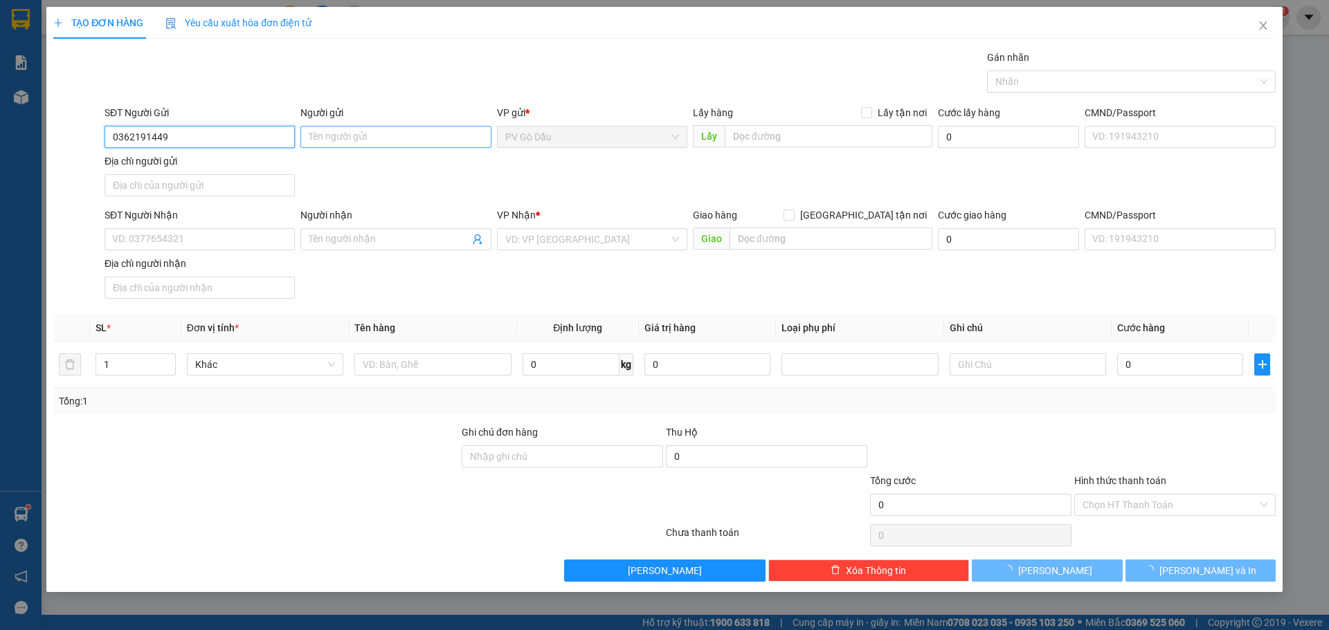
type input "0362191449"
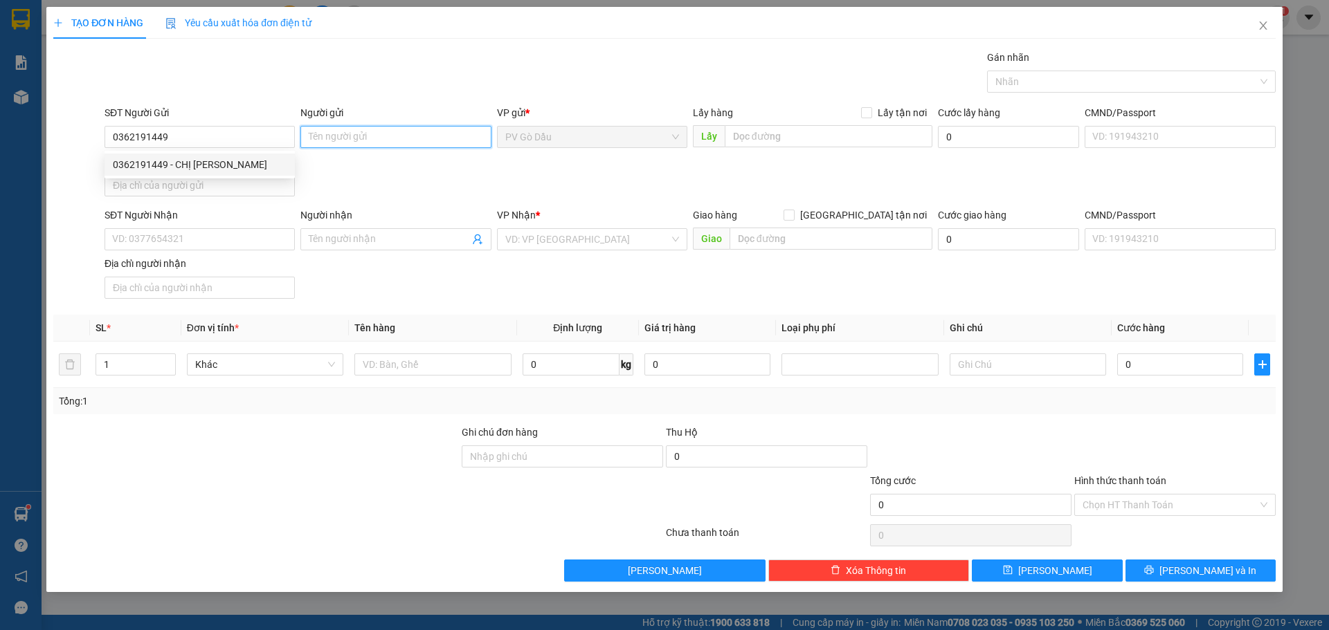
click at [345, 137] on input "Người gửi" at bounding box center [395, 137] width 190 height 22
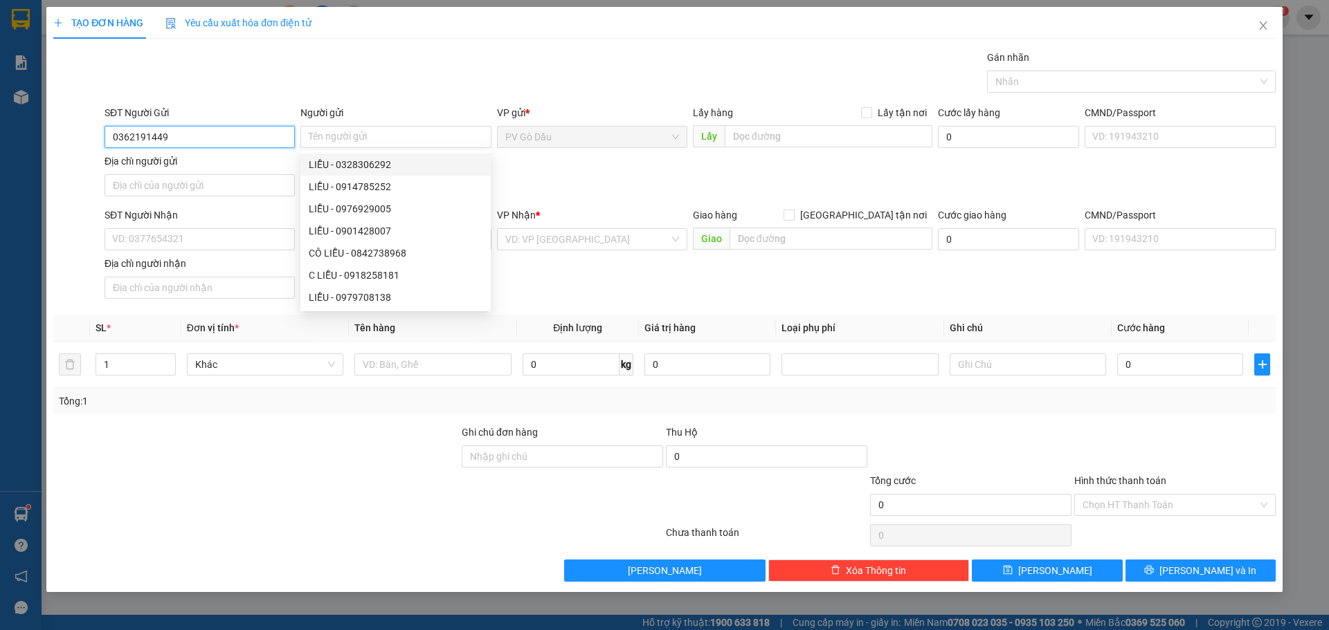
click at [261, 143] on input "0362191449" at bounding box center [200, 137] width 190 height 22
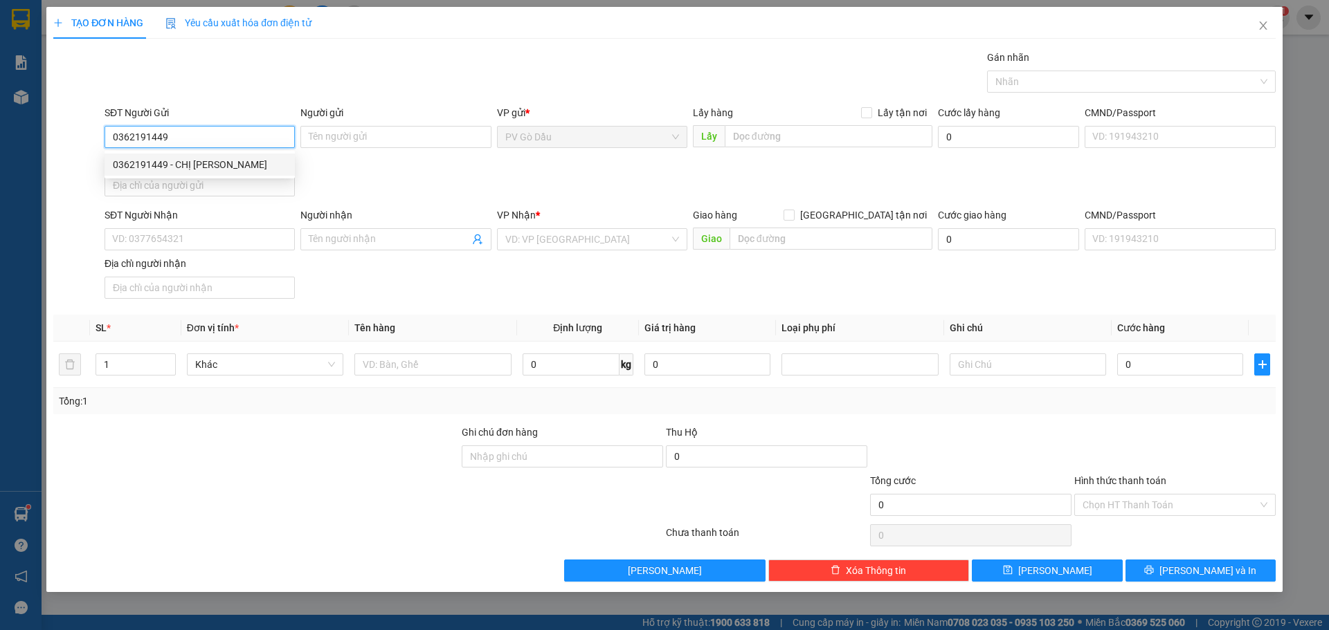
click at [189, 156] on div "0362191449 - CHỊ [PERSON_NAME]" at bounding box center [200, 165] width 190 height 22
type input "CHỊ [PERSON_NAME]"
type input "0903130499"
type input "trung"
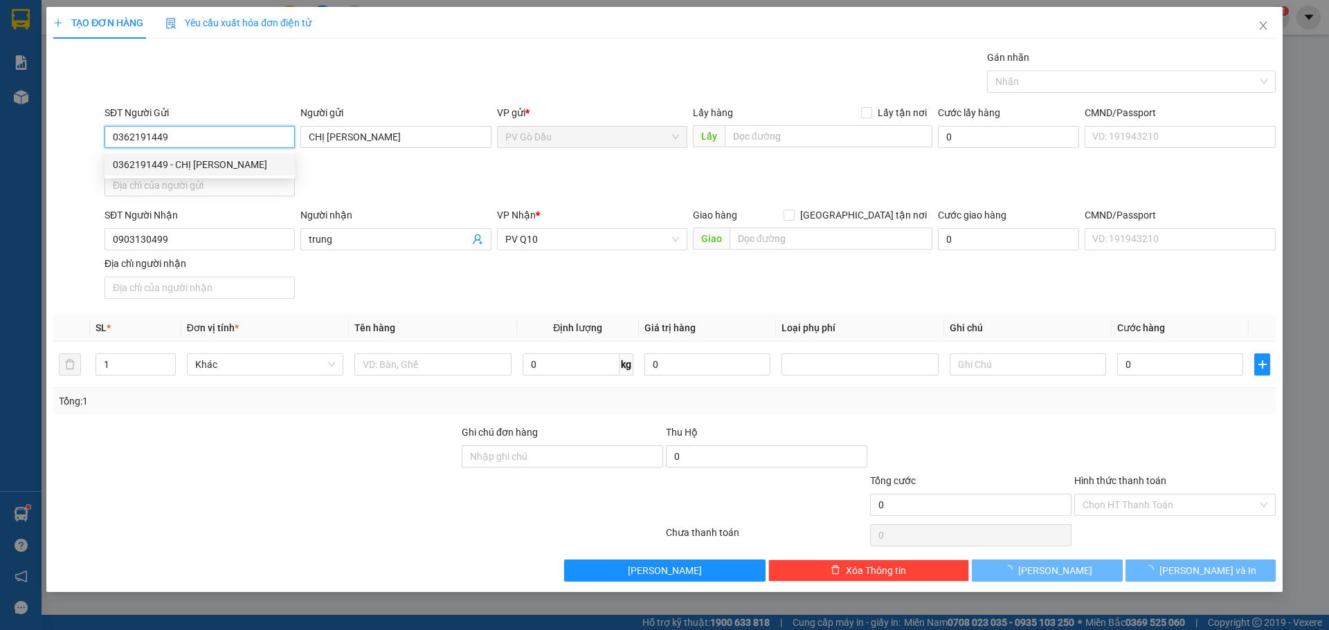
type input "30.000"
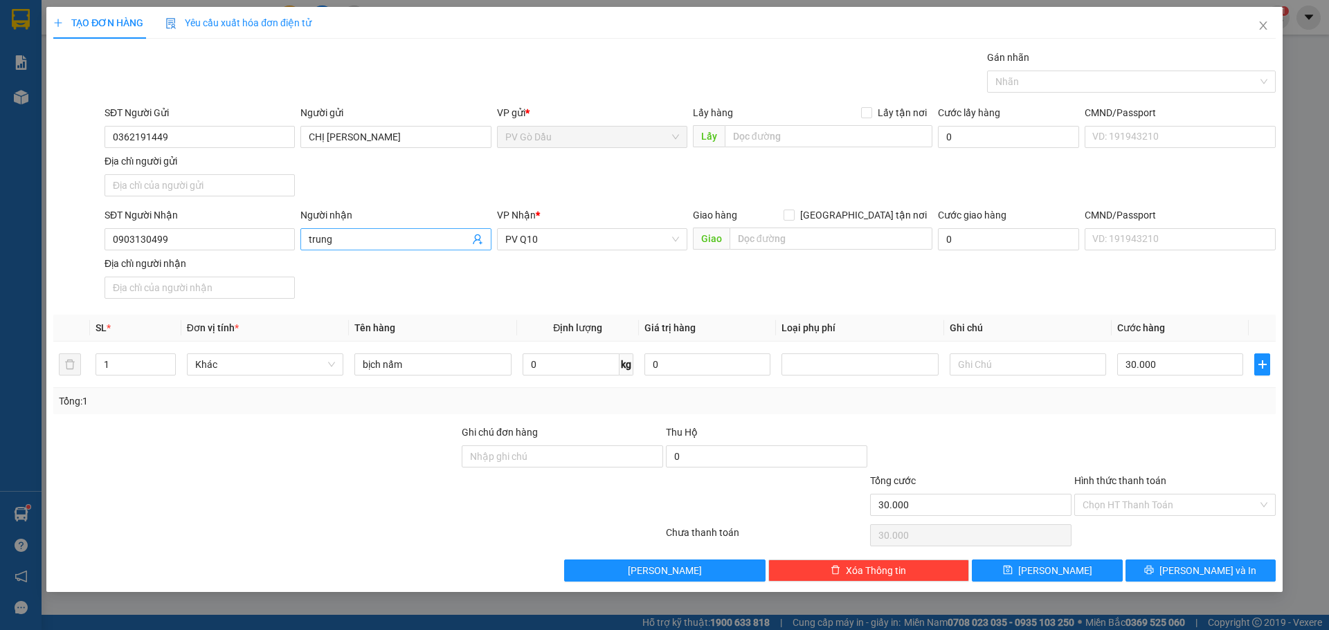
click at [385, 236] on input "trung" at bounding box center [389, 239] width 160 height 15
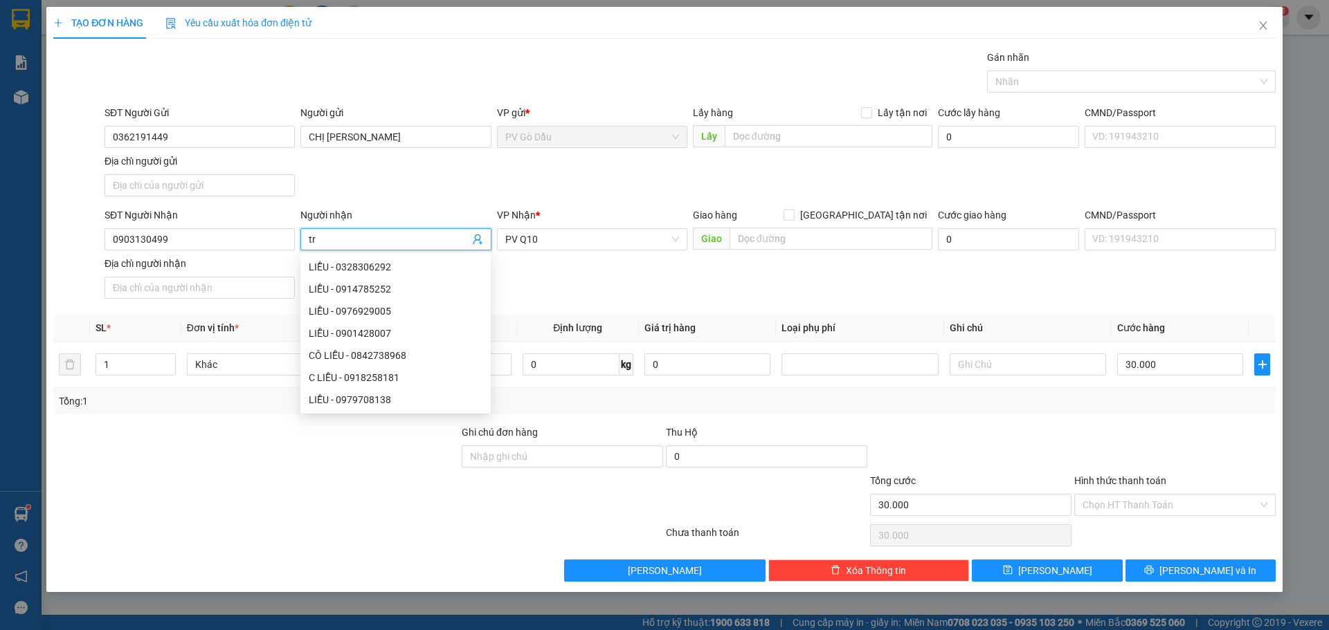
type input "t"
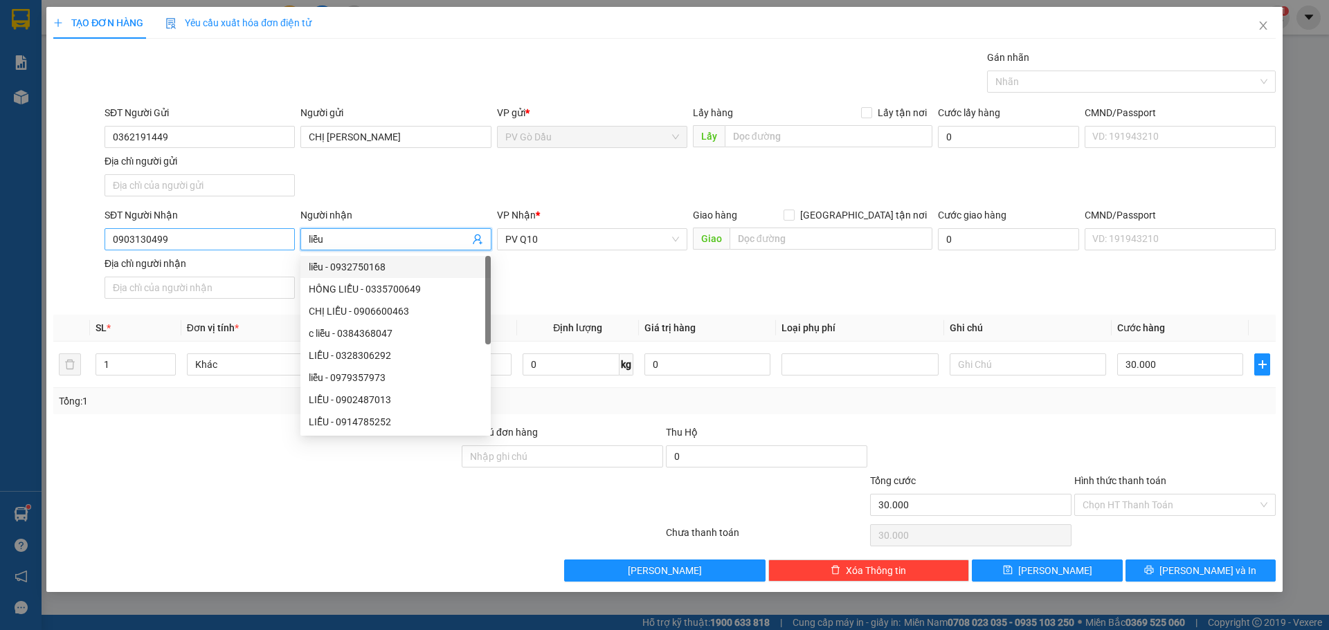
type input "liễu"
click at [230, 235] on input "0903130499" at bounding box center [200, 239] width 190 height 22
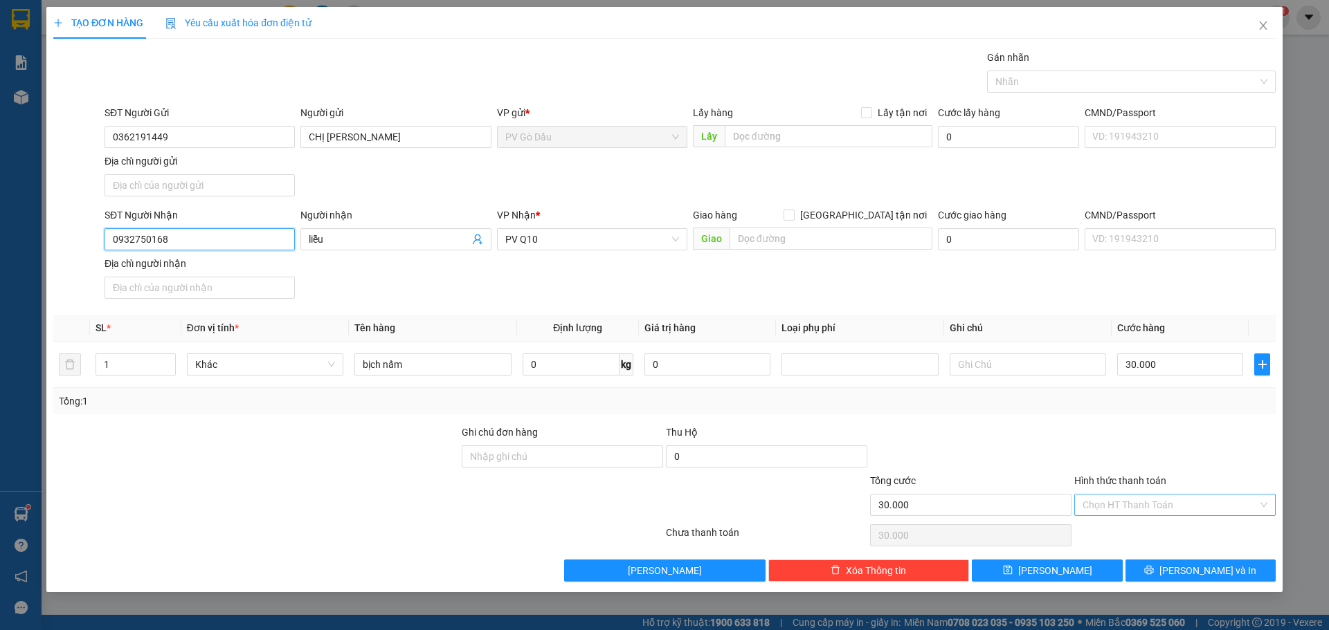
type input "0932750168"
click at [1161, 509] on input "Hình thức thanh toán" at bounding box center [1169, 505] width 175 height 21
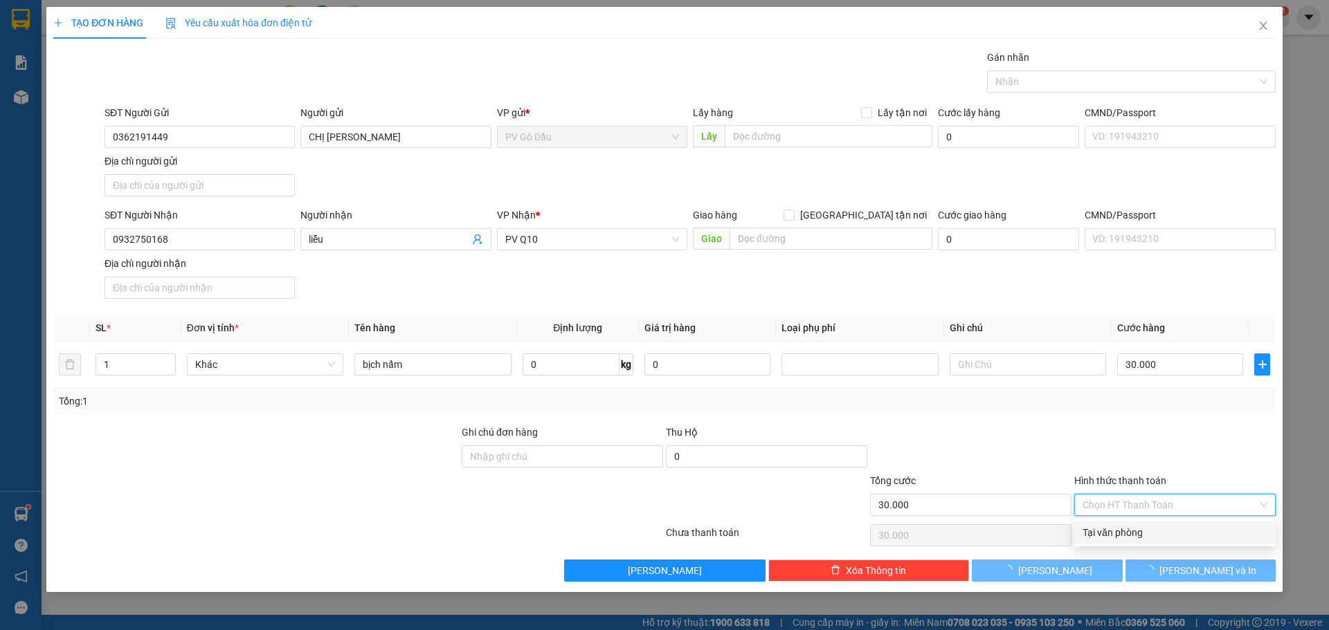
click at [1124, 525] on div "Tại văn phòng" at bounding box center [1174, 532] width 185 height 15
type input "0"
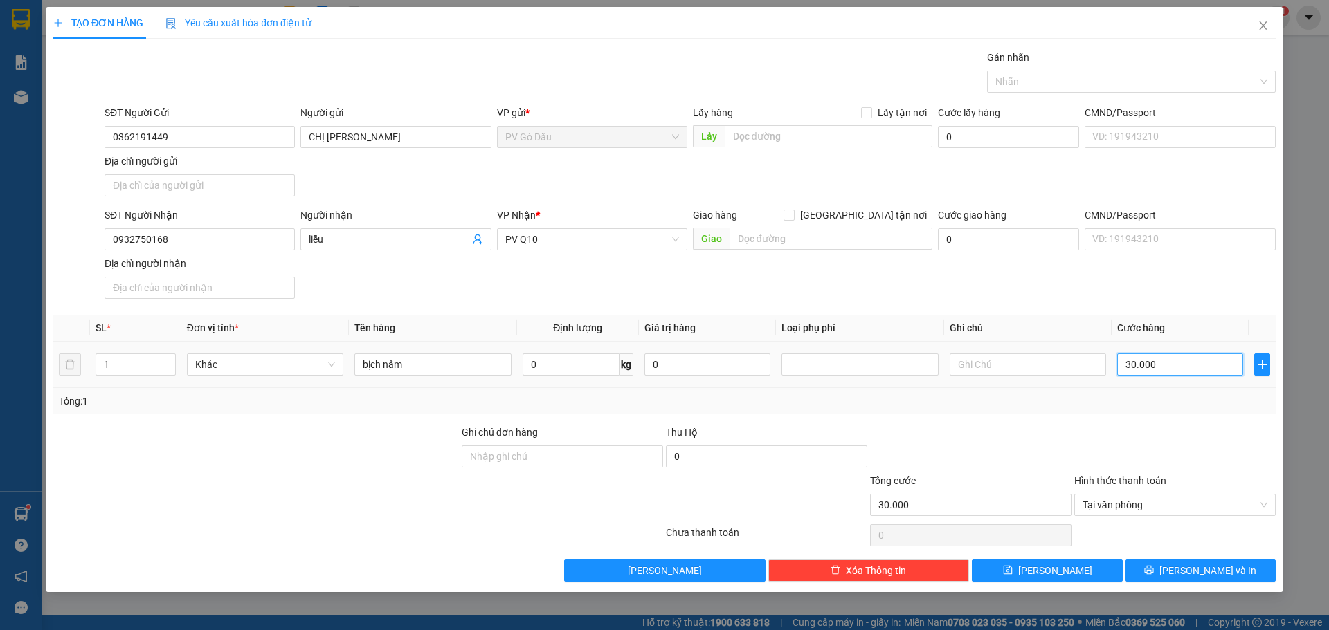
click at [1175, 369] on input "30.000" at bounding box center [1180, 365] width 126 height 22
type input "4"
type input "00.004"
type input "40"
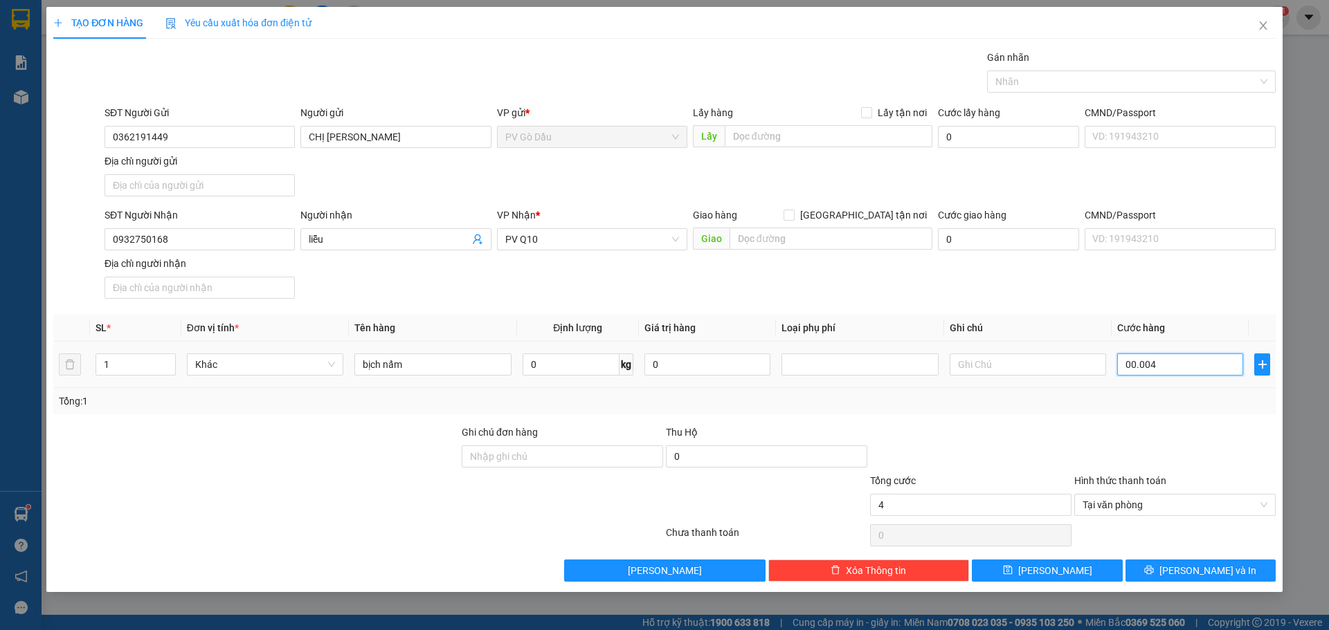
type input "0.000.040"
type input "400"
type input "000.000.400"
type input "4.000"
type input "00.000.004.000"
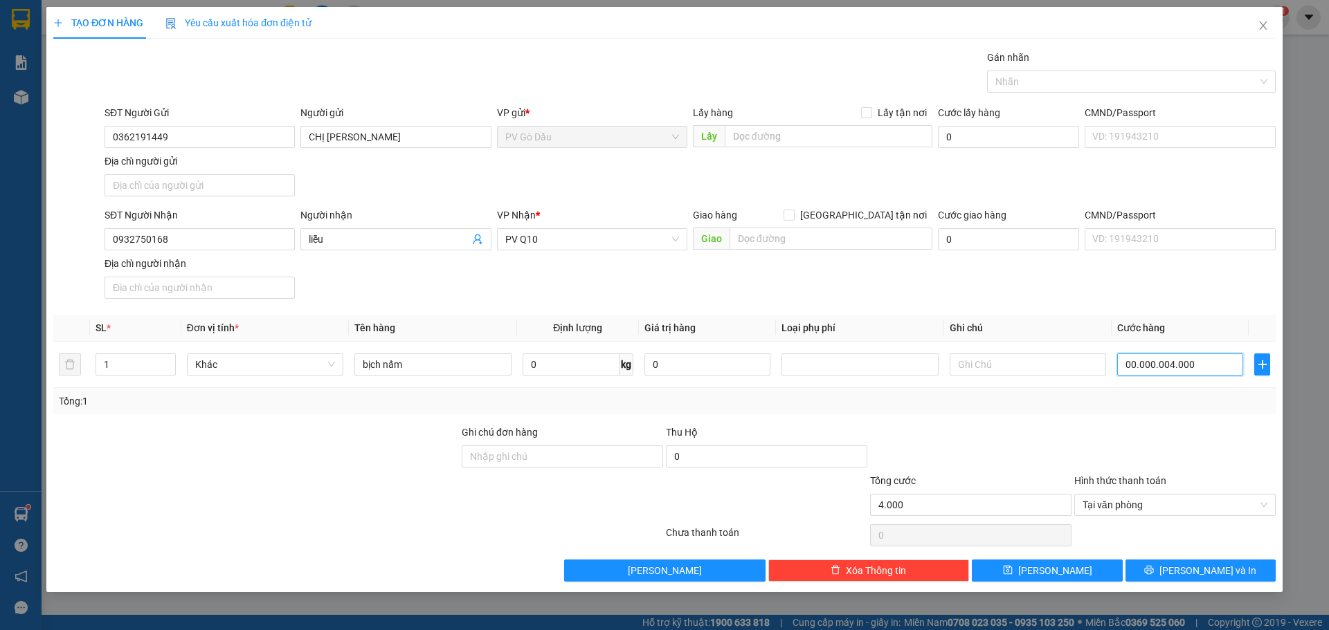
type input "40.000"
type input "0.000.040.000"
type input "40.000"
click at [469, 362] on input "bịch nấm" at bounding box center [432, 365] width 156 height 22
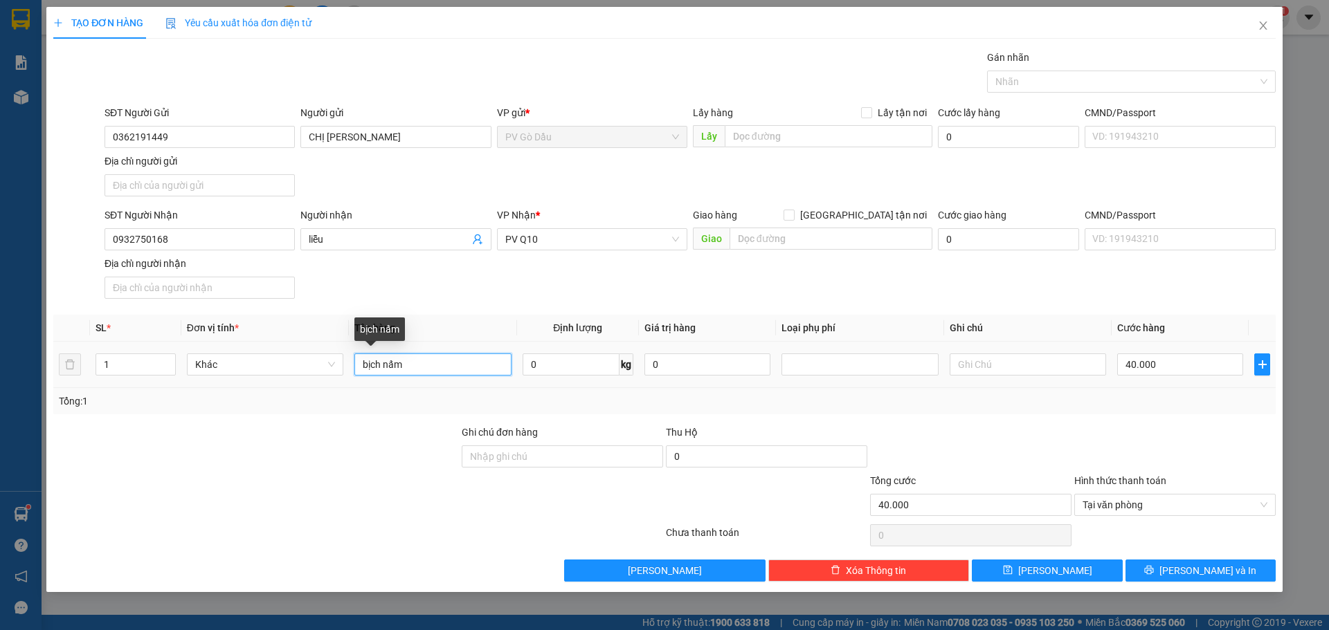
click at [473, 361] on input "bịch nấm" at bounding box center [432, 365] width 156 height 22
type input "b"
type input "thùng đồ ăn"
click at [1183, 574] on button "[PERSON_NAME] và In" at bounding box center [1200, 571] width 150 height 22
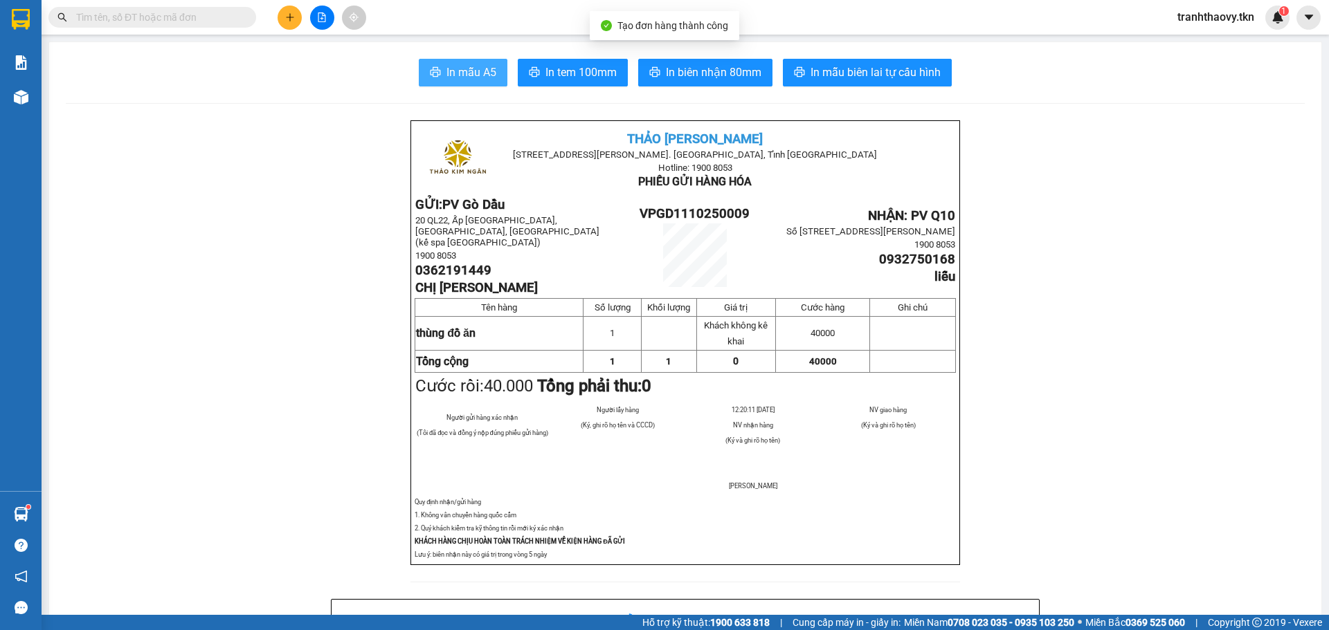
click at [490, 66] on span "In mẫu A5" at bounding box center [471, 72] width 50 height 17
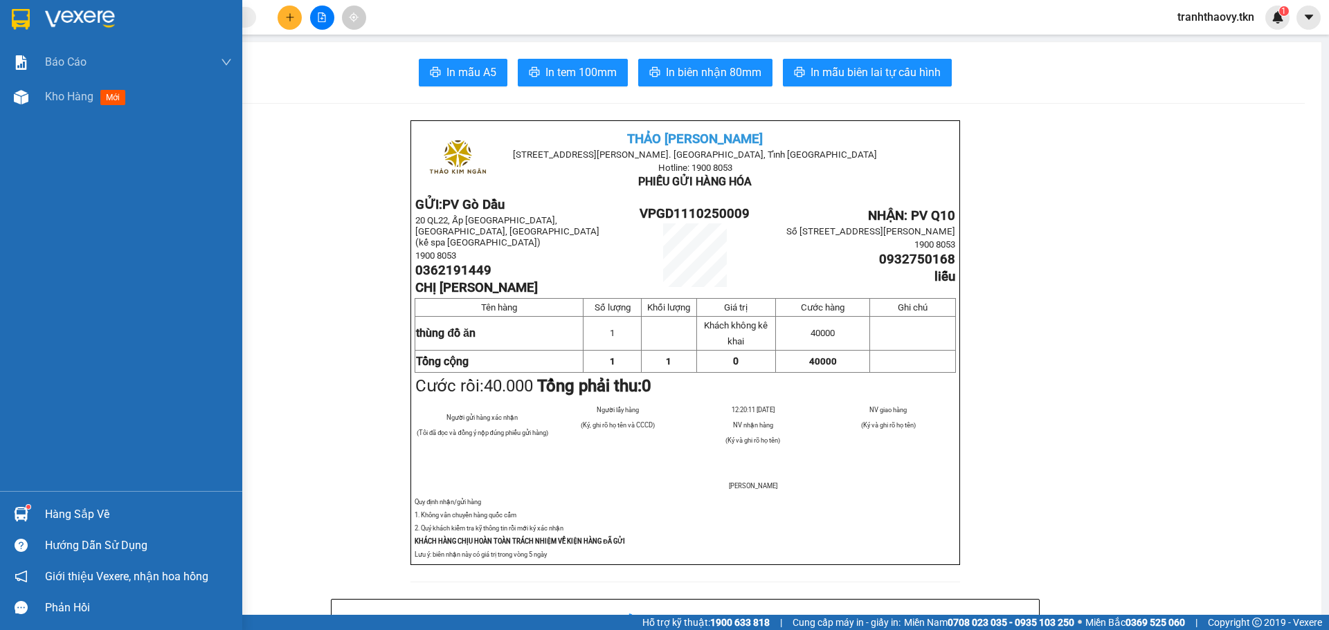
click at [17, 114] on div "Báo cáo Mẫu 1: Báo cáo dòng tiền theo nhân viên Mẫu 2: Thống kê đơn hàng theo n…" at bounding box center [121, 268] width 242 height 446
click at [28, 97] on div at bounding box center [21, 97] width 24 height 24
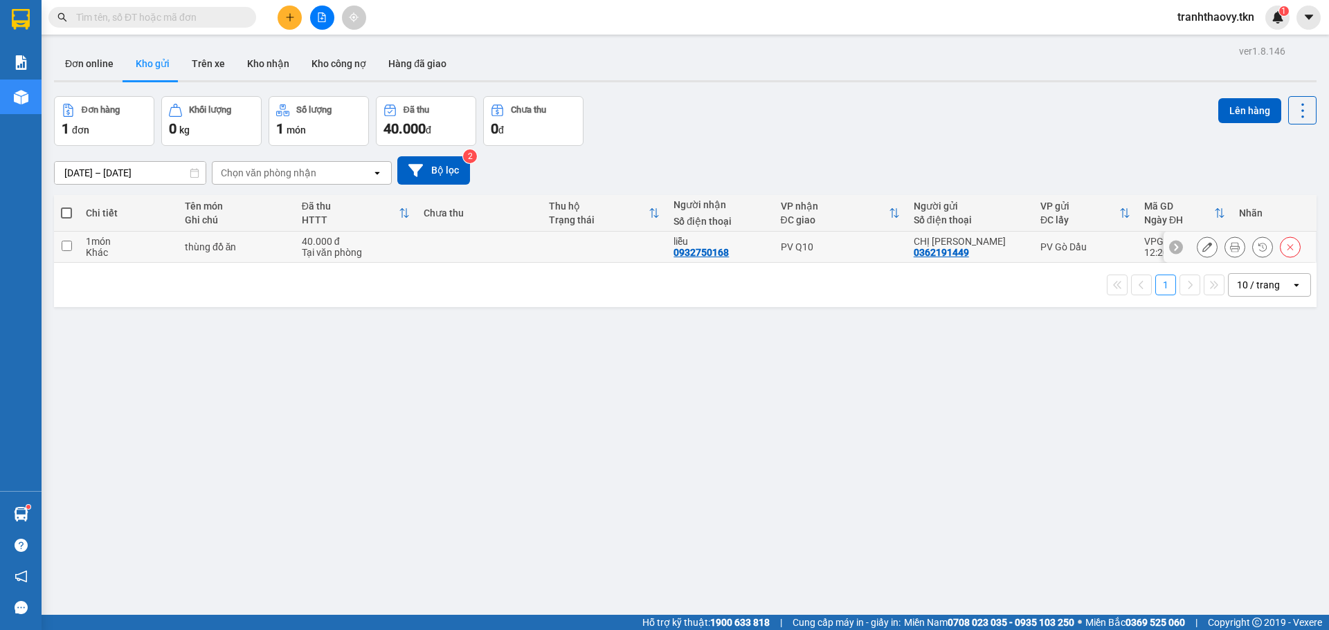
click at [208, 236] on td "thùng đồ ăn" at bounding box center [236, 247] width 117 height 31
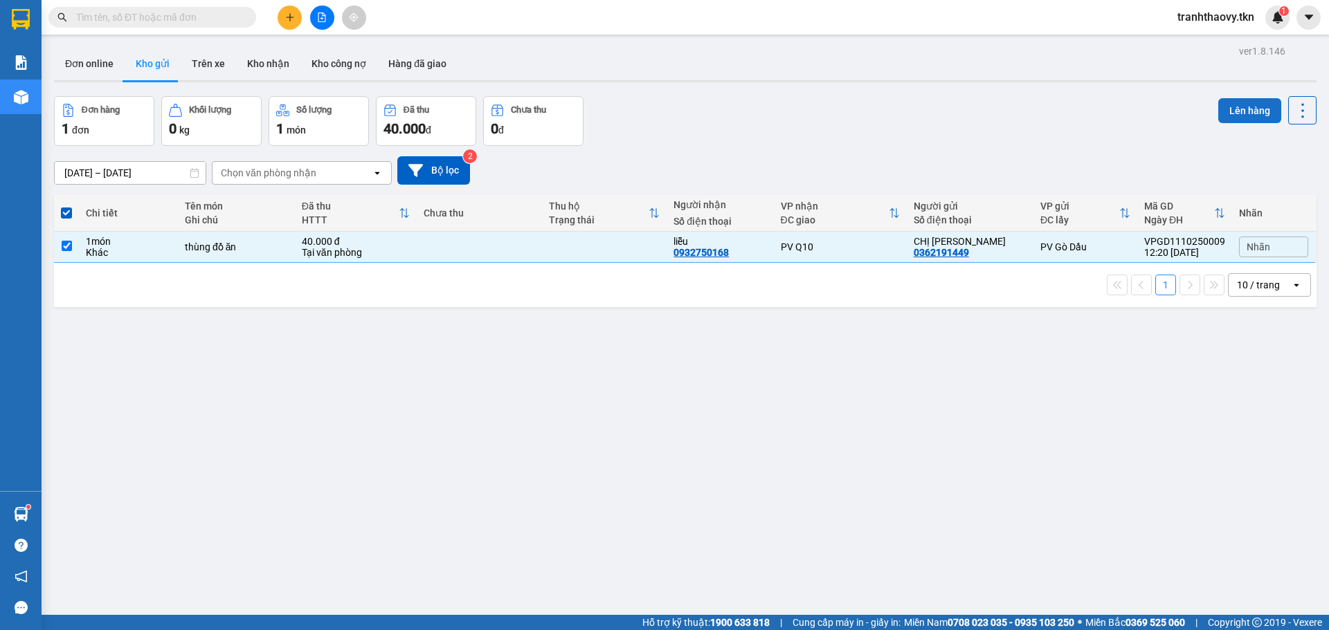
click at [1237, 106] on button "Lên hàng" at bounding box center [1249, 110] width 63 height 25
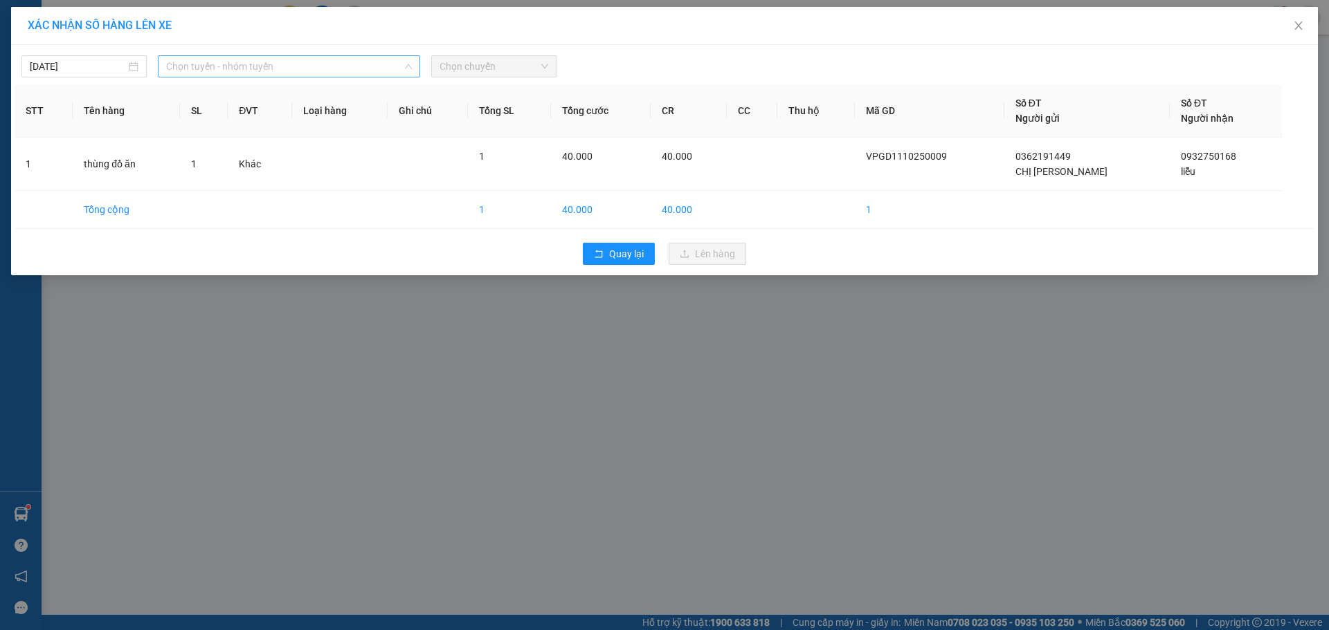
click at [309, 70] on span "Chọn tuyến - nhóm tuyến" at bounding box center [289, 66] width 246 height 21
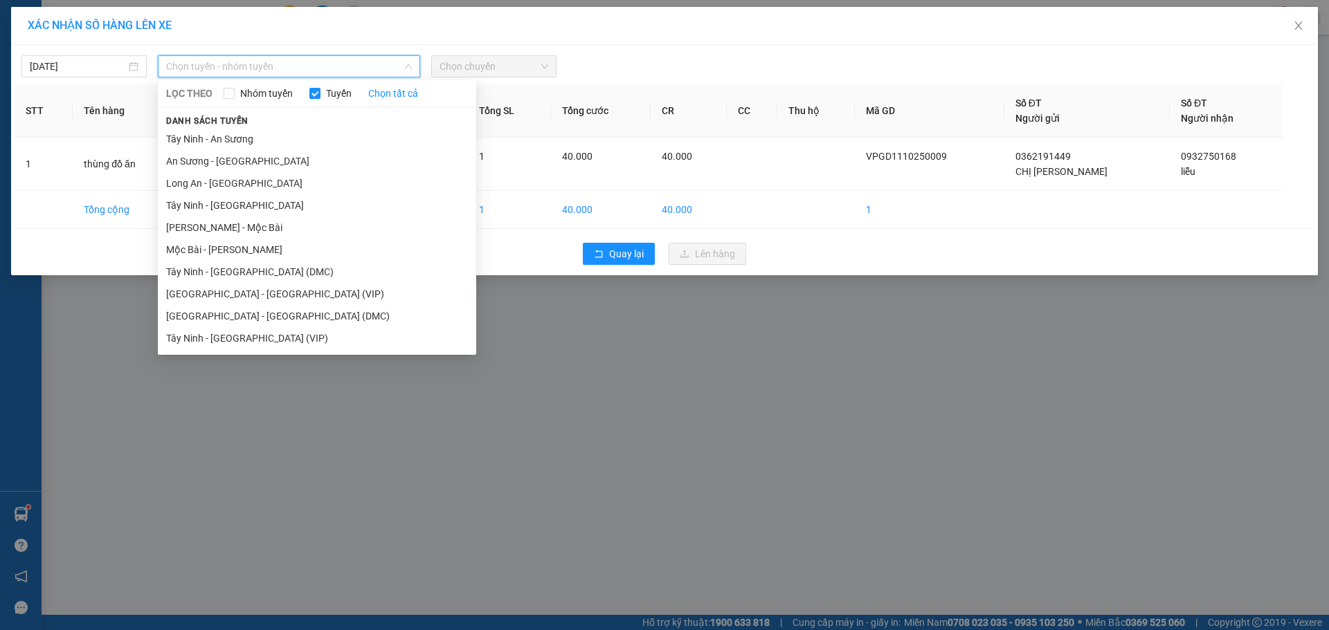
drag, startPoint x: 219, startPoint y: 334, endPoint x: 223, endPoint y: 319, distance: 14.9
click at [219, 334] on li "Tây Ninh - [GEOGRAPHIC_DATA] (VIP)" at bounding box center [317, 338] width 318 height 22
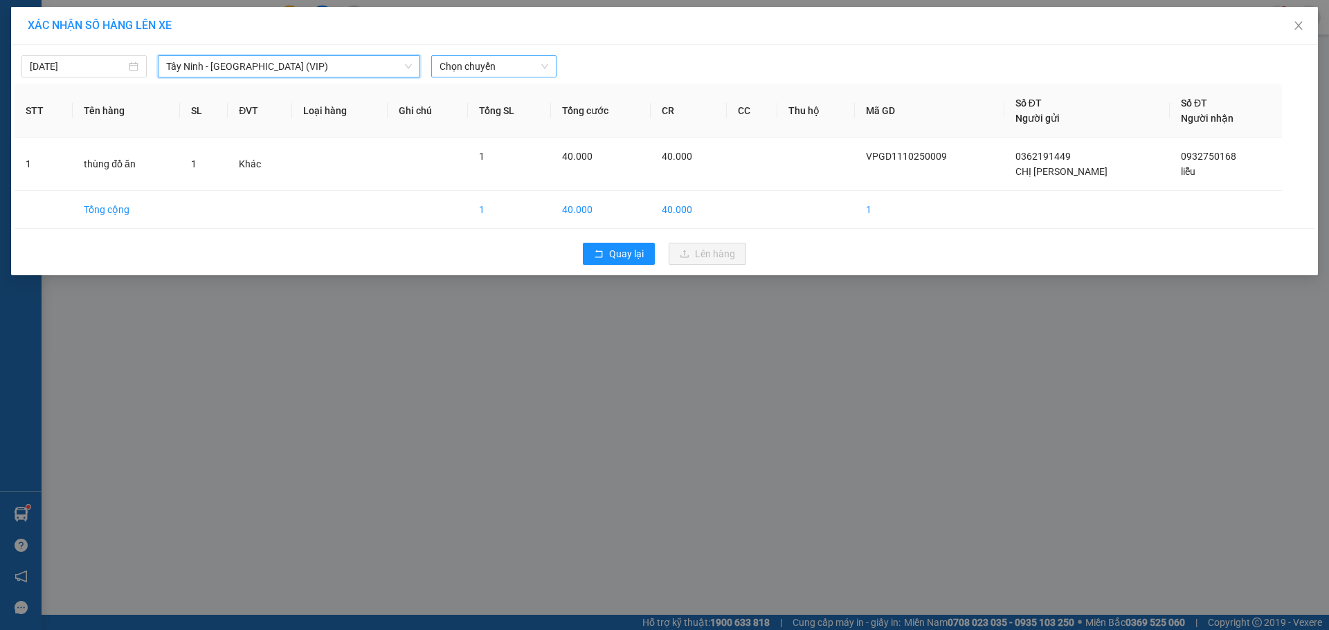
click at [466, 69] on span "Chọn chuyến" at bounding box center [493, 66] width 109 height 21
click at [509, 71] on span "Chọn chuyến" at bounding box center [493, 66] width 109 height 21
type input "94159"
click at [521, 87] on div "11:30 (TC) - 50H-941.59" at bounding box center [493, 94] width 108 height 15
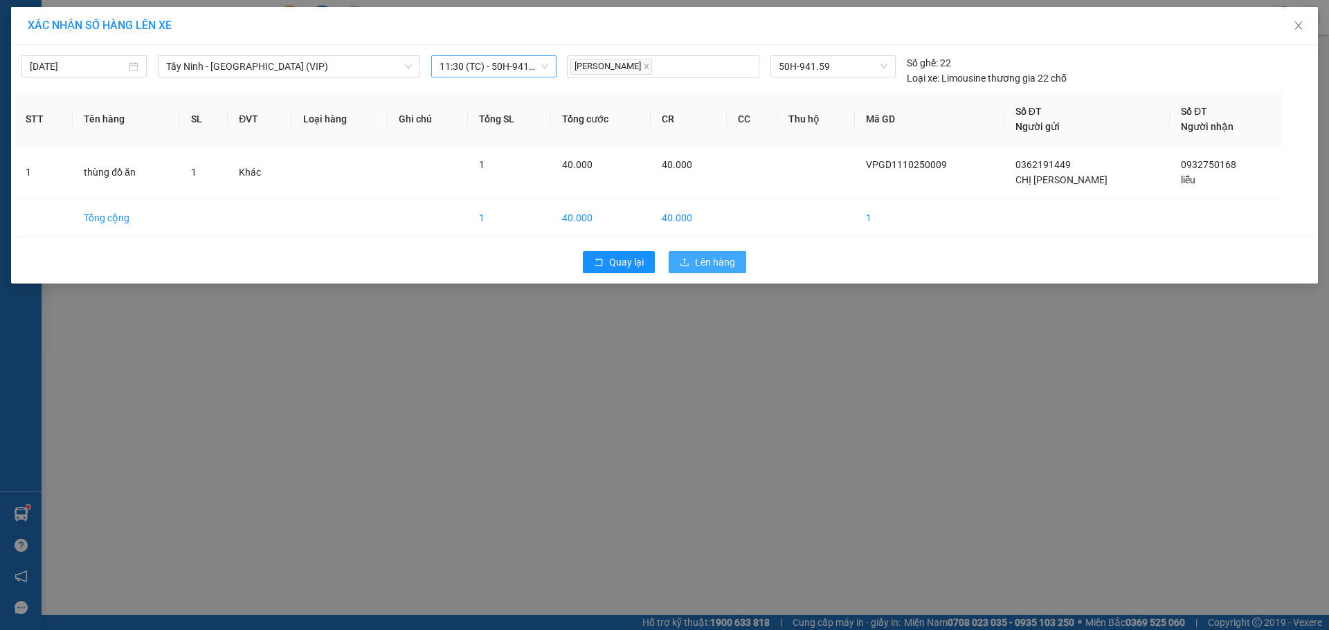
click at [705, 255] on span "Lên hàng" at bounding box center [715, 262] width 40 height 15
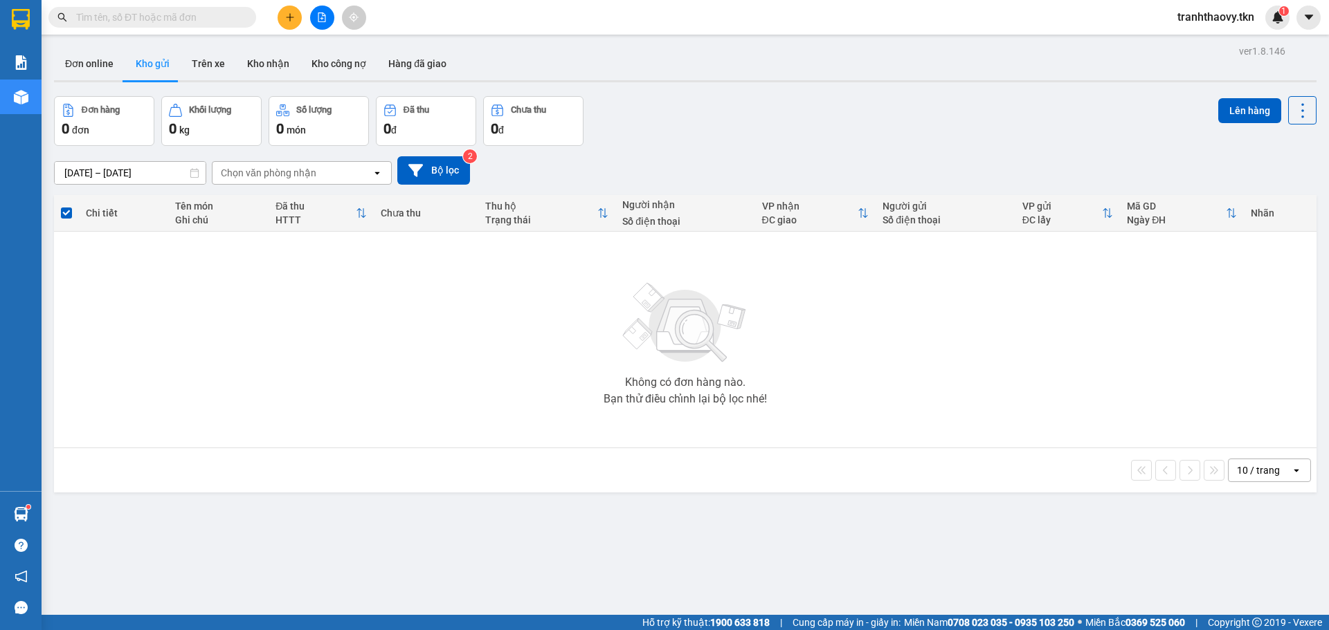
click at [1204, 392] on div "Không có đơn hàng nào. Bạn thử điều chỉnh lại bộ lọc nhé!" at bounding box center [685, 340] width 1248 height 208
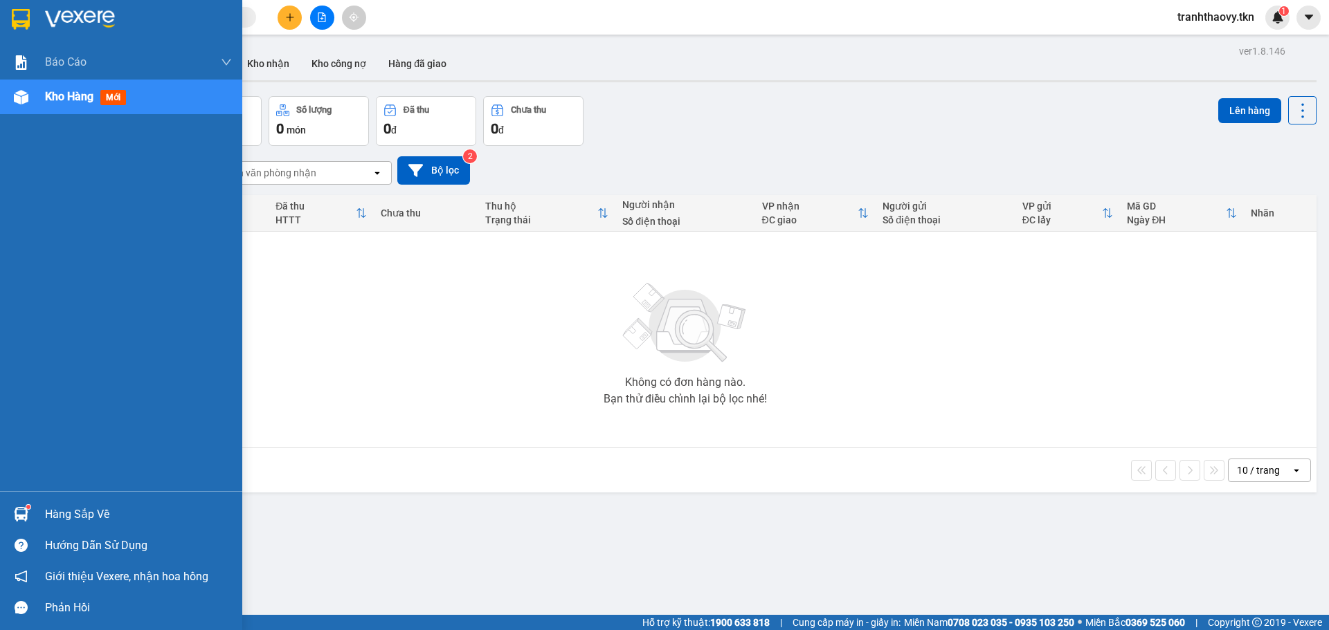
drag, startPoint x: 102, startPoint y: 479, endPoint x: 76, endPoint y: 520, distance: 48.2
click at [96, 493] on div "Báo cáo Mẫu 1: Báo cáo dòng tiền theo nhân viên Mẫu 2: Thống kê đơn hàng theo n…" at bounding box center [121, 315] width 242 height 630
click at [76, 520] on div "Hàng sắp về" at bounding box center [138, 515] width 187 height 21
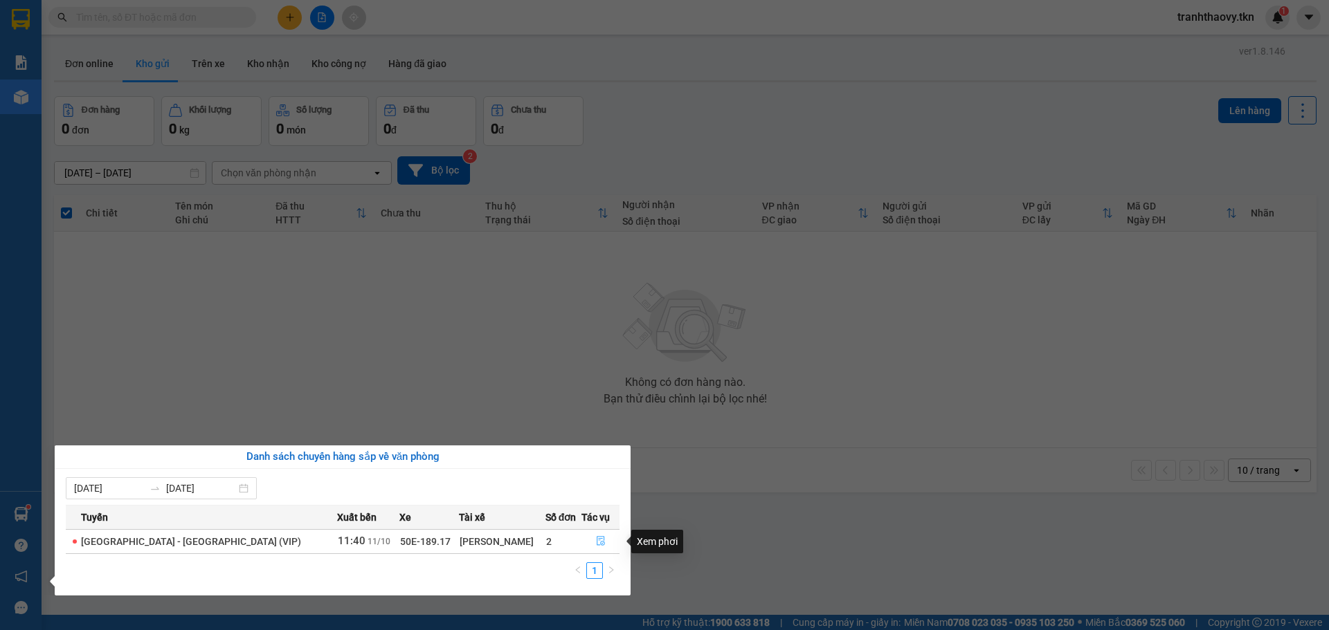
click at [597, 543] on icon "file-done" at bounding box center [601, 542] width 8 height 10
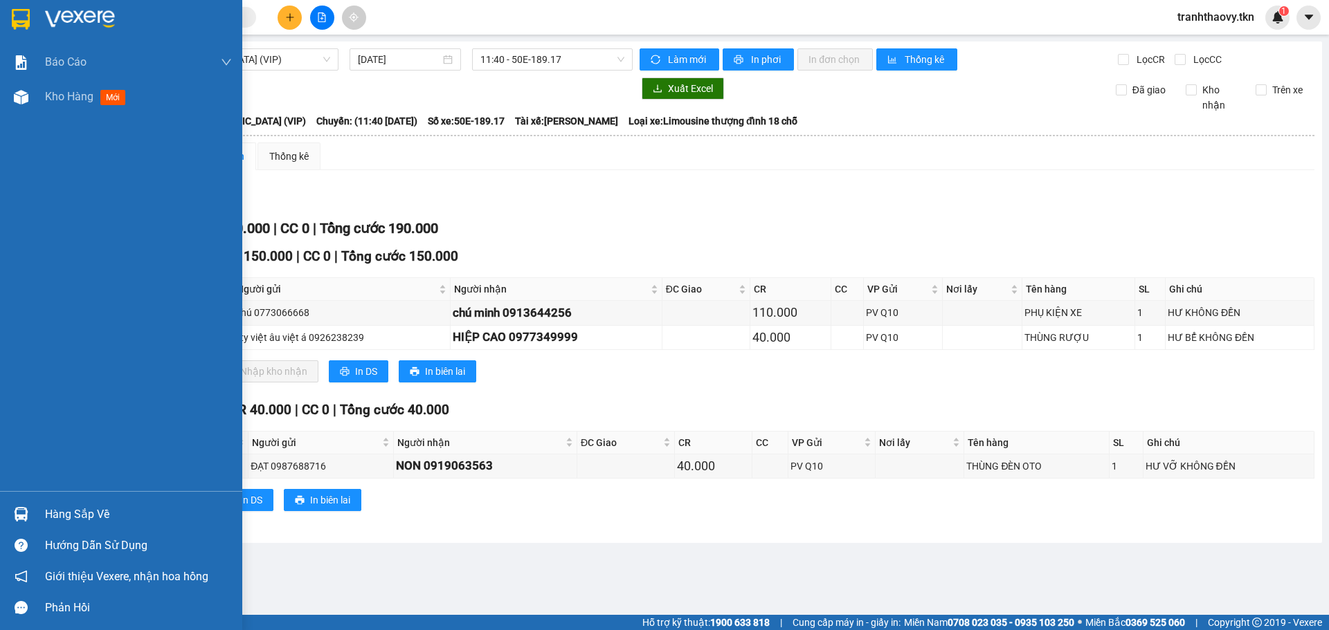
click at [17, 499] on div "Hàng sắp về" at bounding box center [121, 514] width 242 height 31
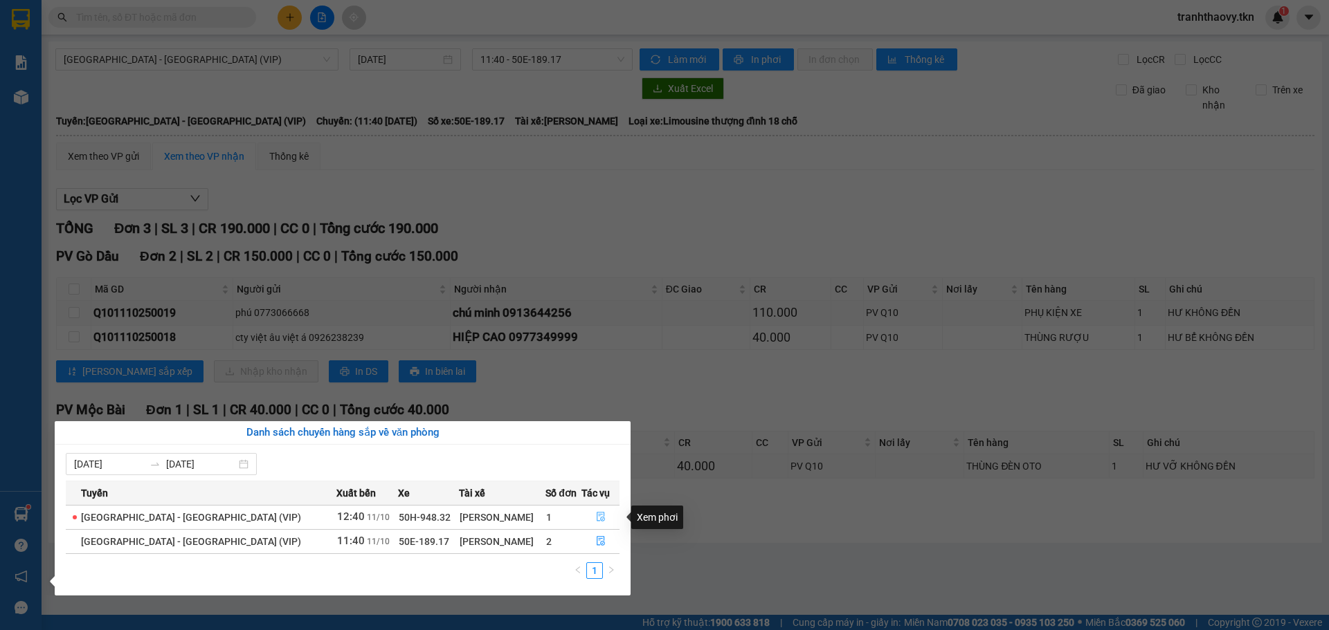
click at [596, 516] on icon "file-done" at bounding box center [601, 517] width 10 height 10
